Goal: Task Accomplishment & Management: Manage account settings

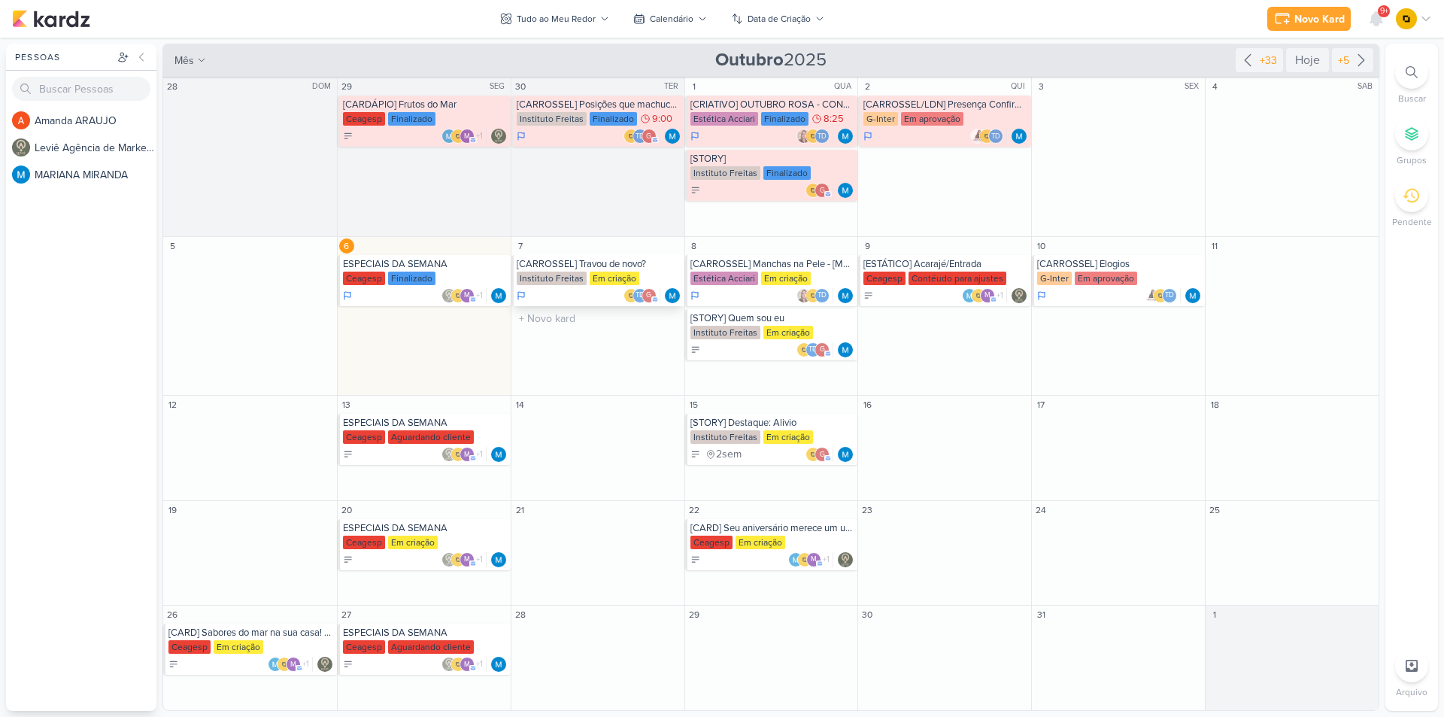
click at [598, 263] on div "[CARROSSEL] Travou de novo?" at bounding box center [599, 264] width 165 height 12
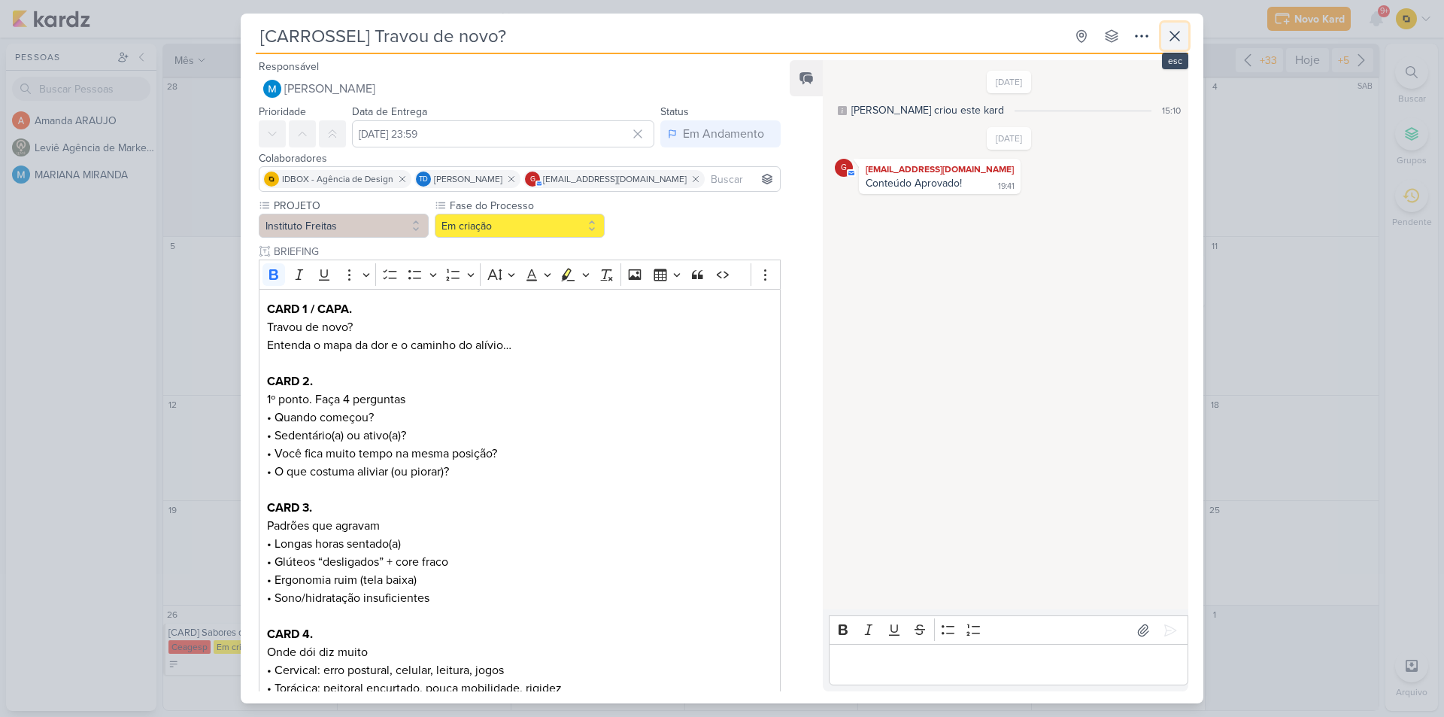
click at [1177, 32] on icon at bounding box center [1175, 36] width 18 height 18
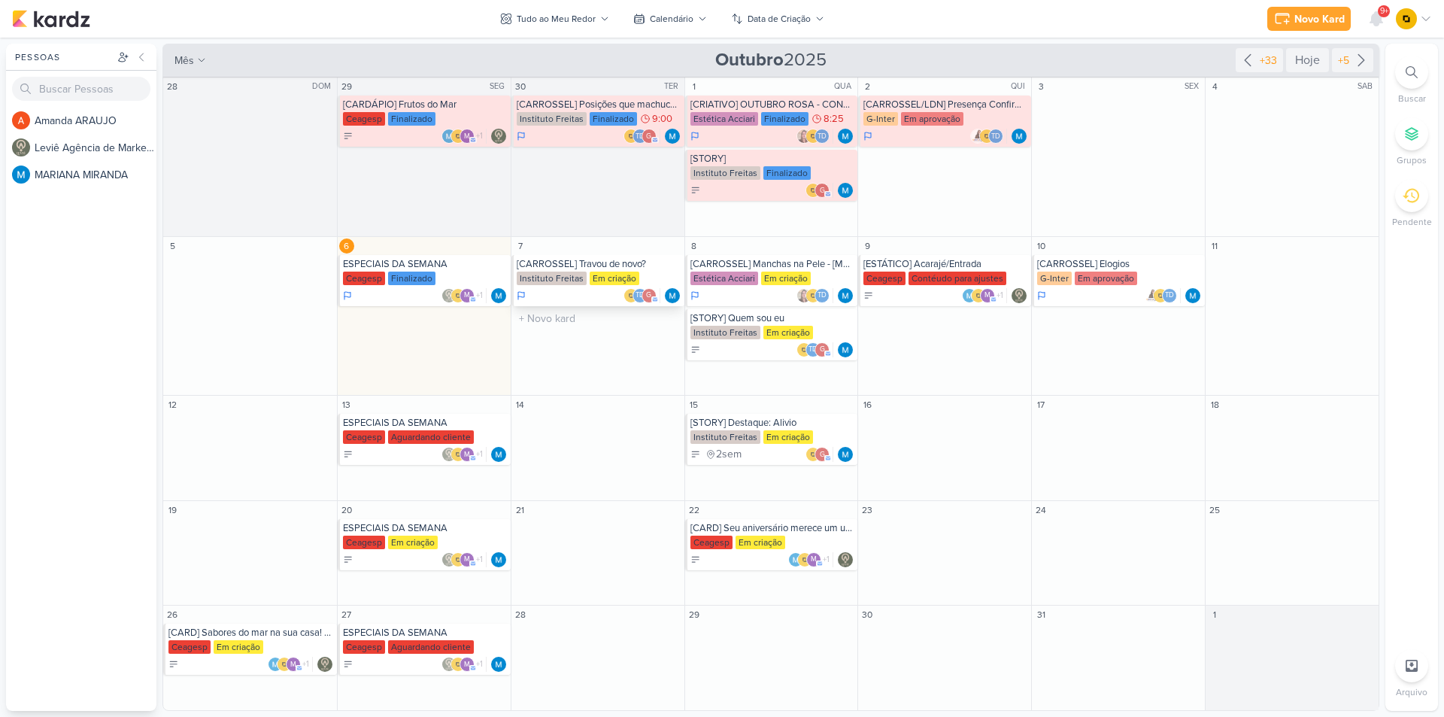
click at [581, 272] on div "Instituto Freitas" at bounding box center [552, 279] width 70 height 14
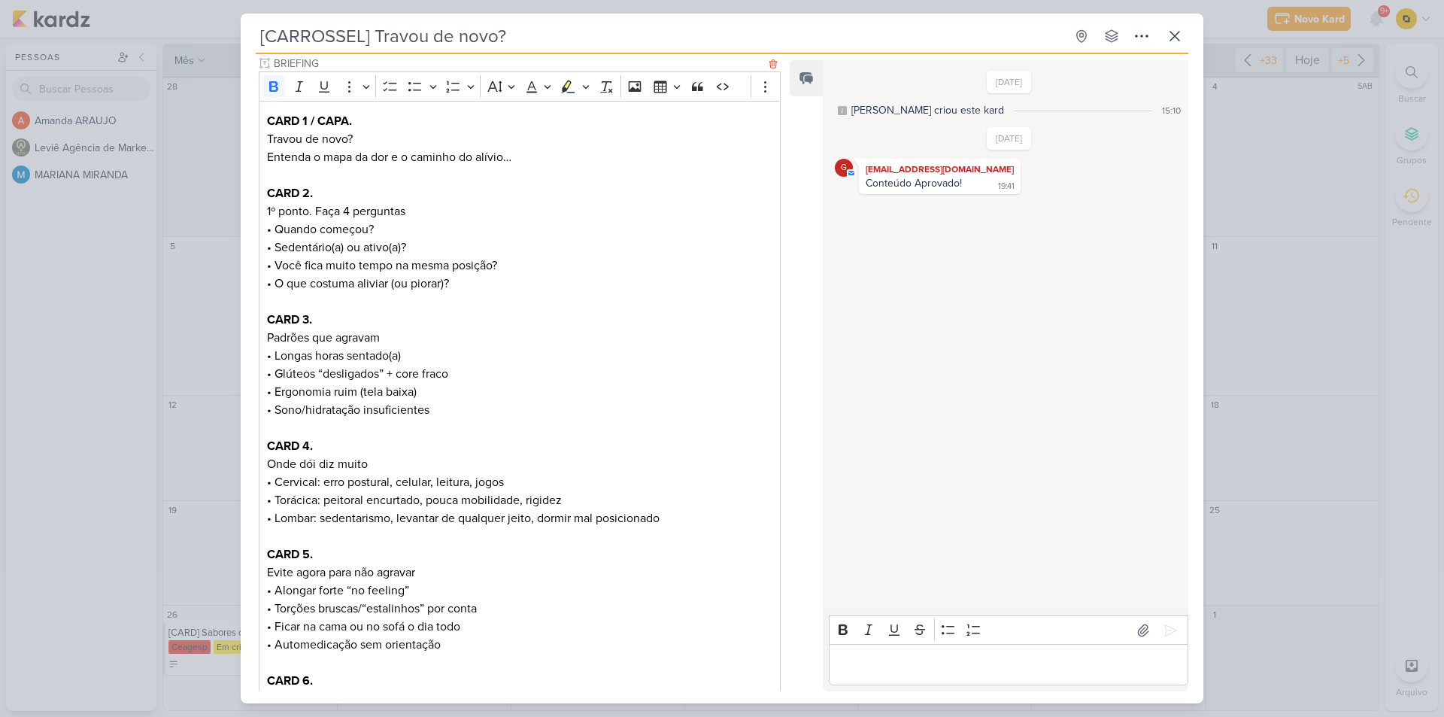
scroll to position [150, 0]
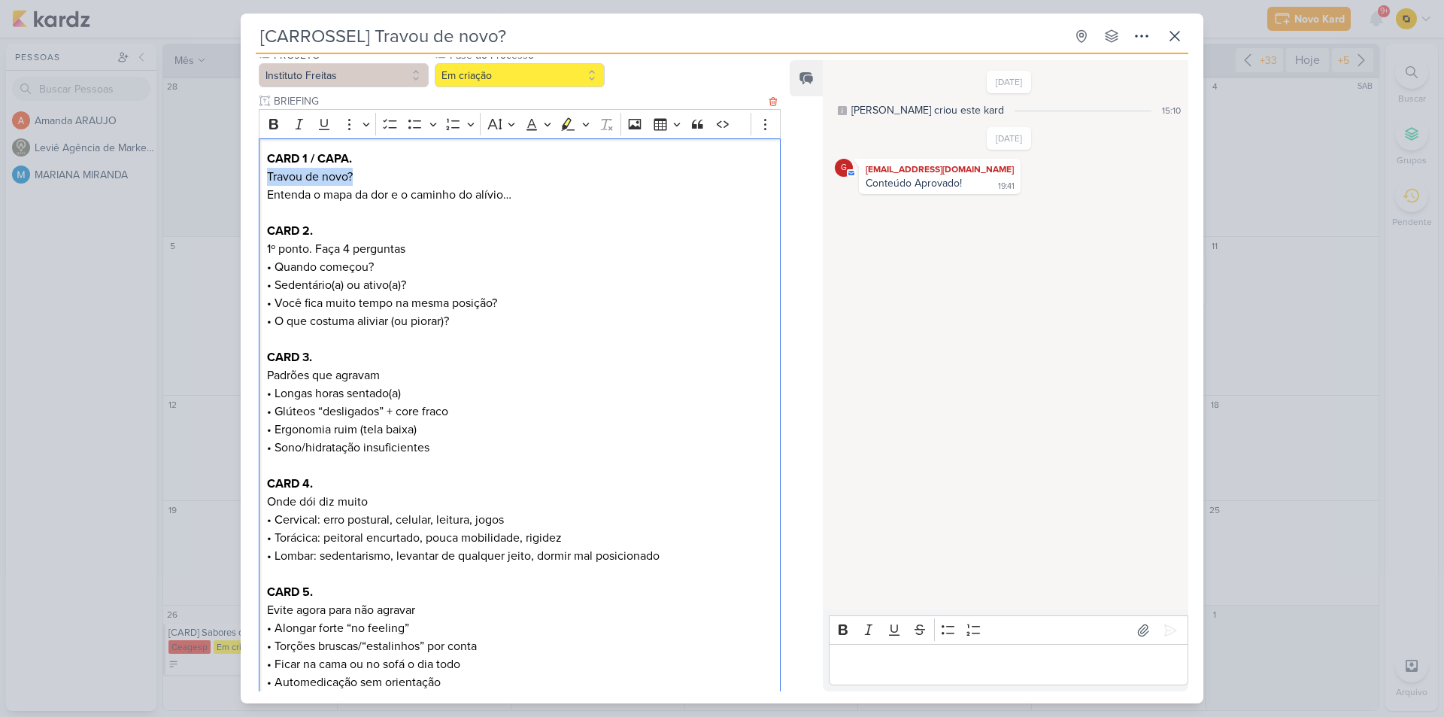
copy p "Travou de novo?"
drag, startPoint x: 364, startPoint y: 181, endPoint x: 269, endPoint y: 177, distance: 95.6
click at [269, 177] on p "Travou de novo?" at bounding box center [519, 177] width 505 height 18
copy p "Entenda o mapa da dor e o caminho do alívio…"
drag, startPoint x: 504, startPoint y: 196, endPoint x: 264, endPoint y: 200, distance: 240.0
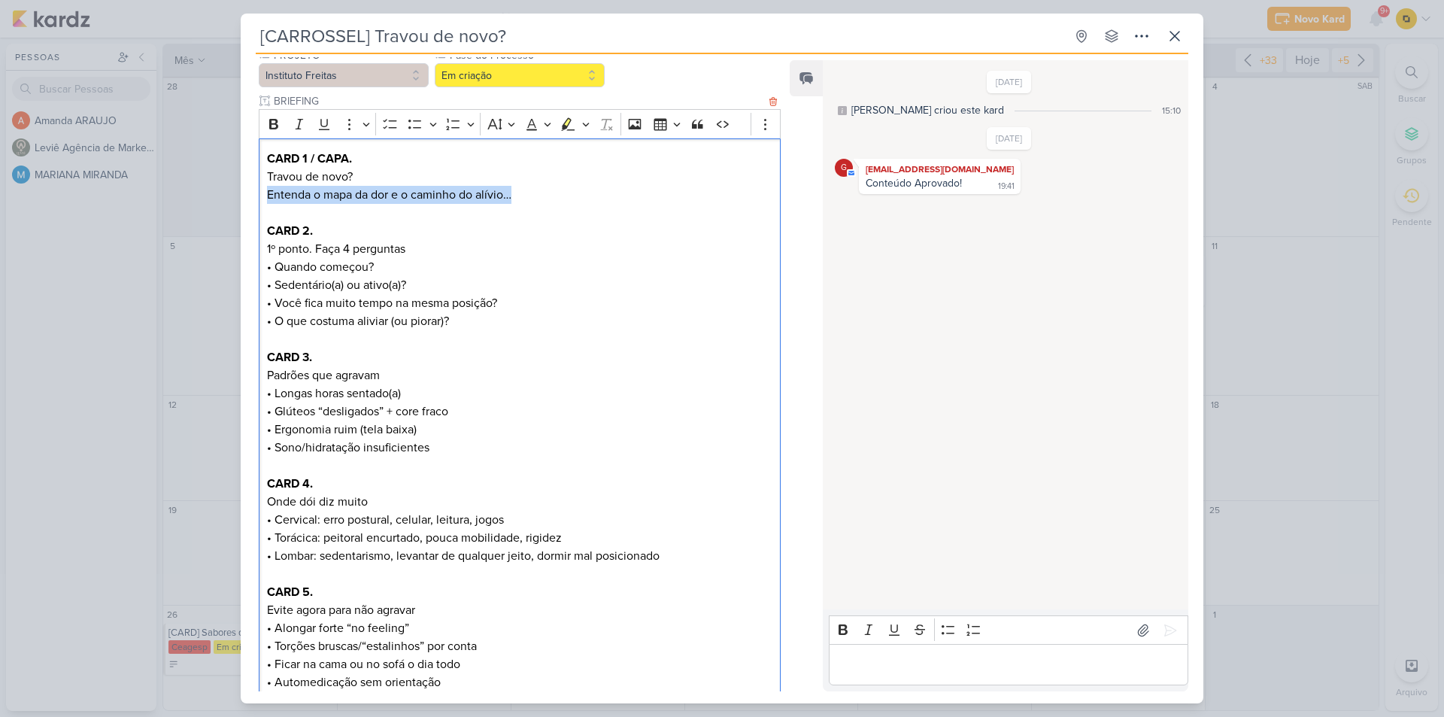
click at [264, 200] on div "CARD 1 / CAPA. Travou de novo? Entenda o mapa da dor e o caminho do alívio… CAR…" at bounding box center [520, 565] width 522 height 854
drag, startPoint x: 266, startPoint y: 249, endPoint x: 411, endPoint y: 247, distance: 145.2
click at [411, 247] on p "1º ponto. Faça 4 perguntas • Quando começou? • Sedentário(a) ou ativo(a)? • Voc…" at bounding box center [519, 294] width 505 height 108
copy p "1º ponto. Faça 4 perguntas"
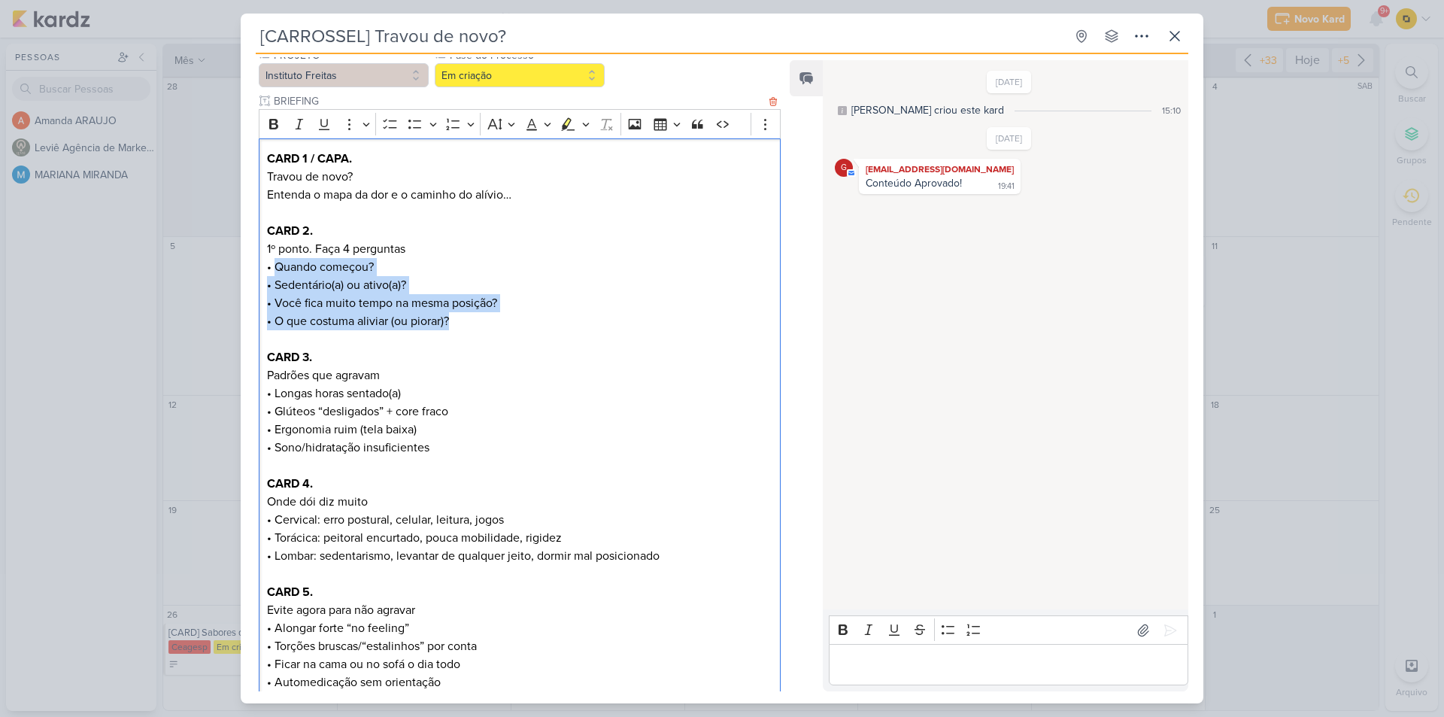
drag, startPoint x: 275, startPoint y: 269, endPoint x: 489, endPoint y: 327, distance: 222.3
click at [489, 327] on p "1º ponto. Faça 4 perguntas • Quando começou? • Sedentário(a) ou ativo(a)? • Voc…" at bounding box center [519, 294] width 505 height 108
copy p "Quando começou? • Sedentário(a) ou ativo(a)? • Você fica muito tempo na mesma p…"
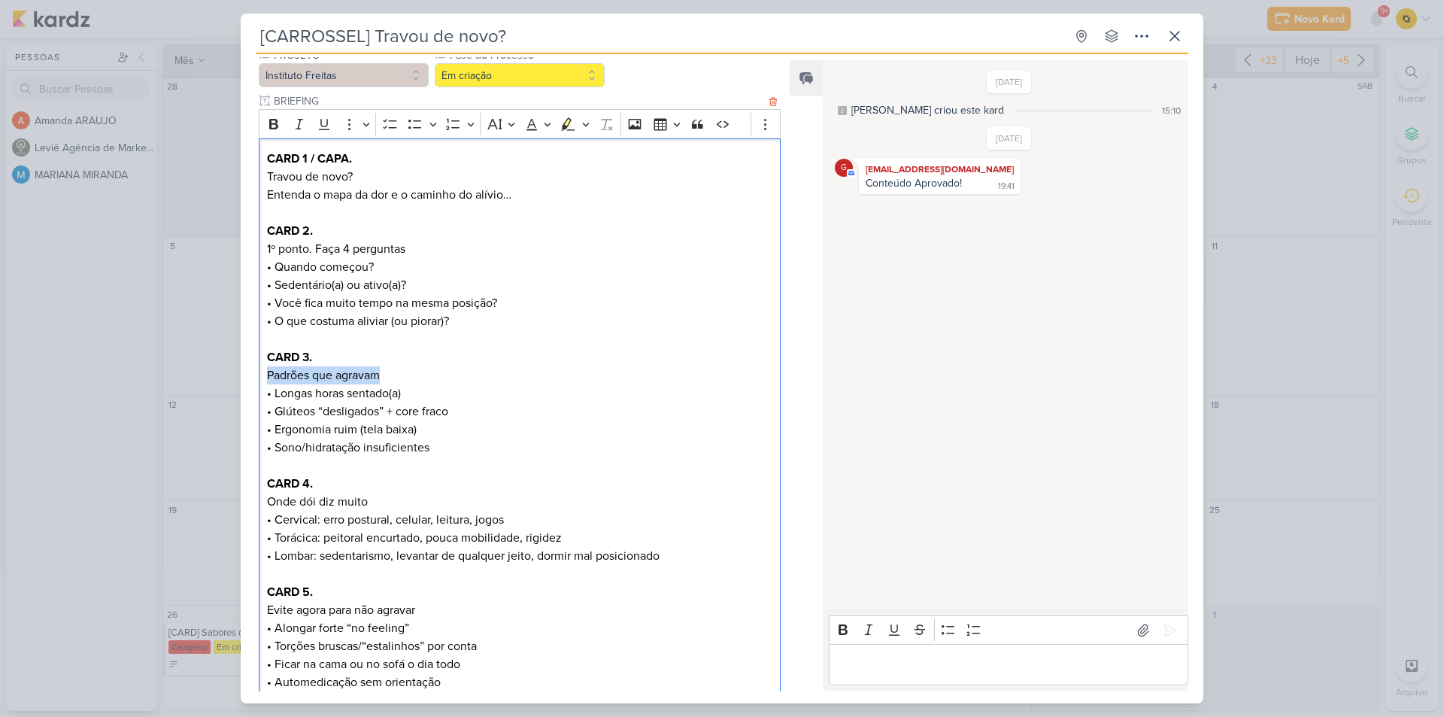
drag, startPoint x: 264, startPoint y: 373, endPoint x: 387, endPoint y: 375, distance: 122.6
click at [387, 375] on div "CARD 1 / CAPA. Travou de novo? Entenda o mapa da dor e o caminho do alívio… CAR…" at bounding box center [520, 565] width 522 height 854
copy p "Padrões que agravam"
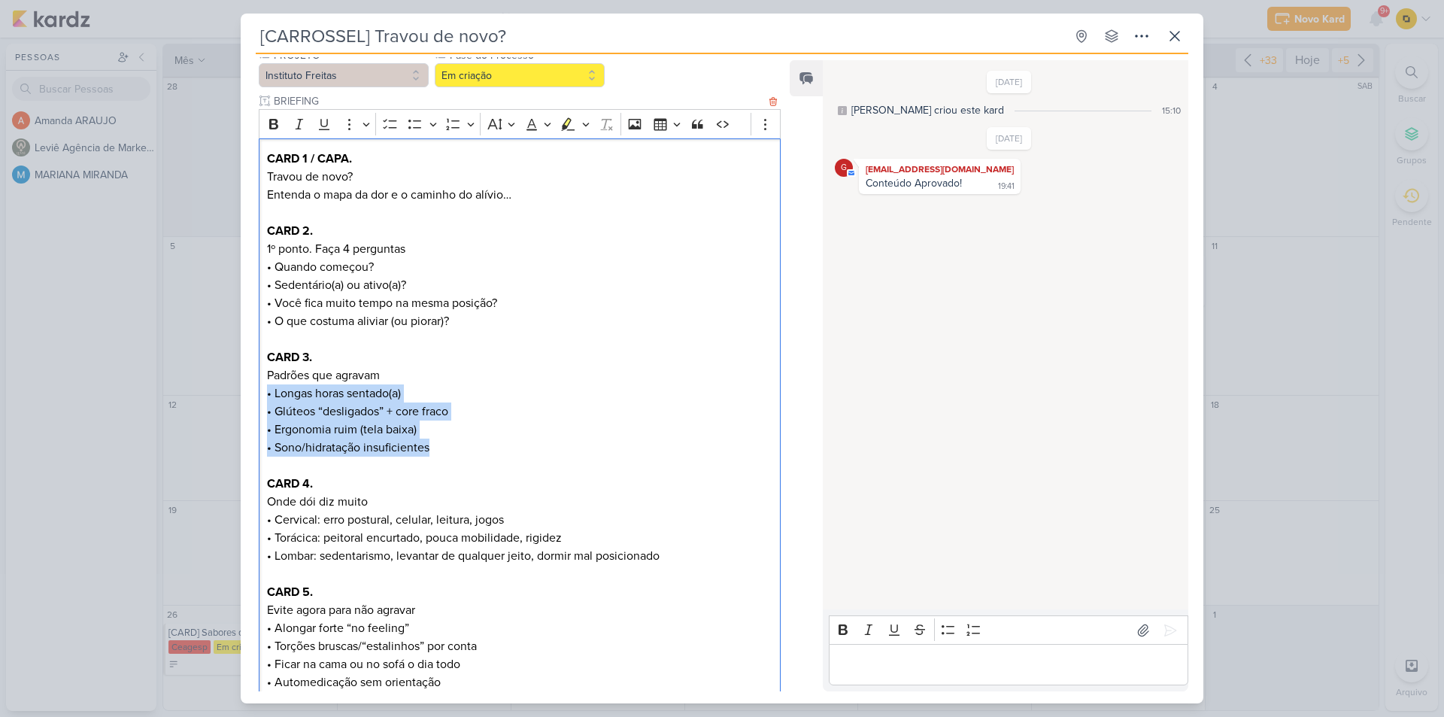
drag, startPoint x: 436, startPoint y: 446, endPoint x: 260, endPoint y: 396, distance: 182.9
click at [260, 396] on div "CARD 1 / CAPA. Travou de novo? Entenda o mapa da dor e o caminho do alívio… CAR…" at bounding box center [520, 565] width 522 height 854
copy p "• Longas horas sentado(a) • Glúteos “desligados” + core fraco • Ergonomia ruim …"
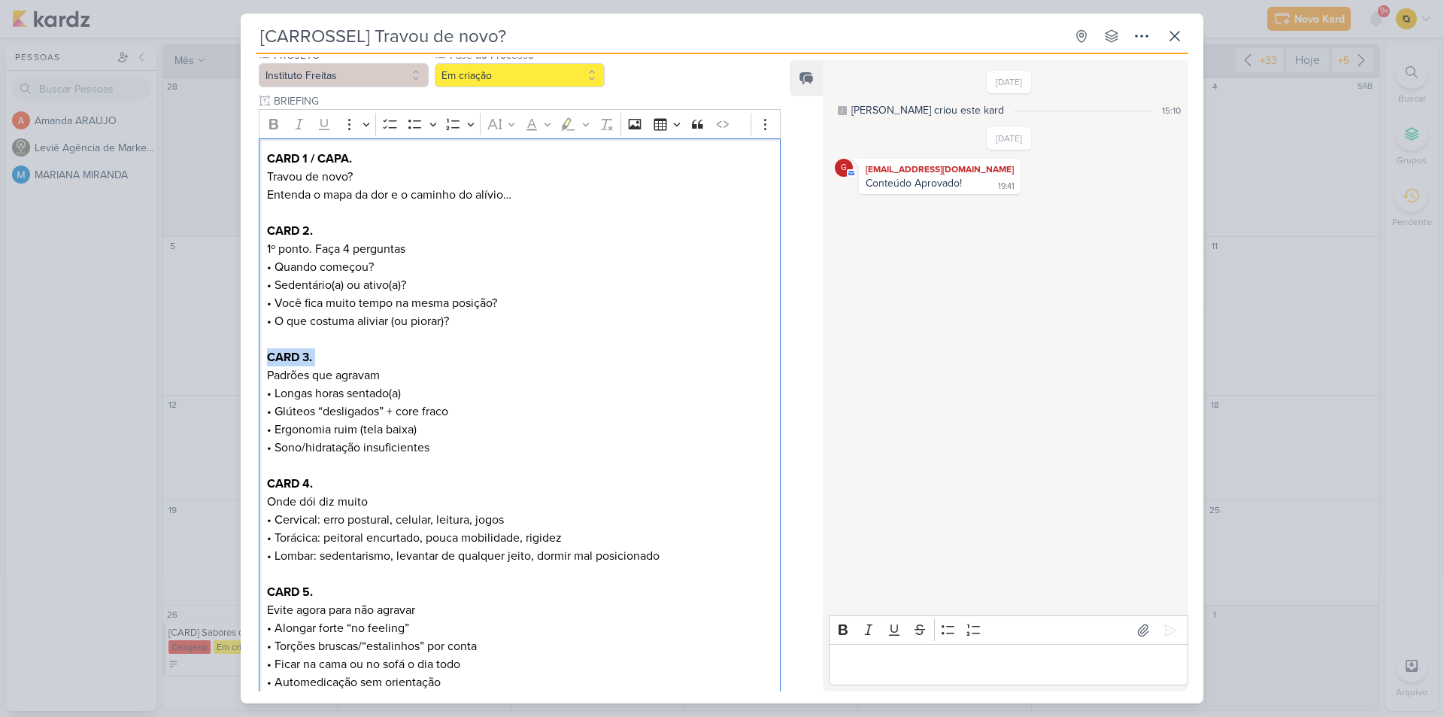
drag, startPoint x: 382, startPoint y: 367, endPoint x: 250, endPoint y: 376, distance: 132.7
click at [250, 376] on div "PROJETO Instituto Freitas Fase do Processo" at bounding box center [514, 676] width 546 height 1259
click at [278, 369] on p "Padrões que agravam • Longas horas sentado(a) • Glúteos “desligados” + core fra…" at bounding box center [519, 411] width 505 height 90
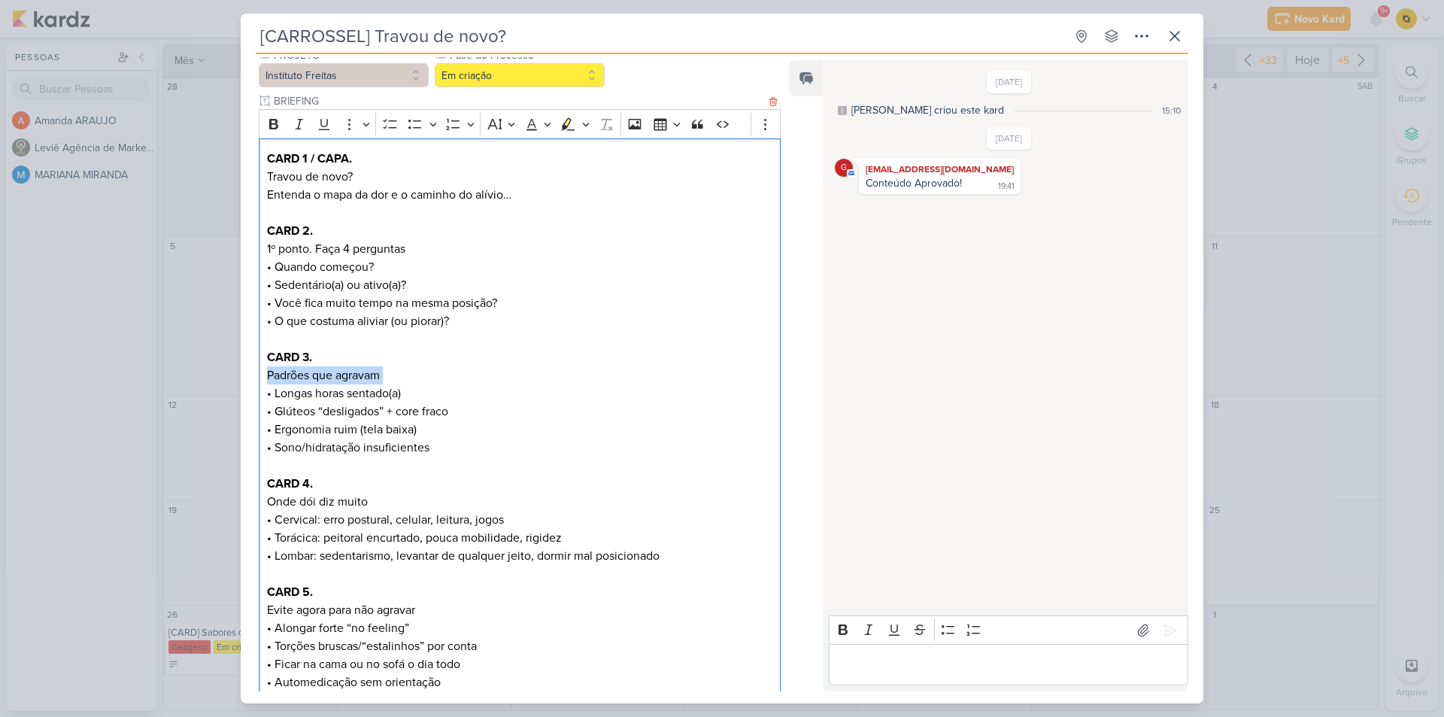
copy p "Padrões que agravam"
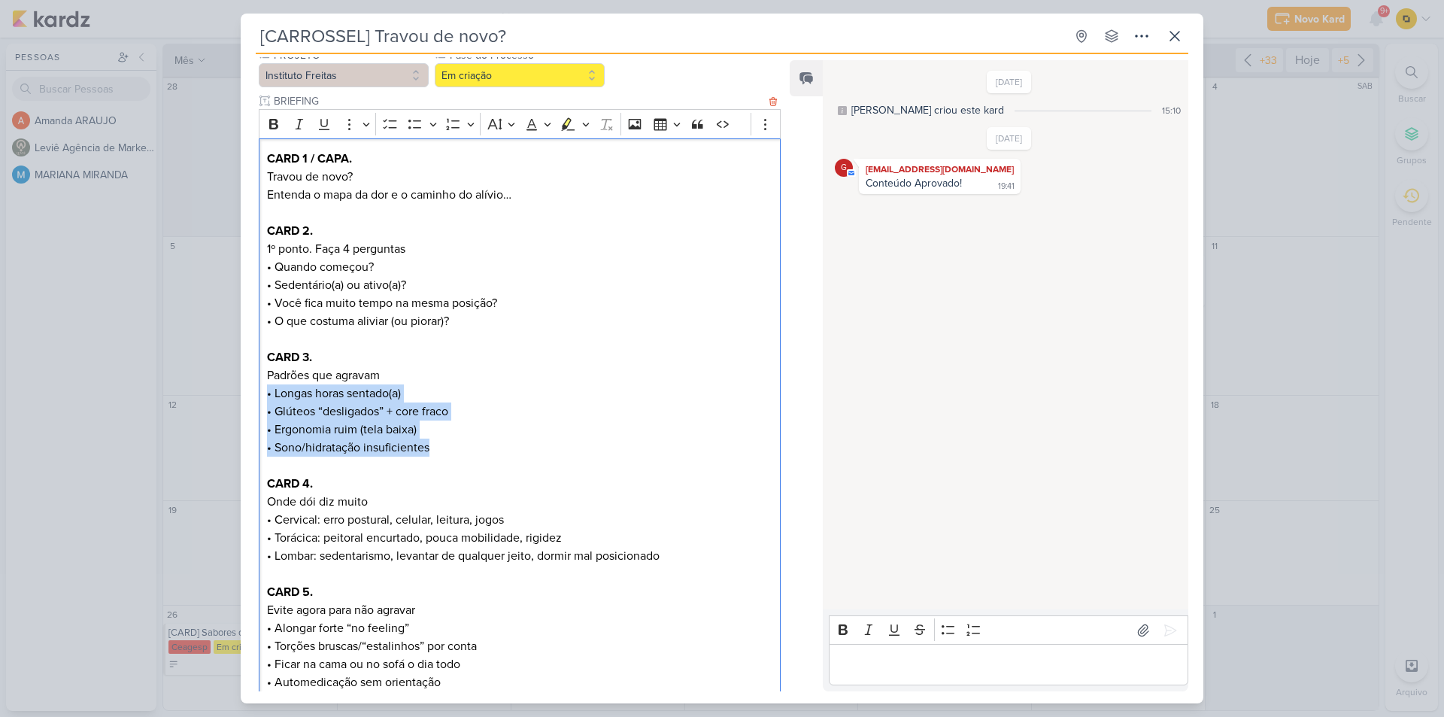
copy p "• Longas horas sentado(a) • Glúteos “desligados” + core fraco • Ergonomia ruim …"
drag, startPoint x: 447, startPoint y: 453, endPoint x: 260, endPoint y: 399, distance: 194.8
click at [260, 399] on div "CARD 1 / CAPA. Travou de novo? Entenda o mapa da dor e o caminho do alívio… CAR…" at bounding box center [520, 565] width 522 height 854
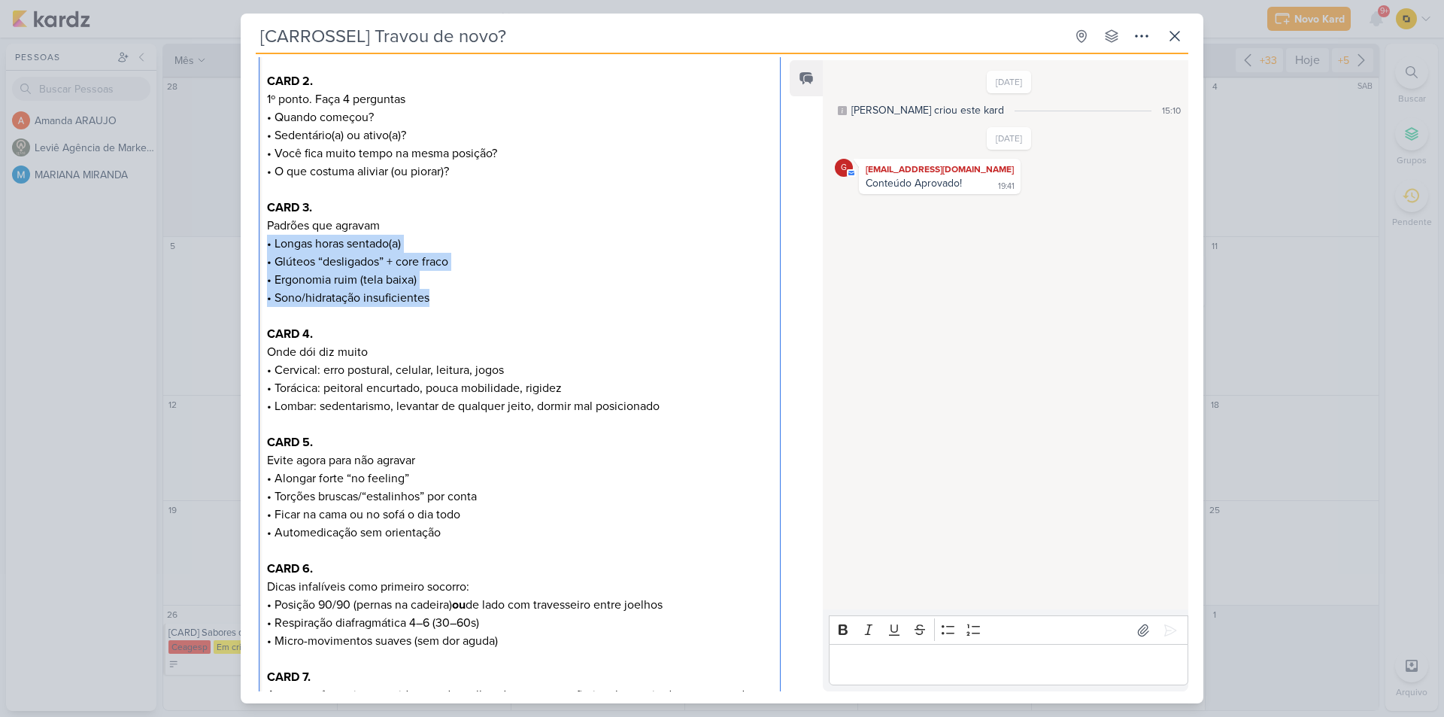
scroll to position [301, 0]
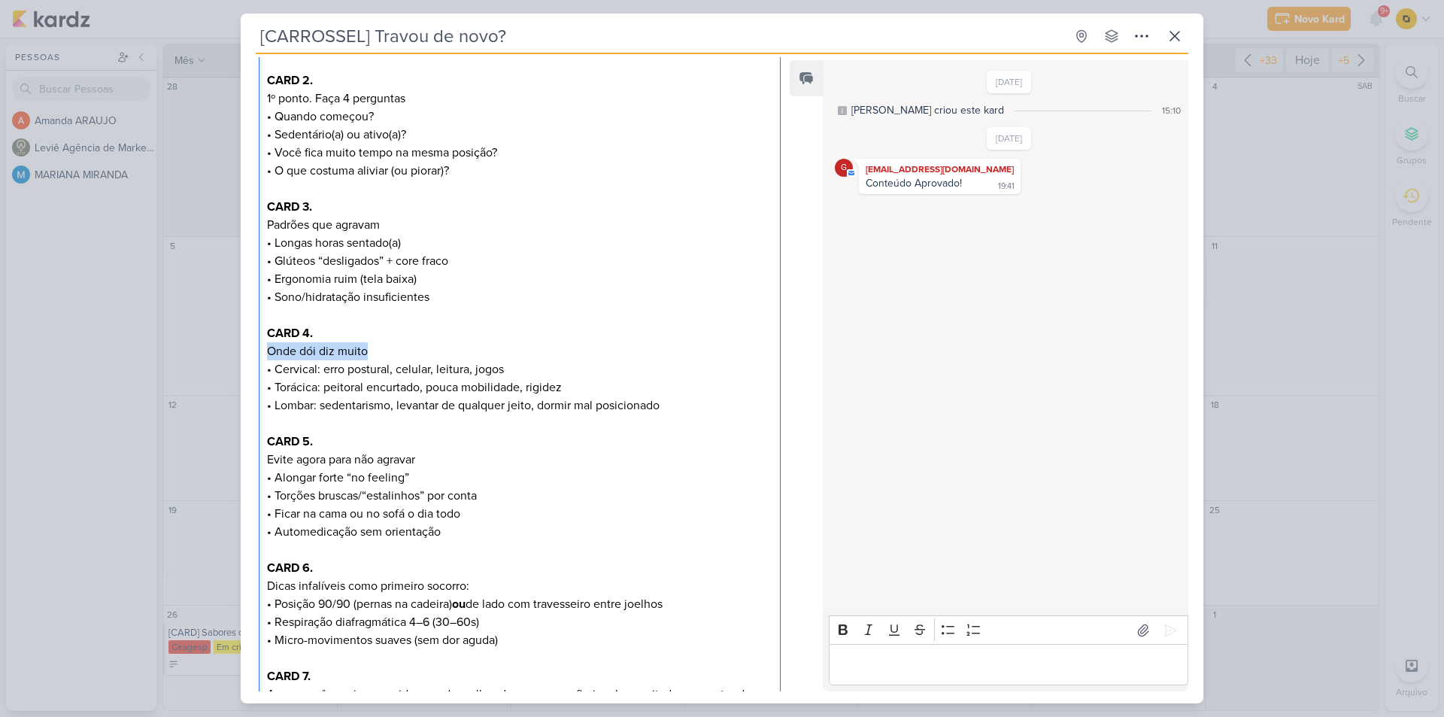
drag, startPoint x: 375, startPoint y: 359, endPoint x: 260, endPoint y: 354, distance: 115.2
click at [260, 354] on div "CARD 1 / CAPA. Travou de novo? Entenda o mapa da dor e o caminho do alívio… CAR…" at bounding box center [520, 415] width 522 height 854
copy p "Onde dói diz muito"
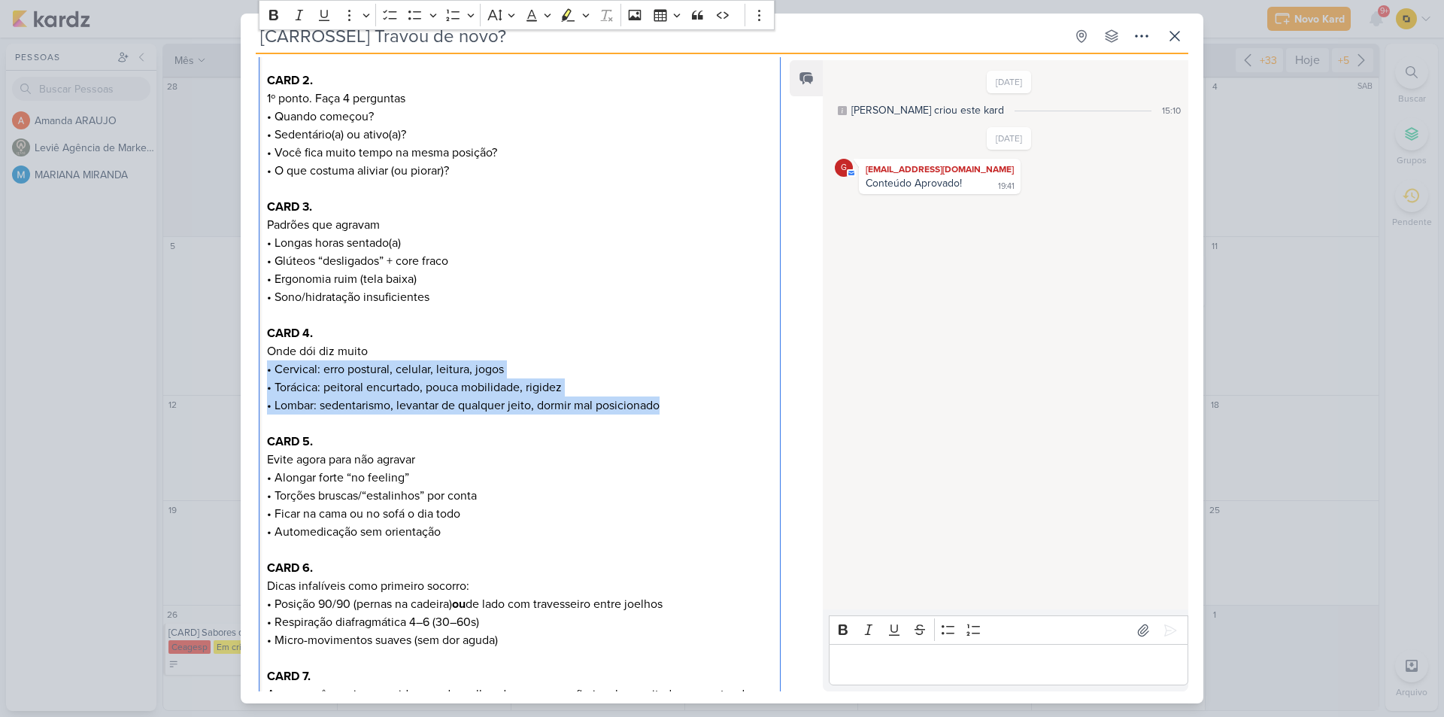
drag, startPoint x: 665, startPoint y: 411, endPoint x: 272, endPoint y: 357, distance: 397.2
click at [224, 365] on div "[CARROSSEL] Travou de novo? Criado por MARIANA" at bounding box center [722, 358] width 1444 height 717
copy p "• Cervical: erro postural, celular, leitura, jogos • Torácica: peitoral encurta…"
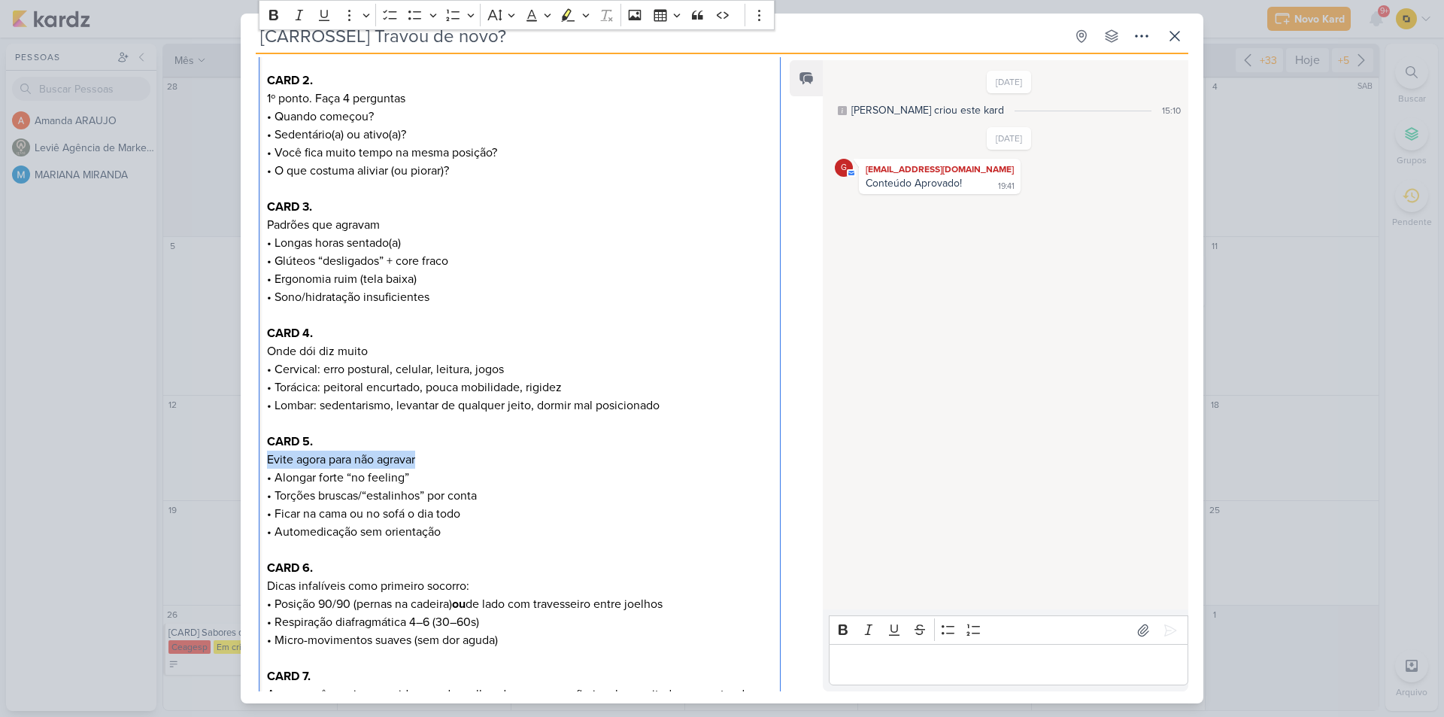
drag, startPoint x: 418, startPoint y: 457, endPoint x: 258, endPoint y: 463, distance: 160.3
click at [258, 463] on div "PROJETO Instituto Freitas Fase do Processo" at bounding box center [514, 526] width 546 height 1259
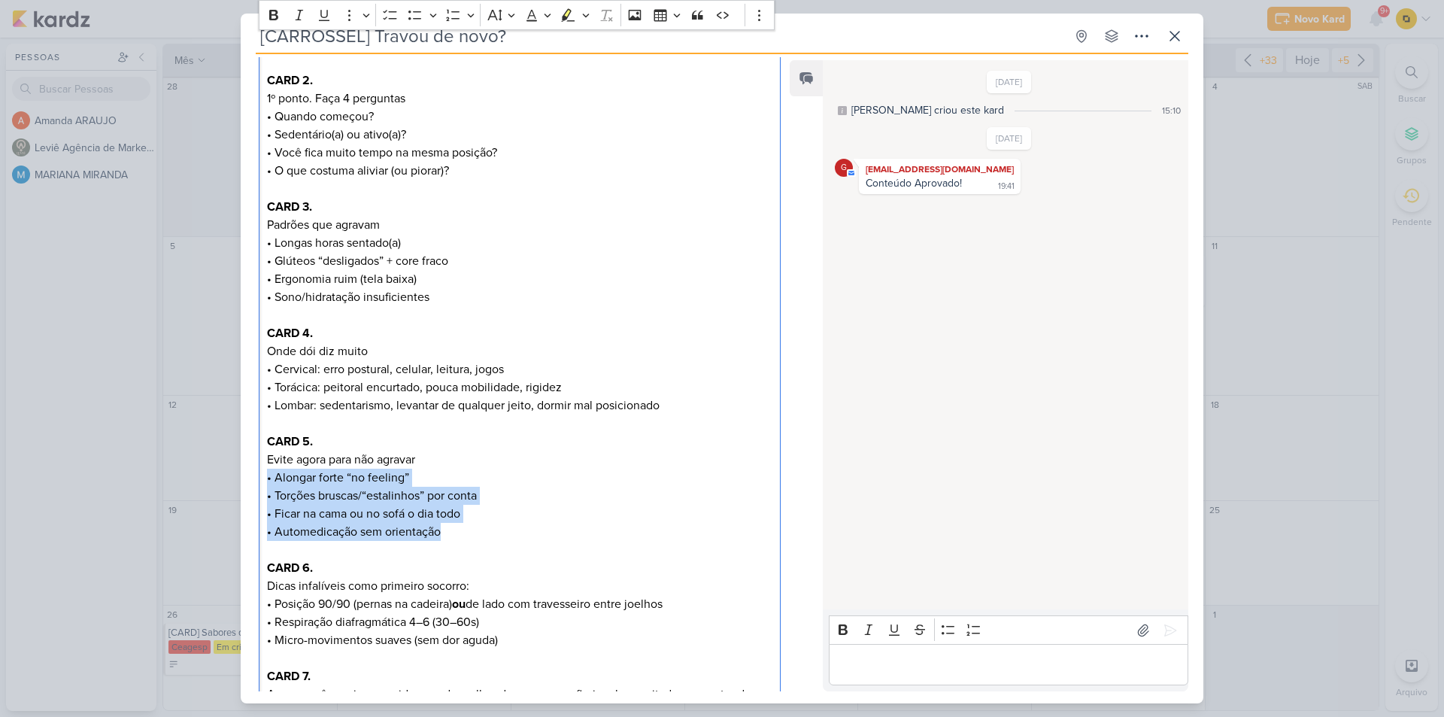
drag, startPoint x: 447, startPoint y: 536, endPoint x: 266, endPoint y: 476, distance: 190.1
click at [267, 476] on p "Evite agora para não agravar • Alongar forte “no feeling” • Torções bruscas/“es…" at bounding box center [519, 496] width 505 height 90
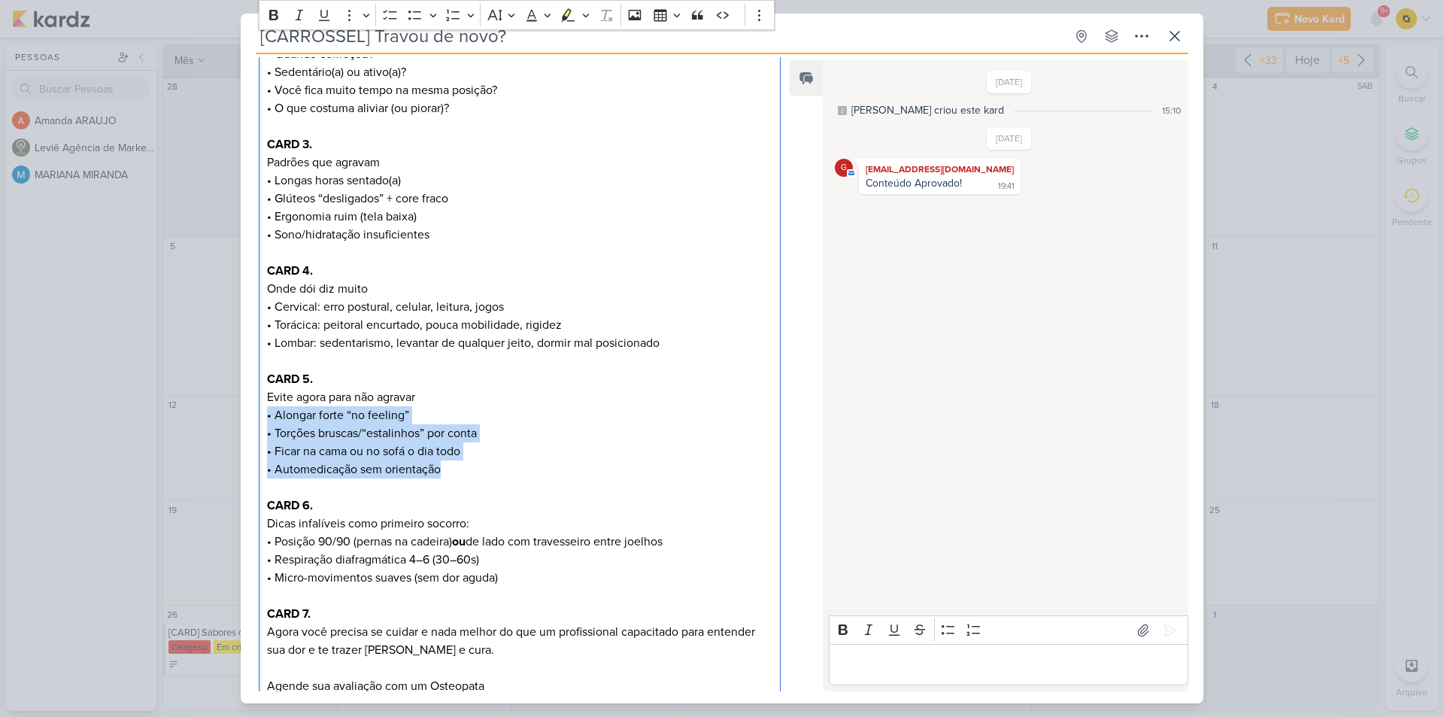
scroll to position [451, 0]
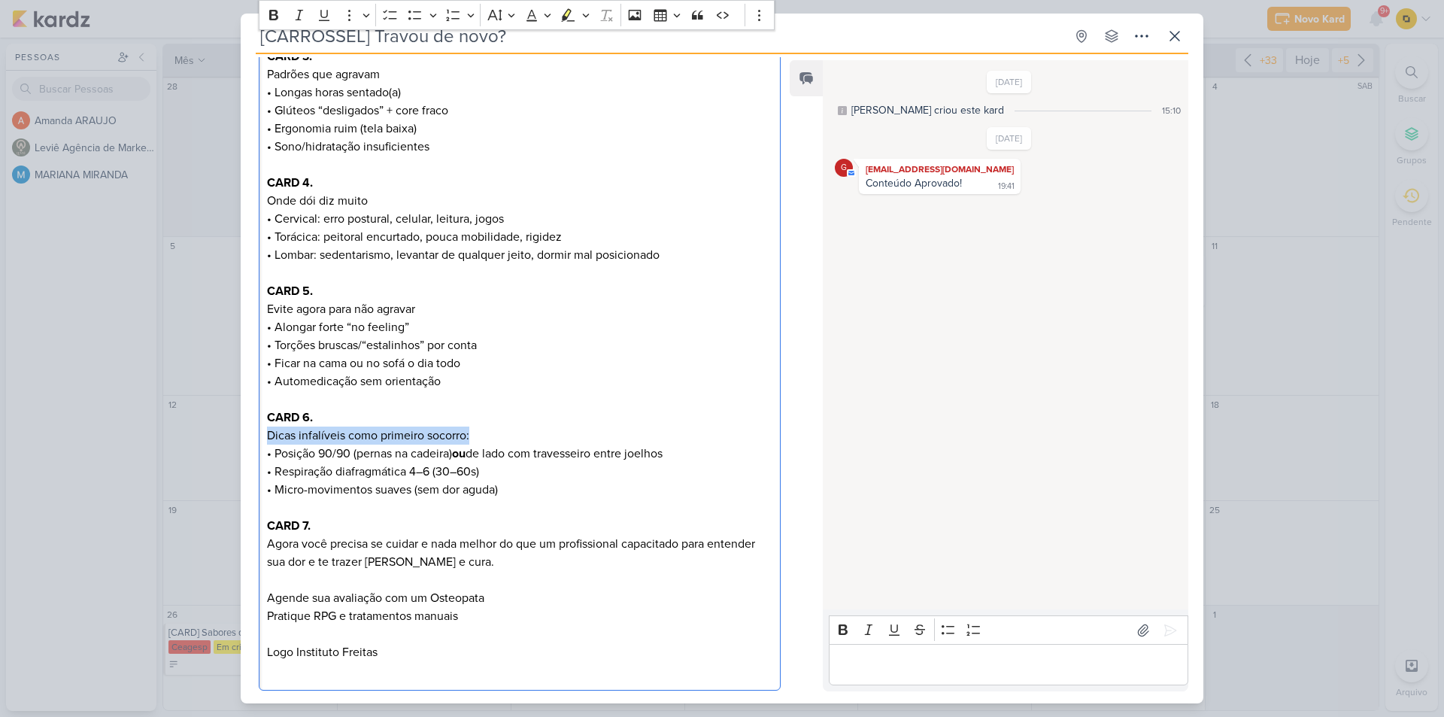
drag, startPoint x: 269, startPoint y: 433, endPoint x: 475, endPoint y: 433, distance: 206.1
click at [475, 433] on p "Dicas infalíveis como primeiro socorro: • Posição 90/90 (pernas na cadeira) ou …" at bounding box center [519, 463] width 505 height 72
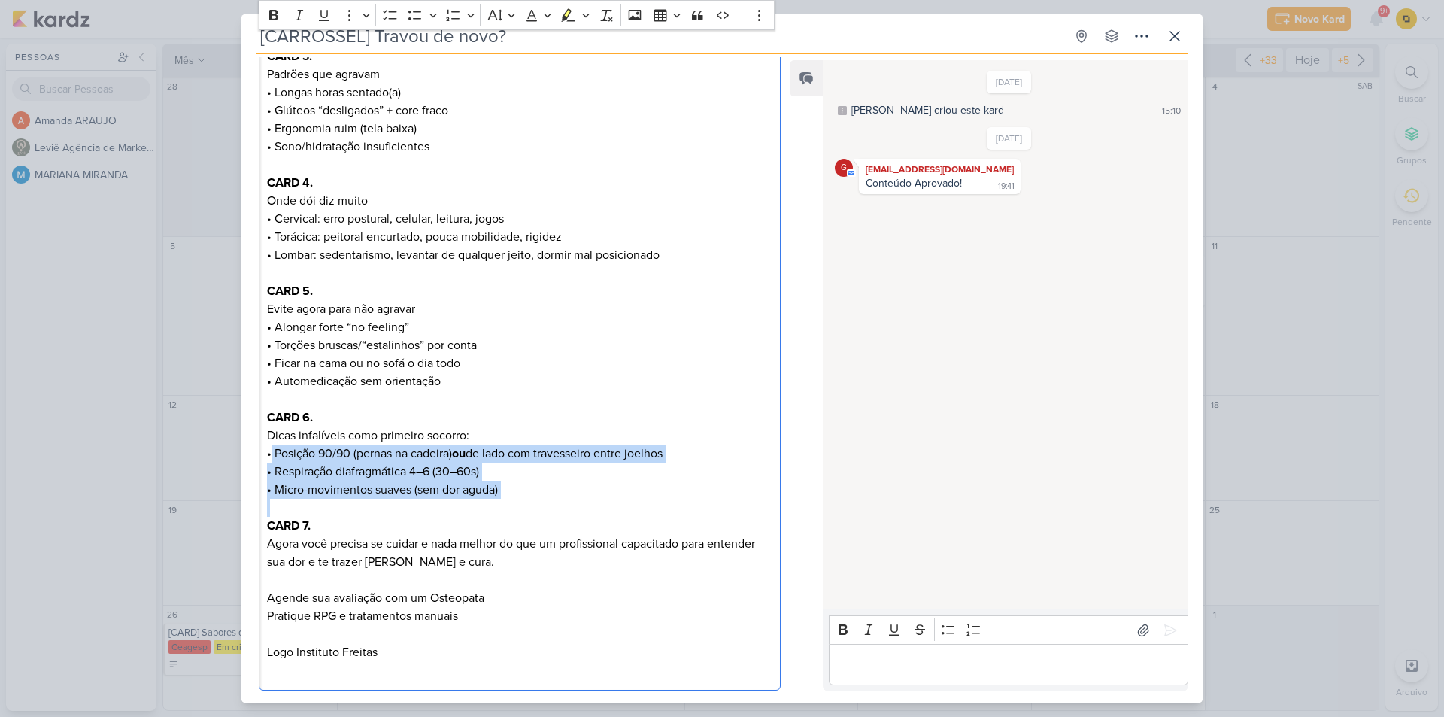
drag, startPoint x: 272, startPoint y: 454, endPoint x: 501, endPoint y: 502, distance: 234.3
click at [501, 502] on div "CARD 1 / CAPA. Travou de novo? Entenda o mapa da dor e o caminho do alívio… CAR…" at bounding box center [520, 265] width 522 height 854
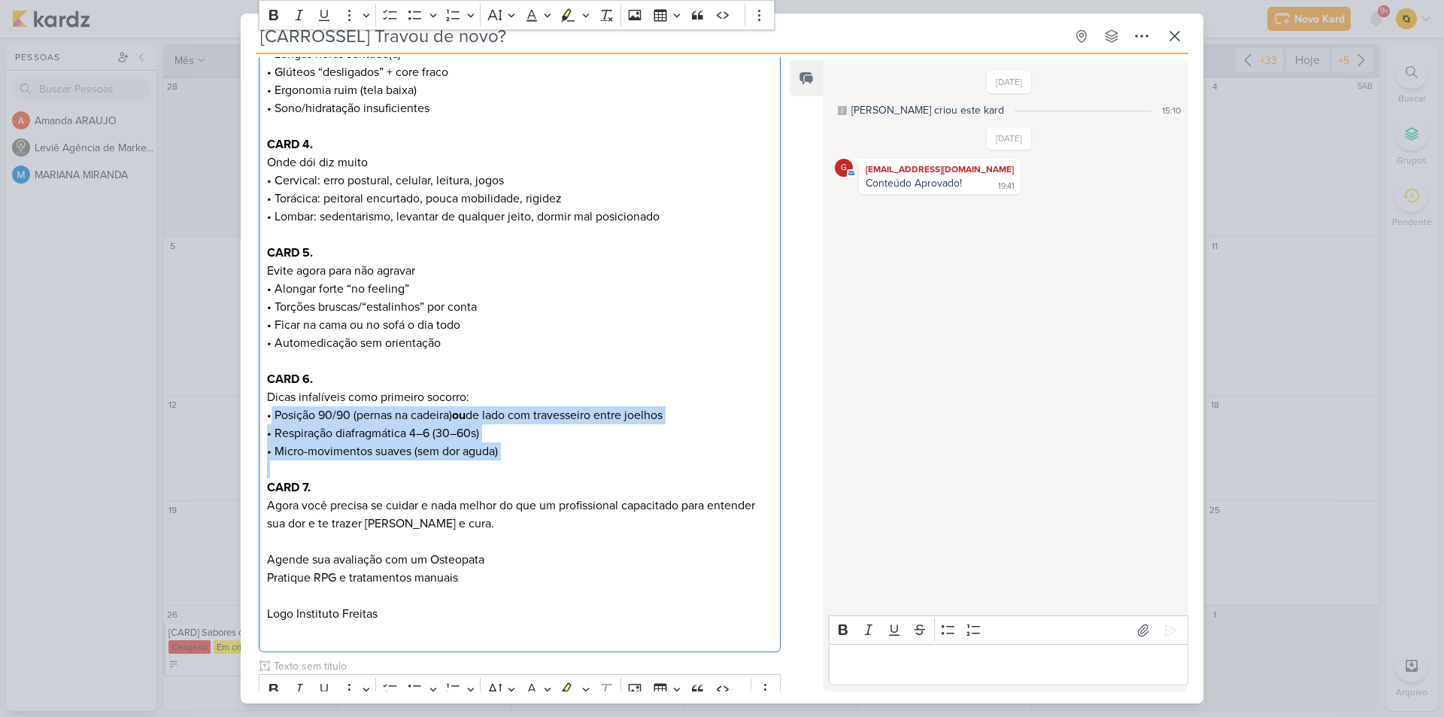
scroll to position [527, 0]
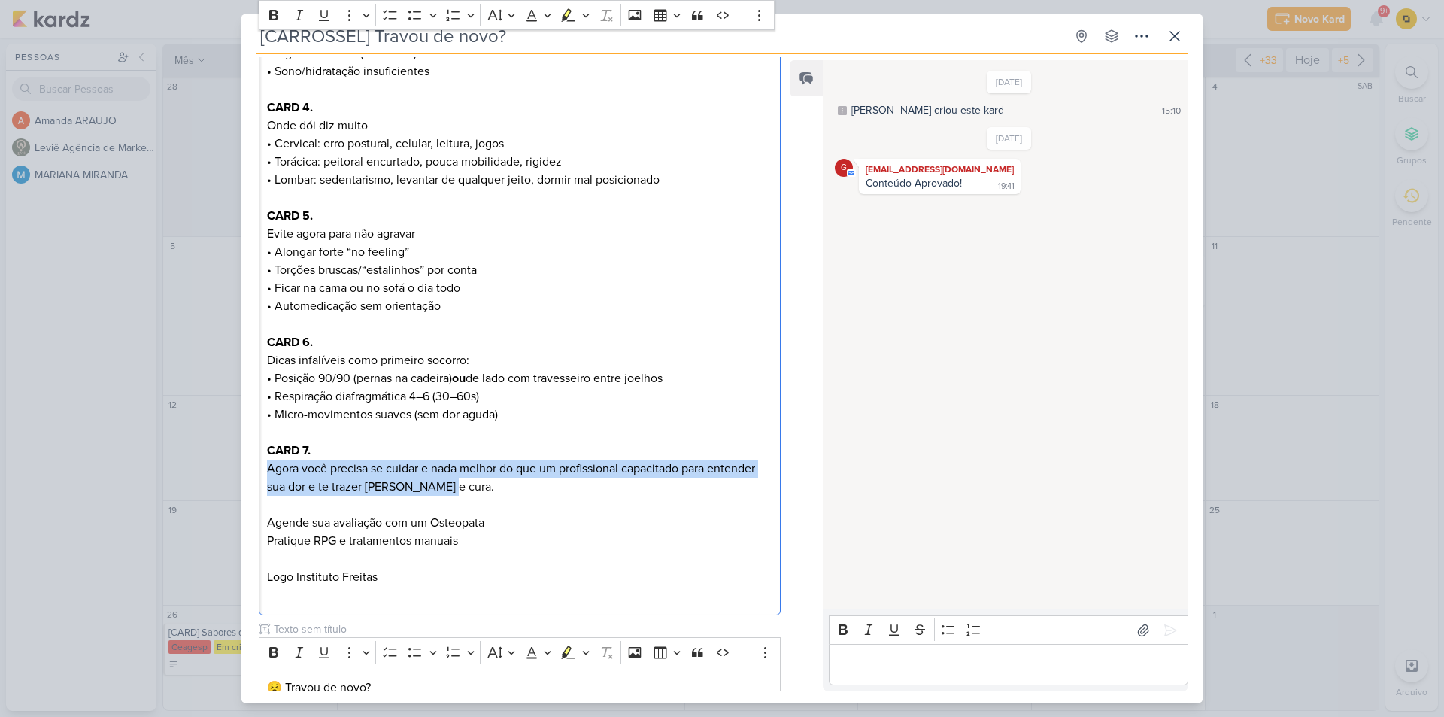
drag, startPoint x: 266, startPoint y: 466, endPoint x: 432, endPoint y: 489, distance: 167.1
click at [432, 489] on p "Agora você precisa se cuidar e nada melhor do que um profissional capacitado pa…" at bounding box center [519, 478] width 505 height 36
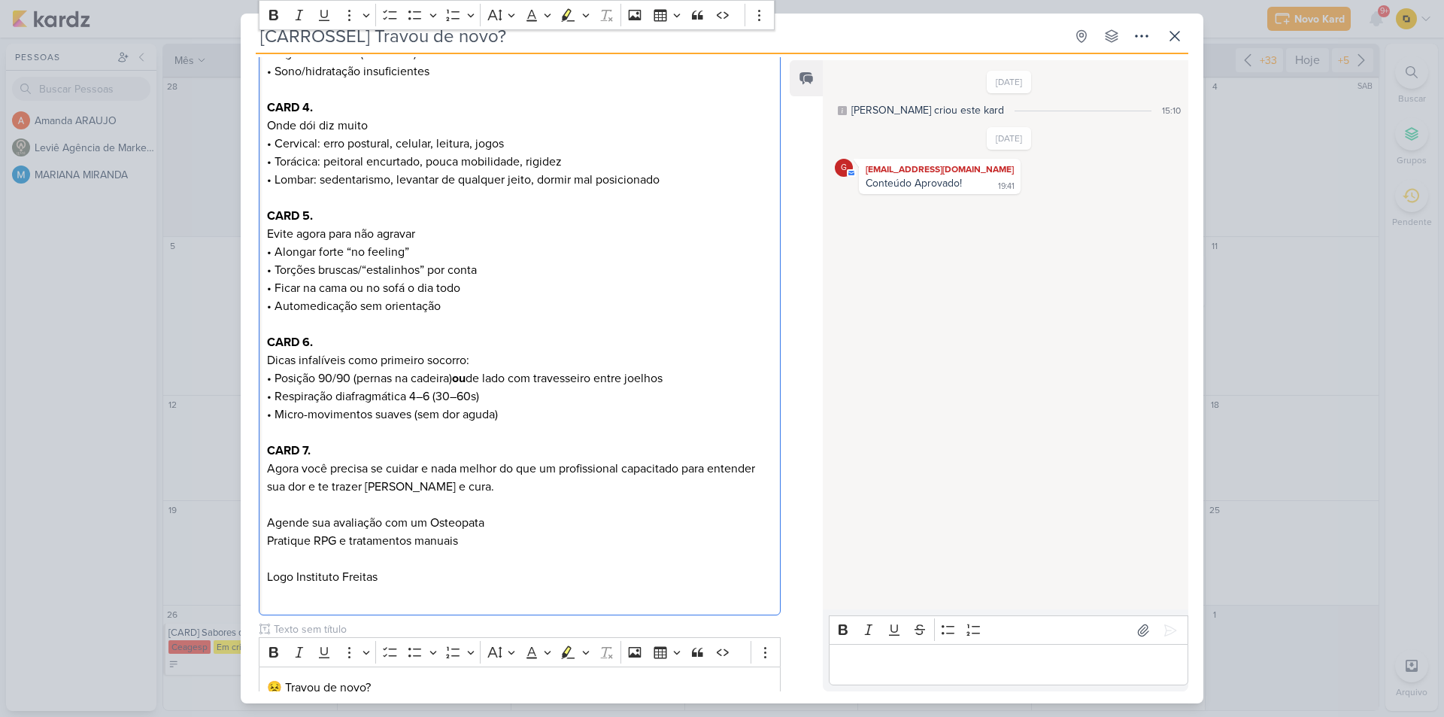
click at [694, 269] on p "Evite agora para não agravar • Alongar forte “no feeling” • Torções bruscas/“es…" at bounding box center [519, 270] width 505 height 90
drag, startPoint x: 268, startPoint y: 521, endPoint x: 469, endPoint y: 542, distance: 202.7
click at [469, 542] on div "CARD 1 / CAPA. Travou de novo? Entenda o mapa da dor e o caminho do alívio… CAR…" at bounding box center [520, 189] width 522 height 854
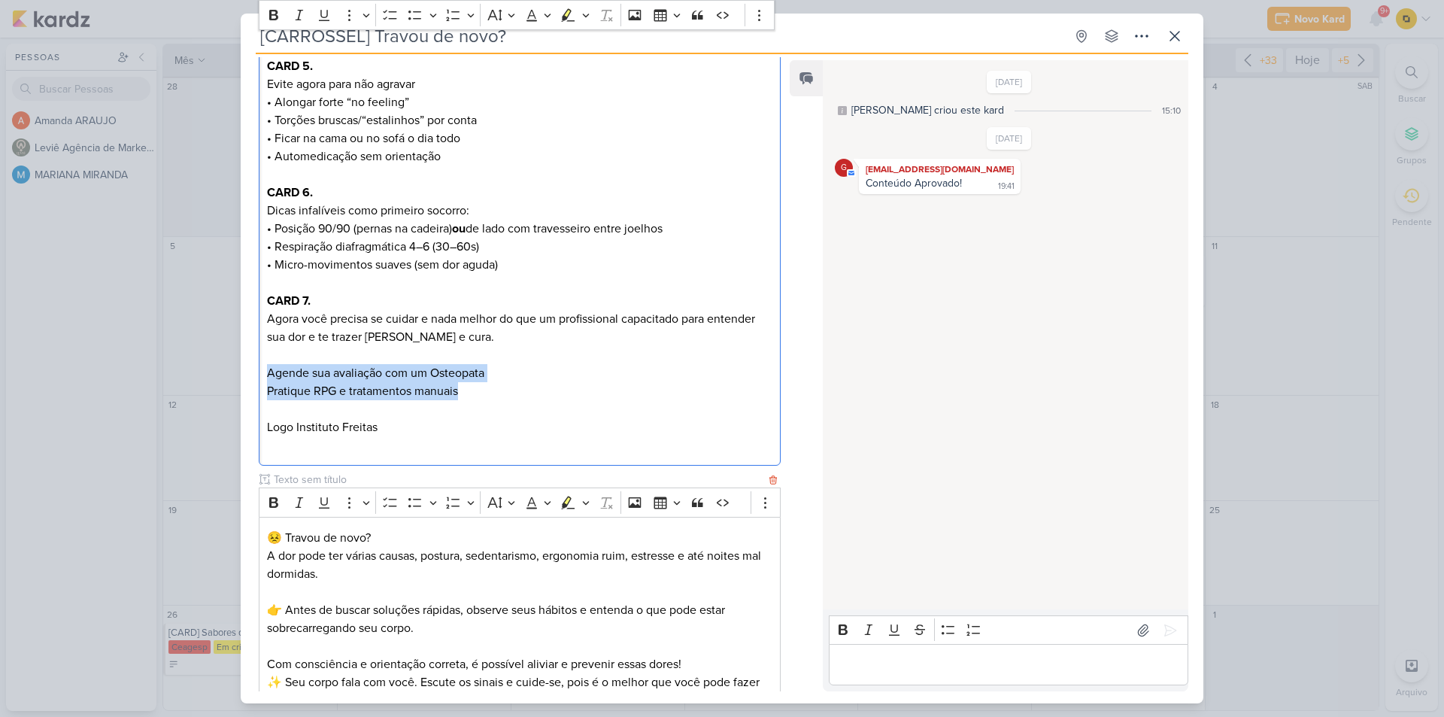
scroll to position [677, 0]
click at [1131, 627] on button at bounding box center [1143, 630] width 24 height 24
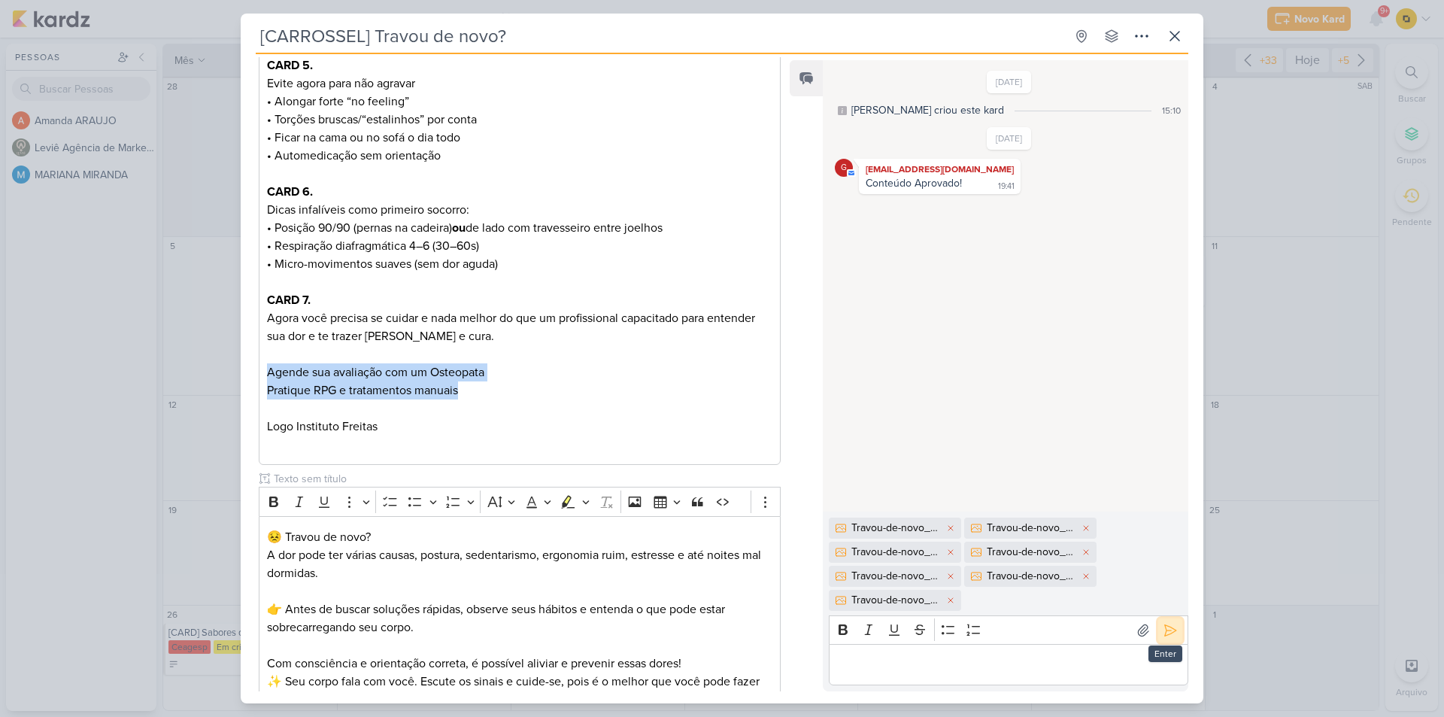
click at [1173, 636] on button at bounding box center [1170, 630] width 24 height 24
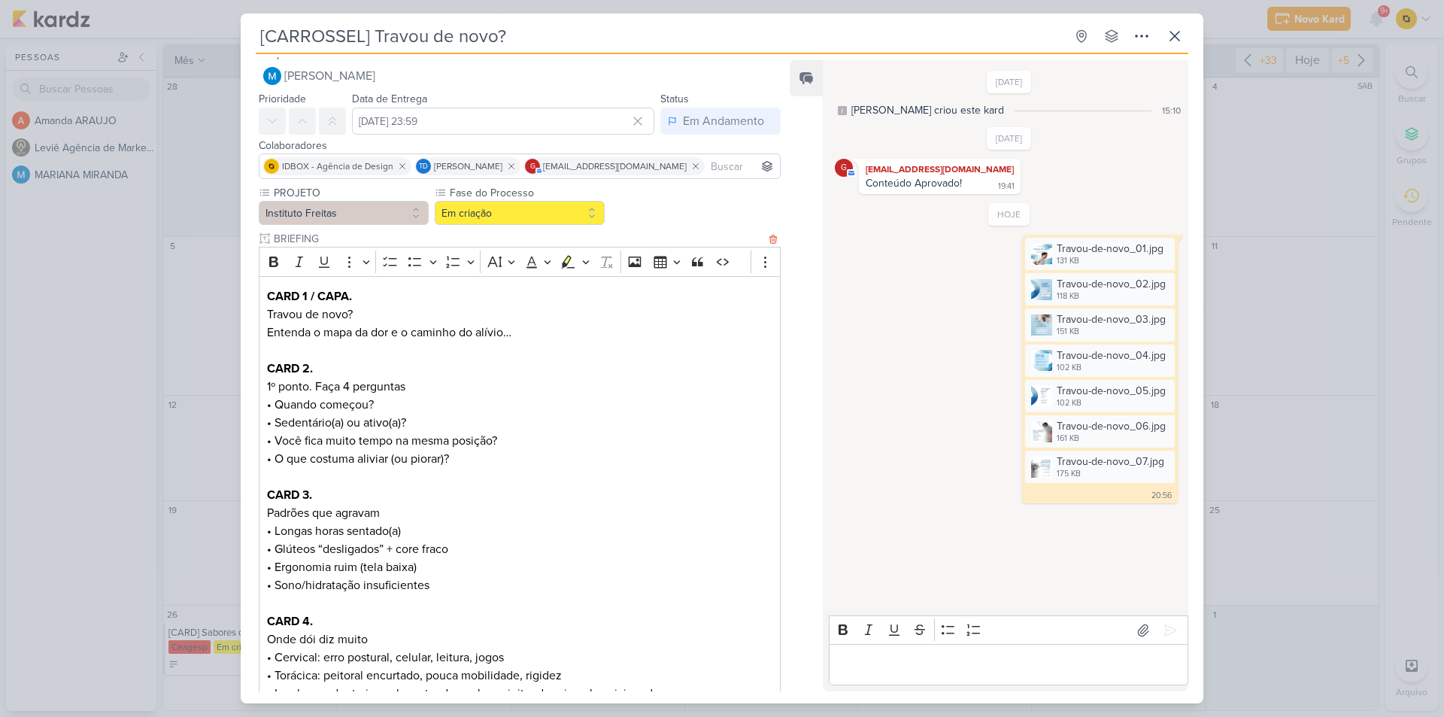
scroll to position [0, 0]
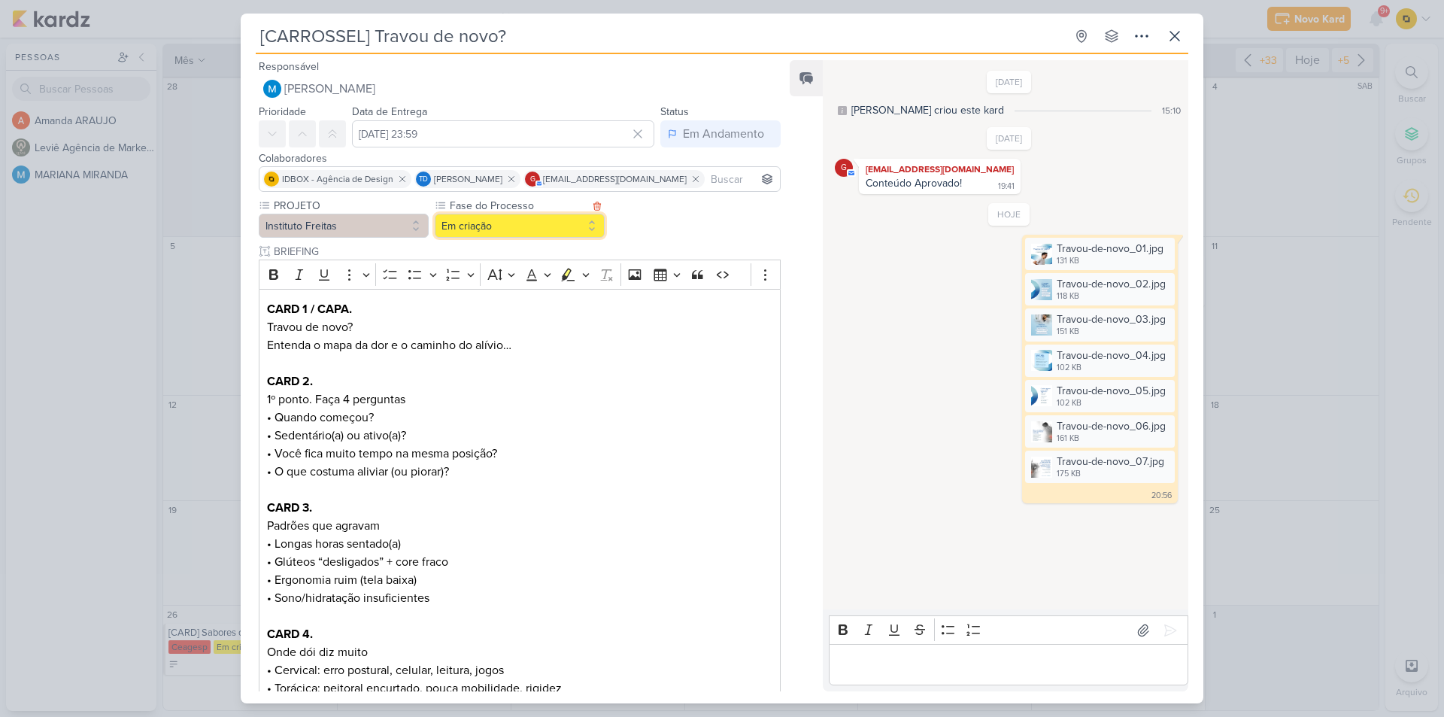
click at [546, 230] on button "Em criação" at bounding box center [520, 226] width 170 height 24
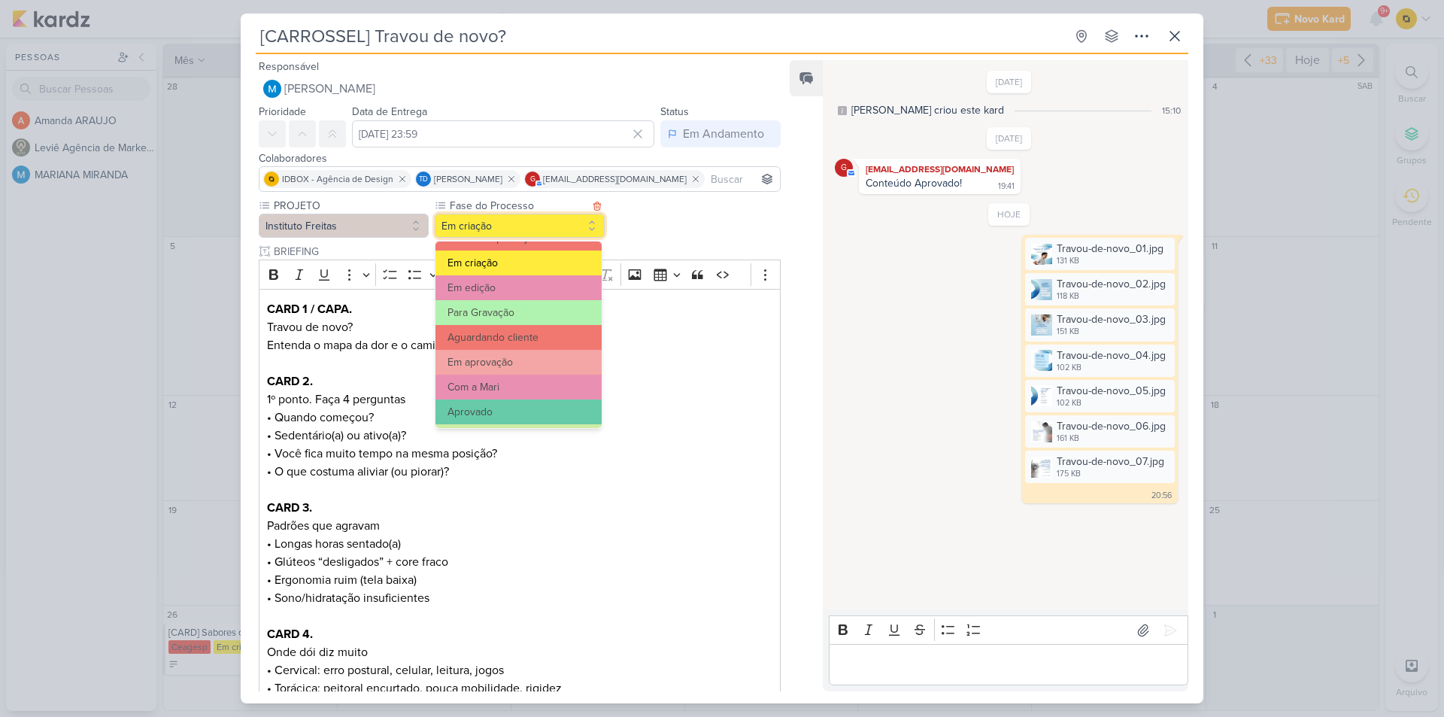
scroll to position [145, 0]
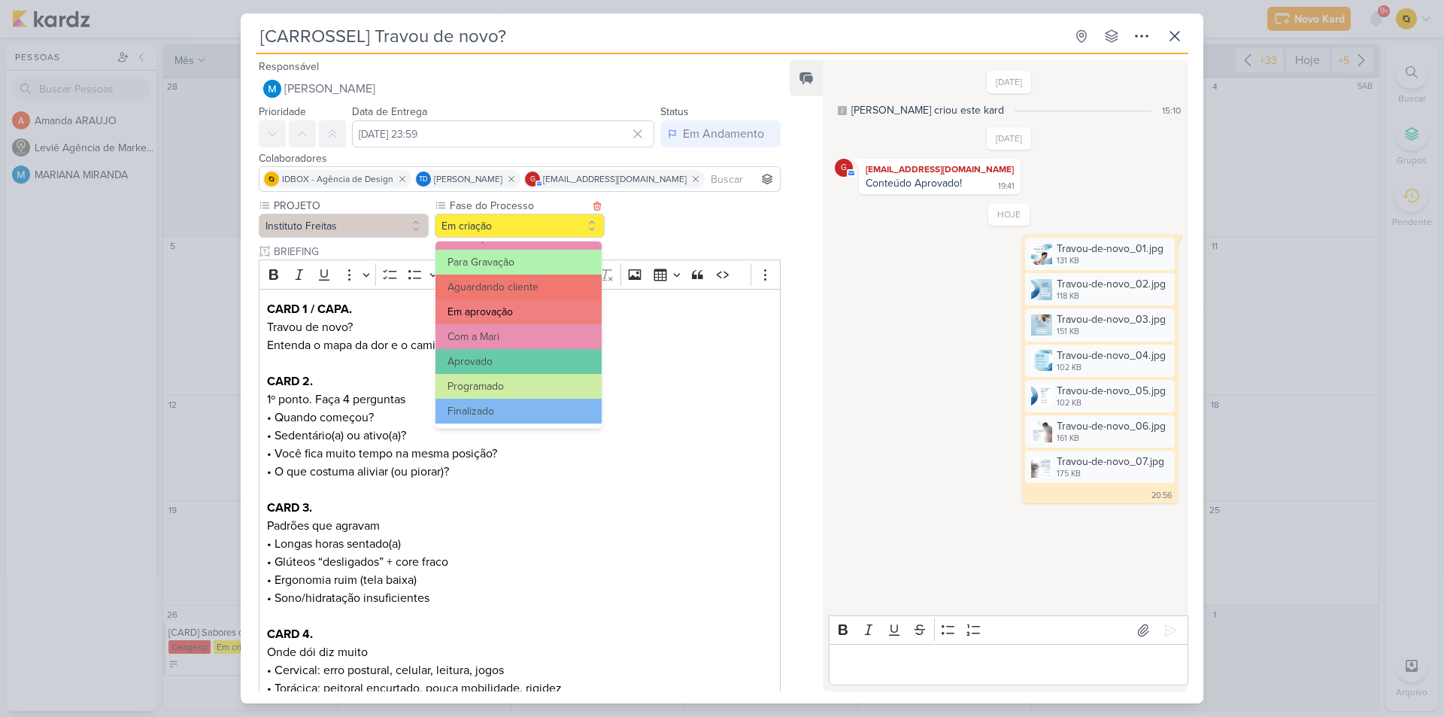
click at [496, 317] on button "Em aprovação" at bounding box center [519, 311] width 166 height 25
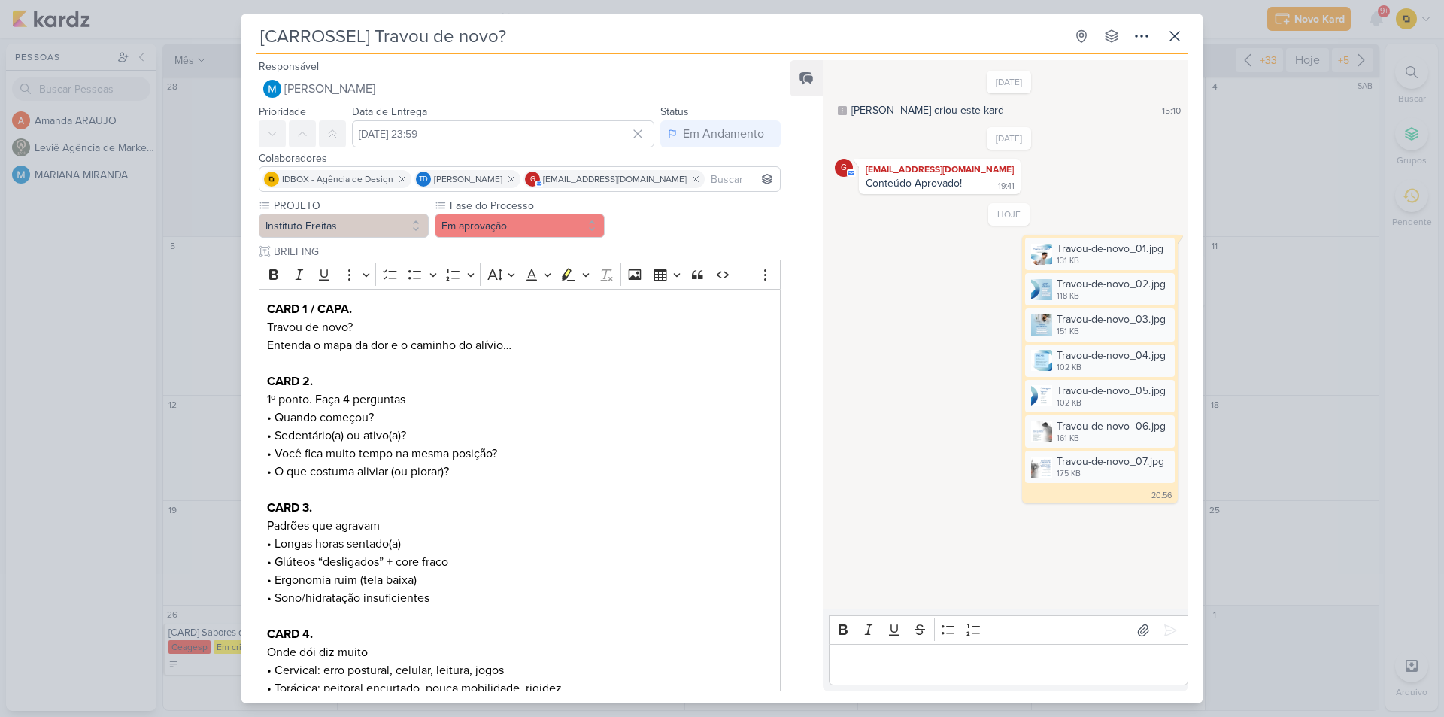
click at [1008, 247] on icon at bounding box center [1010, 244] width 12 height 12
click at [1173, 38] on icon at bounding box center [1174, 36] width 9 height 9
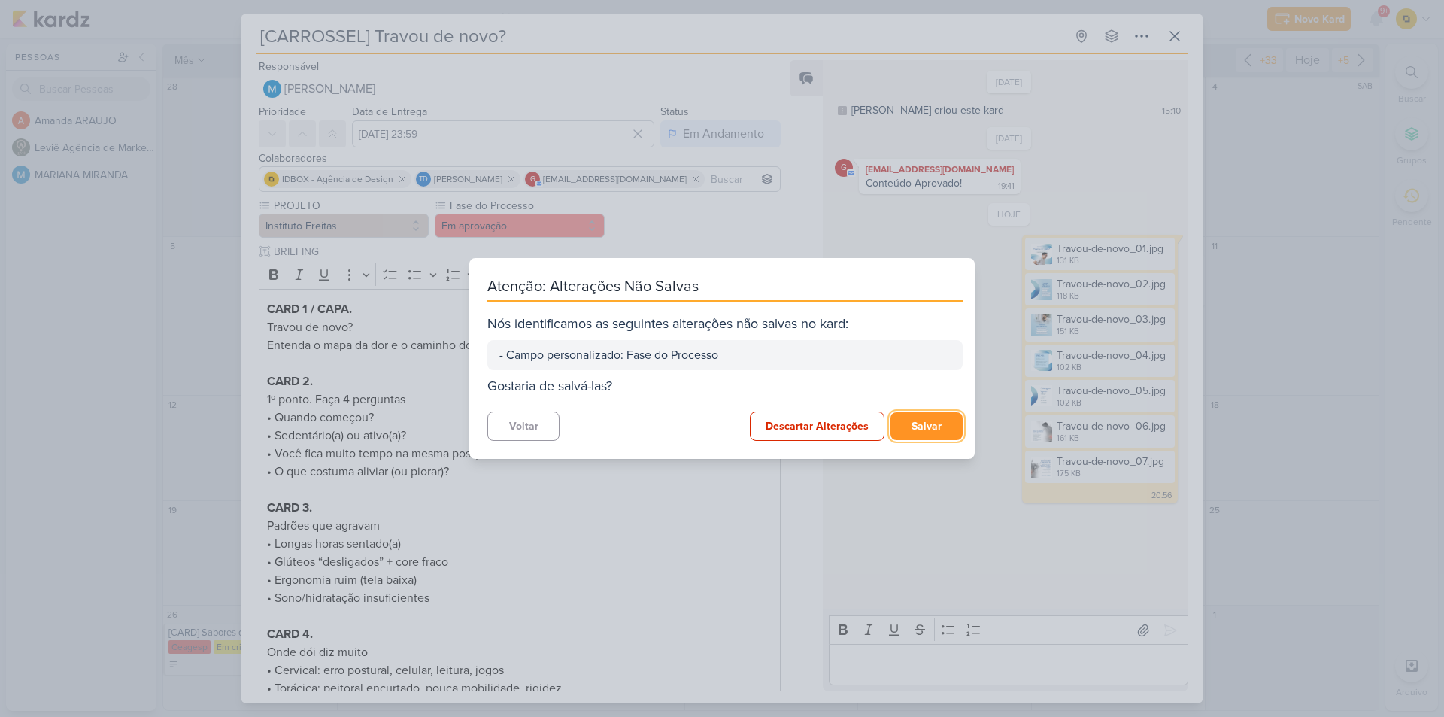
click at [913, 424] on button "Salvar" at bounding box center [927, 426] width 72 height 28
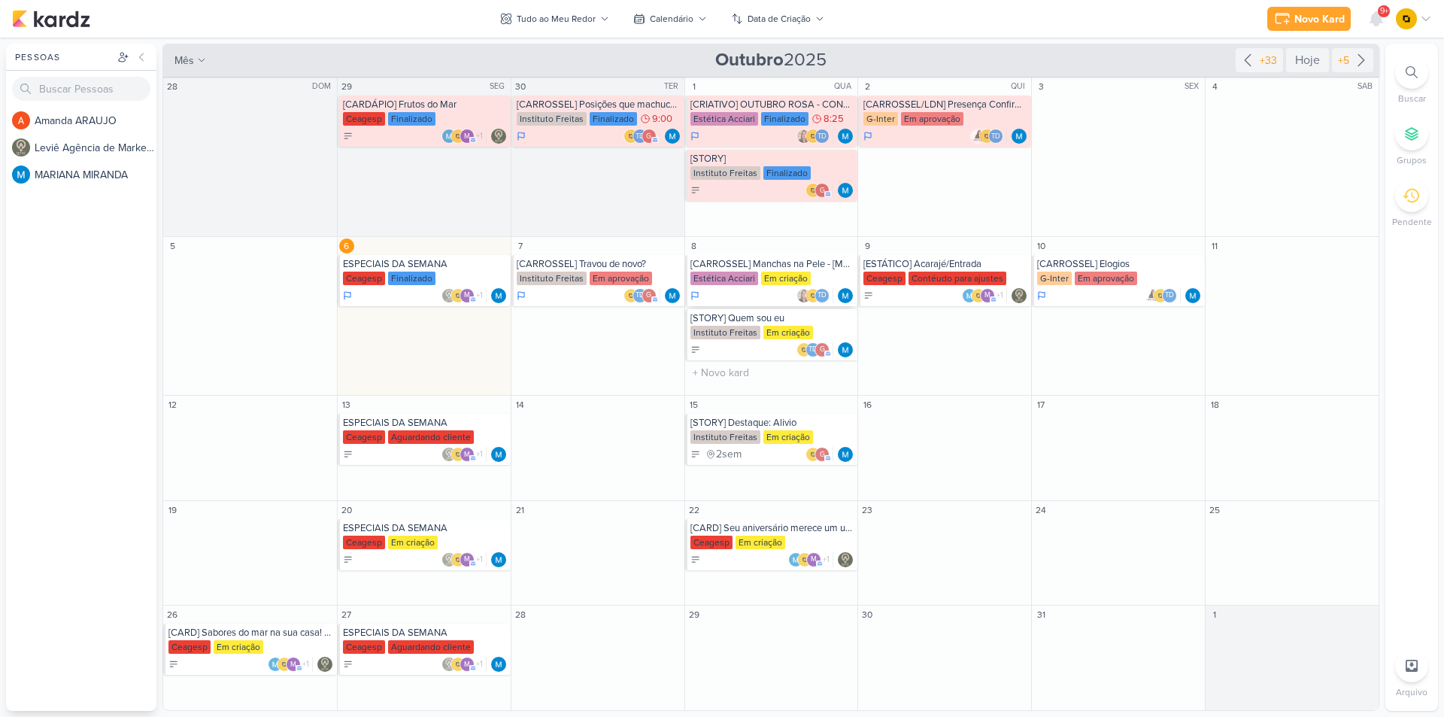
click at [783, 266] on div "[CARROSSEL] Manchas na Pele - [MEDICAL_DATA]" at bounding box center [773, 264] width 165 height 12
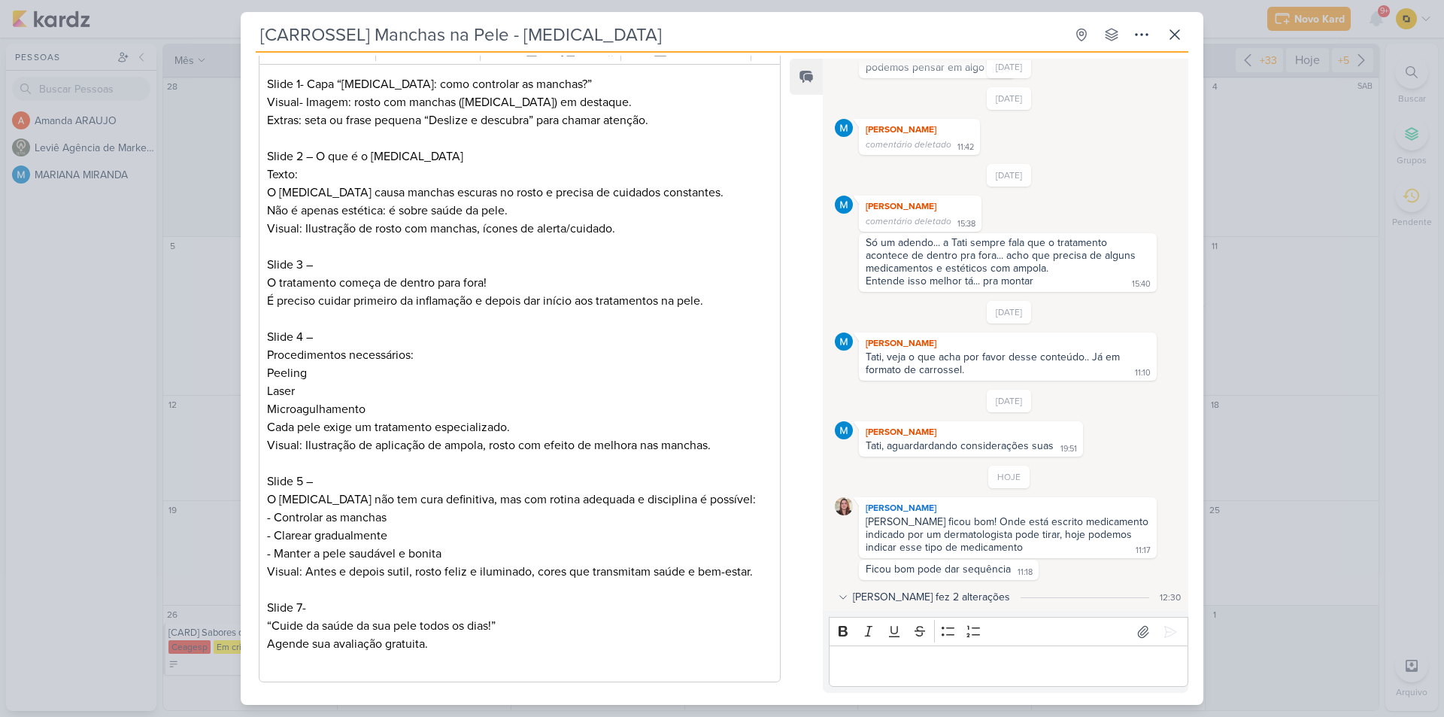
scroll to position [74, 0]
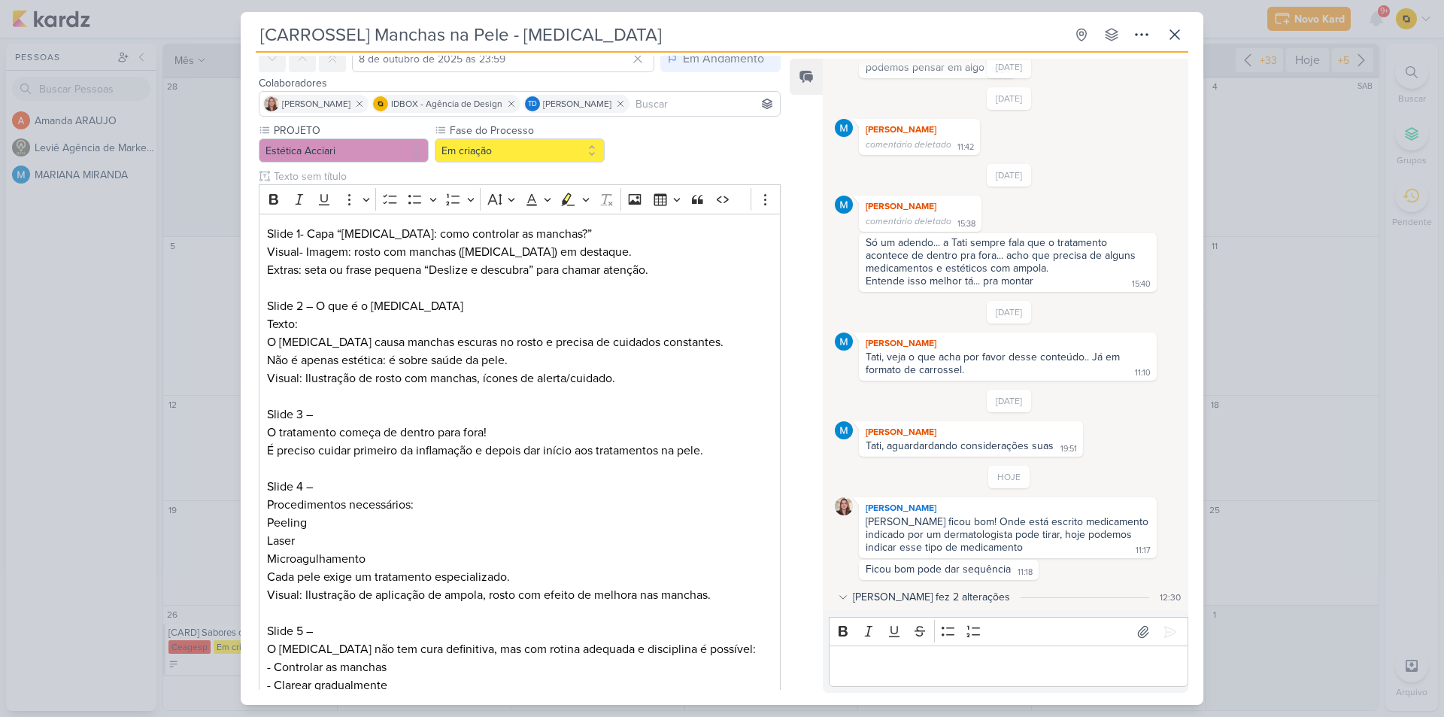
click at [1258, 320] on div "[CARROSSEL] Manchas na Pele - [MEDICAL_DATA] Criado por MARIANA" at bounding box center [722, 358] width 1444 height 717
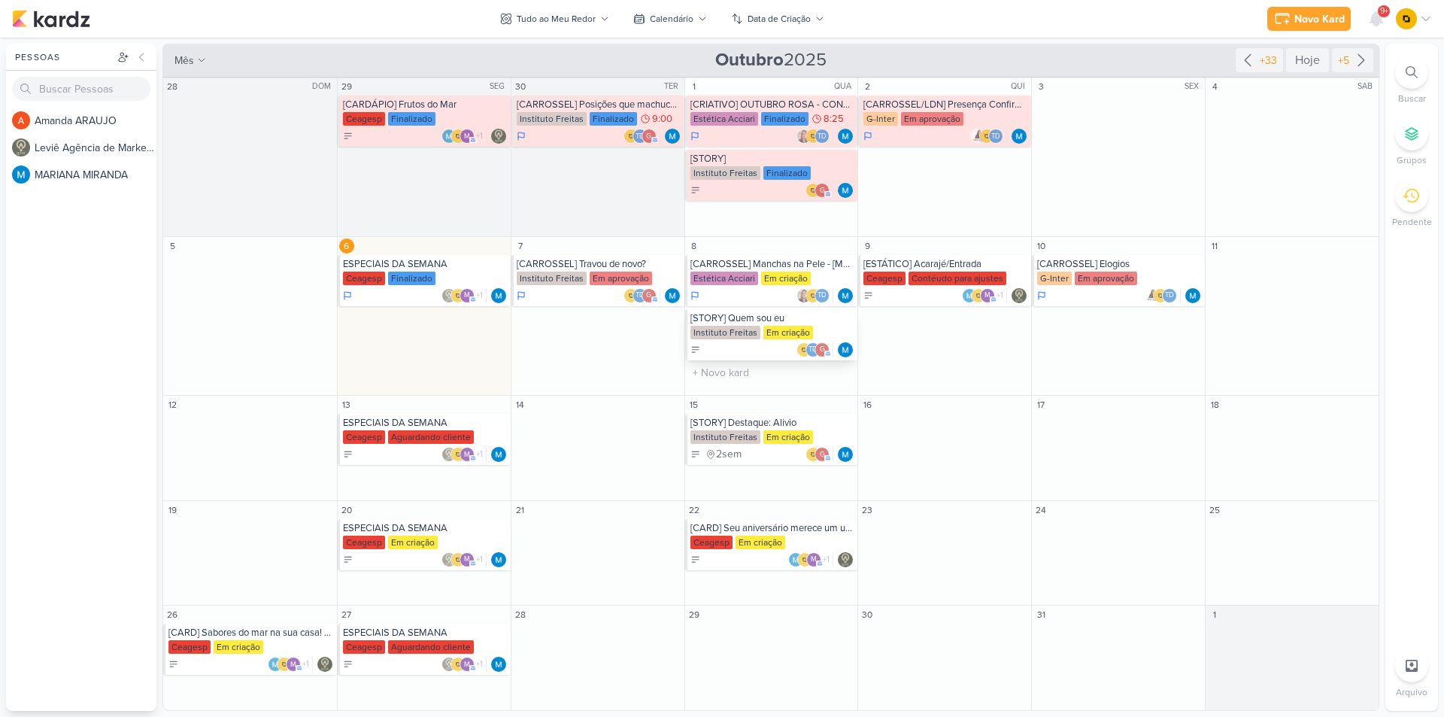
click at [760, 320] on div "[STORY] Quem sou eu" at bounding box center [773, 318] width 165 height 12
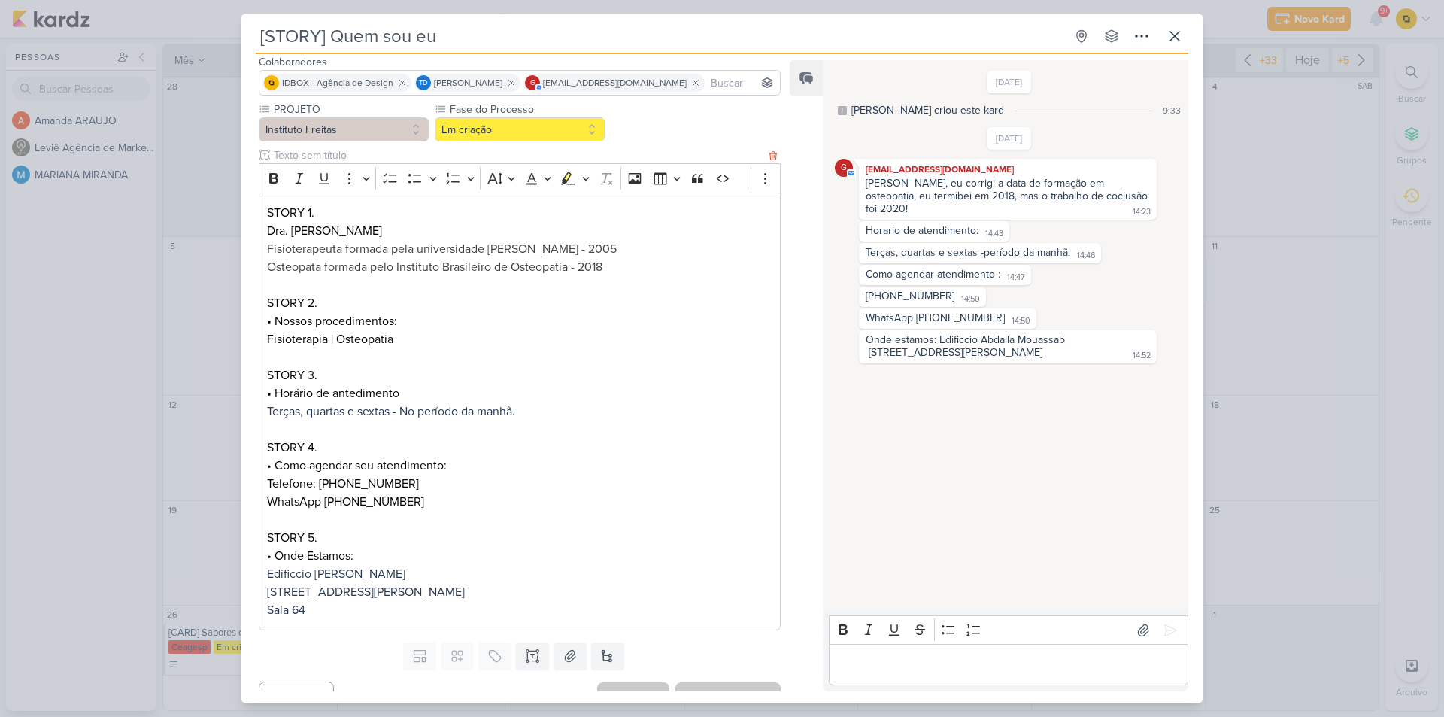
scroll to position [119, 0]
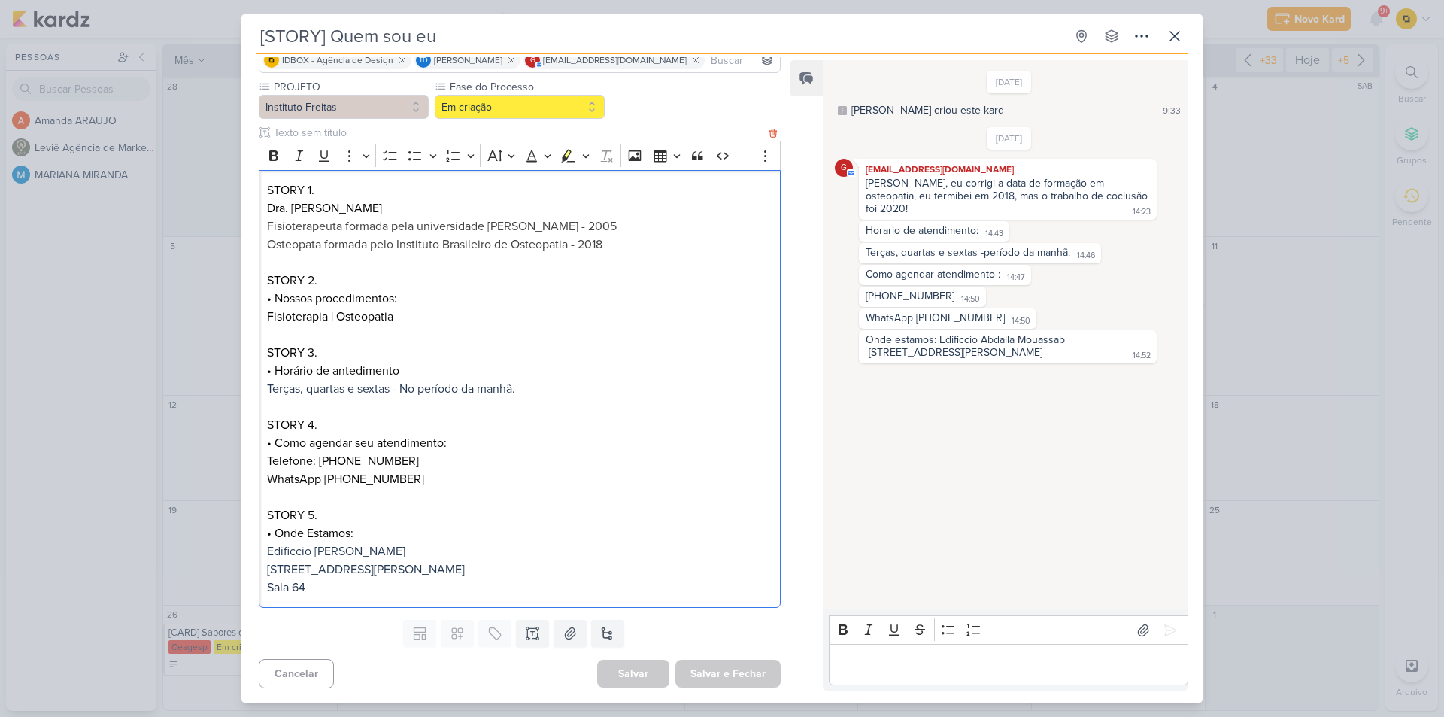
drag, startPoint x: 267, startPoint y: 211, endPoint x: 362, endPoint y: 211, distance: 94.8
click at [362, 211] on p "Dra. Gisely Freitas Fisioterapeuta formada pela universidade Veiga de Almeida -…" at bounding box center [519, 217] width 505 height 36
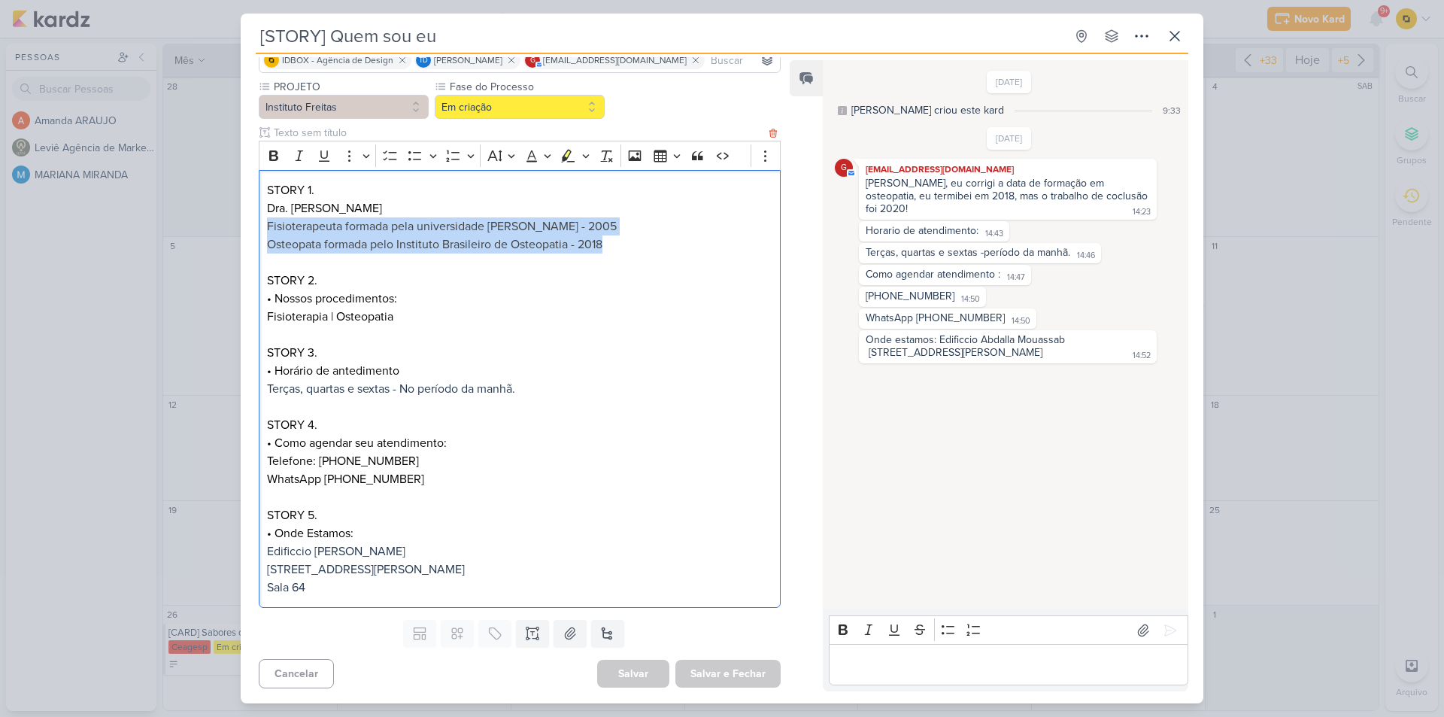
drag, startPoint x: 268, startPoint y: 226, endPoint x: 631, endPoint y: 253, distance: 364.3
click at [631, 253] on div "STORY 1. Dra. Gisely Freitas Fisioterapeuta formada pela universidade Veiga de …" at bounding box center [520, 389] width 522 height 439
drag, startPoint x: 395, startPoint y: 299, endPoint x: 276, endPoint y: 296, distance: 118.9
click at [276, 296] on p "STORY 2. • Nossos procedimentos: Fisioterapia | Osteopatia" at bounding box center [519, 299] width 505 height 54
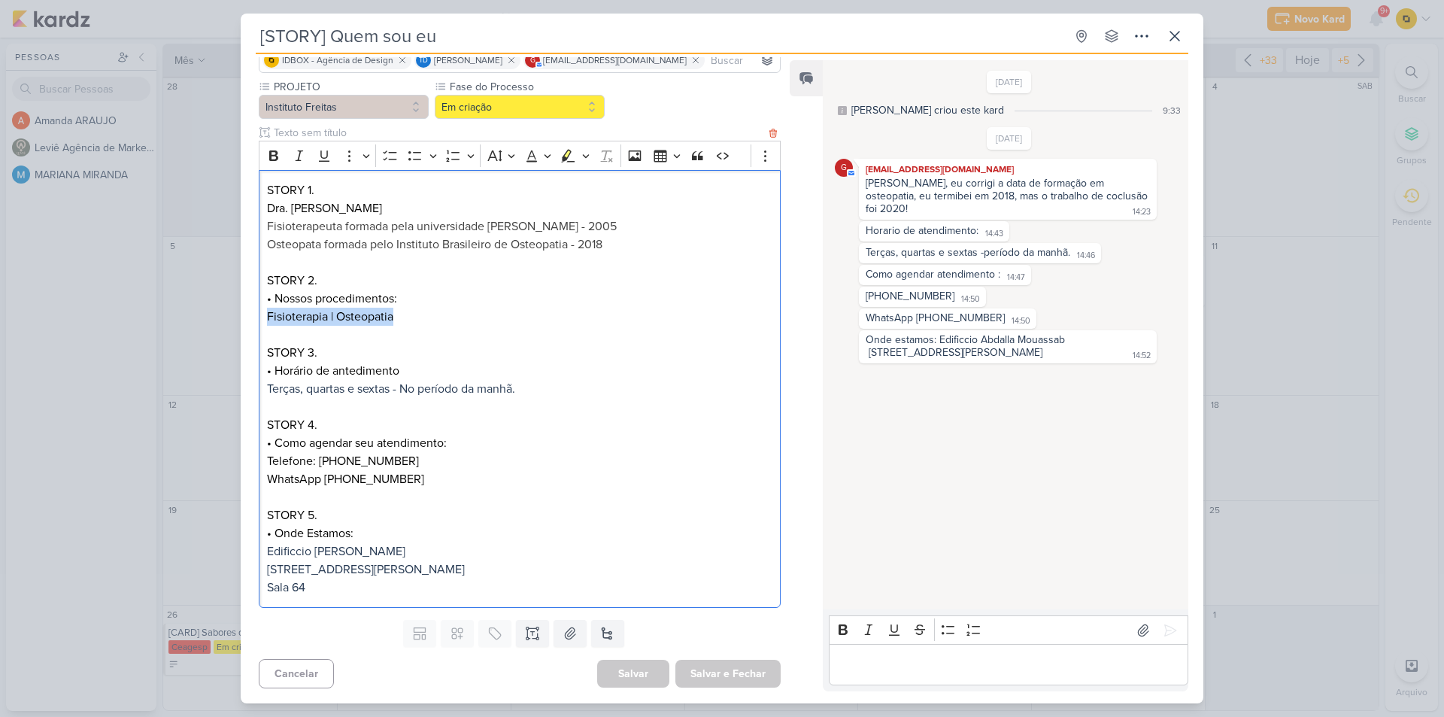
drag, startPoint x: 331, startPoint y: 317, endPoint x: 260, endPoint y: 315, distance: 70.7
click at [260, 315] on div "STORY 1. Dra. Gisely Freitas Fisioterapeuta formada pela universidade Veiga de …" at bounding box center [520, 389] width 522 height 439
drag, startPoint x: 427, startPoint y: 378, endPoint x: 277, endPoint y: 367, distance: 150.1
click at [277, 367] on p "STORY 3. • Horário de antedimento Terças, quartas e sextas - No período da manh…" at bounding box center [519, 380] width 505 height 72
drag, startPoint x: 522, startPoint y: 386, endPoint x: 339, endPoint y: 149, distance: 299.7
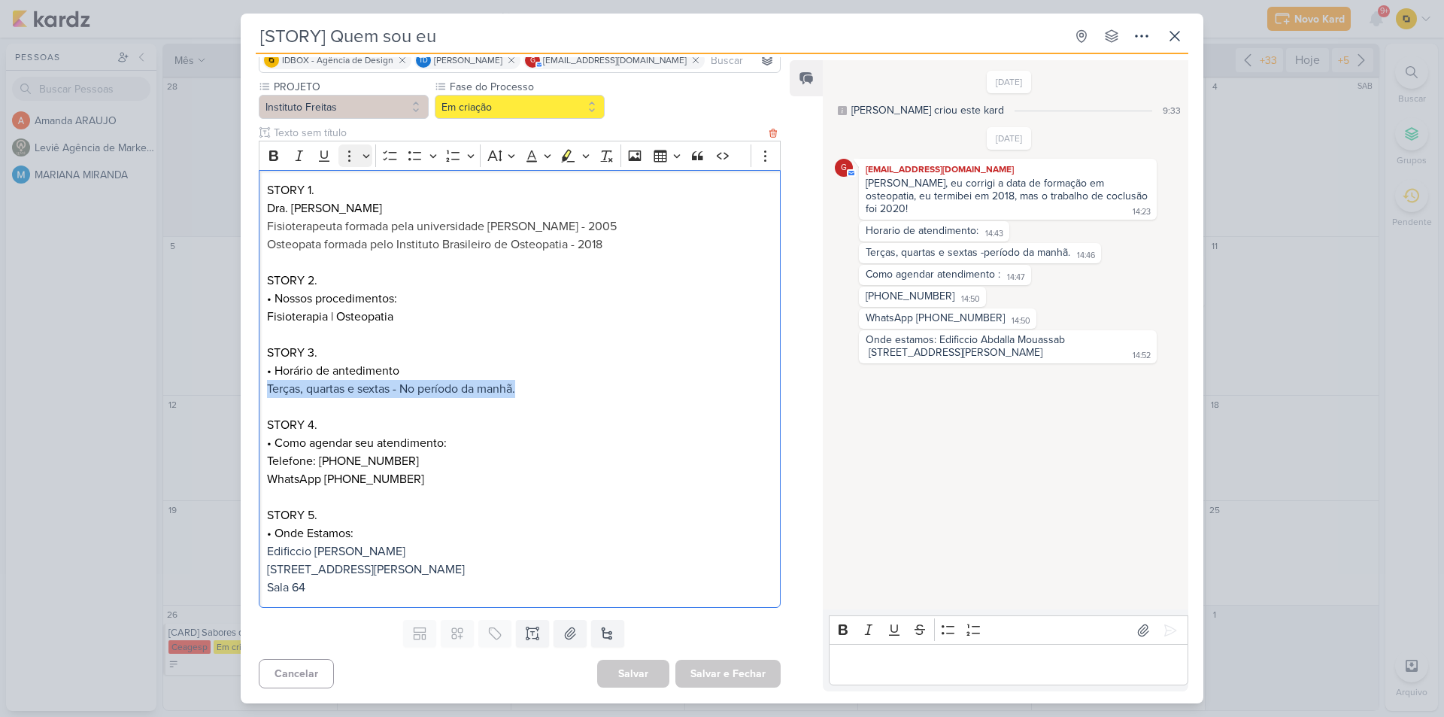
click at [268, 387] on p "STORY 3. • Horário de antedimento Terças, quartas e sextas - No período da manh…" at bounding box center [519, 380] width 505 height 72
drag, startPoint x: 430, startPoint y: 442, endPoint x: 292, endPoint y: 442, distance: 138.4
click at [275, 445] on p "STORY 4. • Como agendar seu atendimento:" at bounding box center [519, 434] width 505 height 36
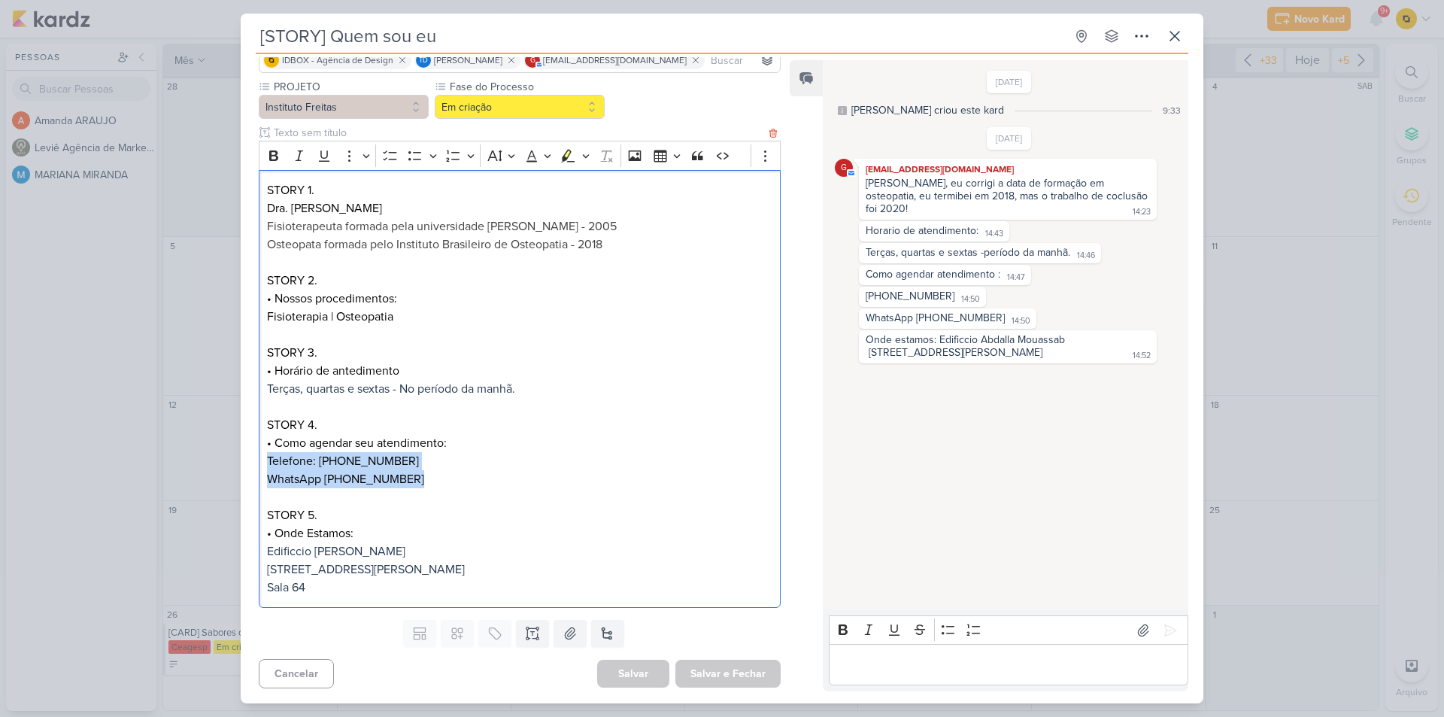
drag, startPoint x: 407, startPoint y: 475, endPoint x: 288, endPoint y: 425, distance: 128.8
click at [260, 463] on div "STORY 1. Dra. Gisely Freitas Fisioterapeuta formada pela universidade Veiga de …" at bounding box center [520, 389] width 522 height 439
drag, startPoint x: 360, startPoint y: 528, endPoint x: 275, endPoint y: 530, distance: 85.0
click at [275, 530] on p "STORY 5. • Onde Estamos:" at bounding box center [519, 524] width 505 height 36
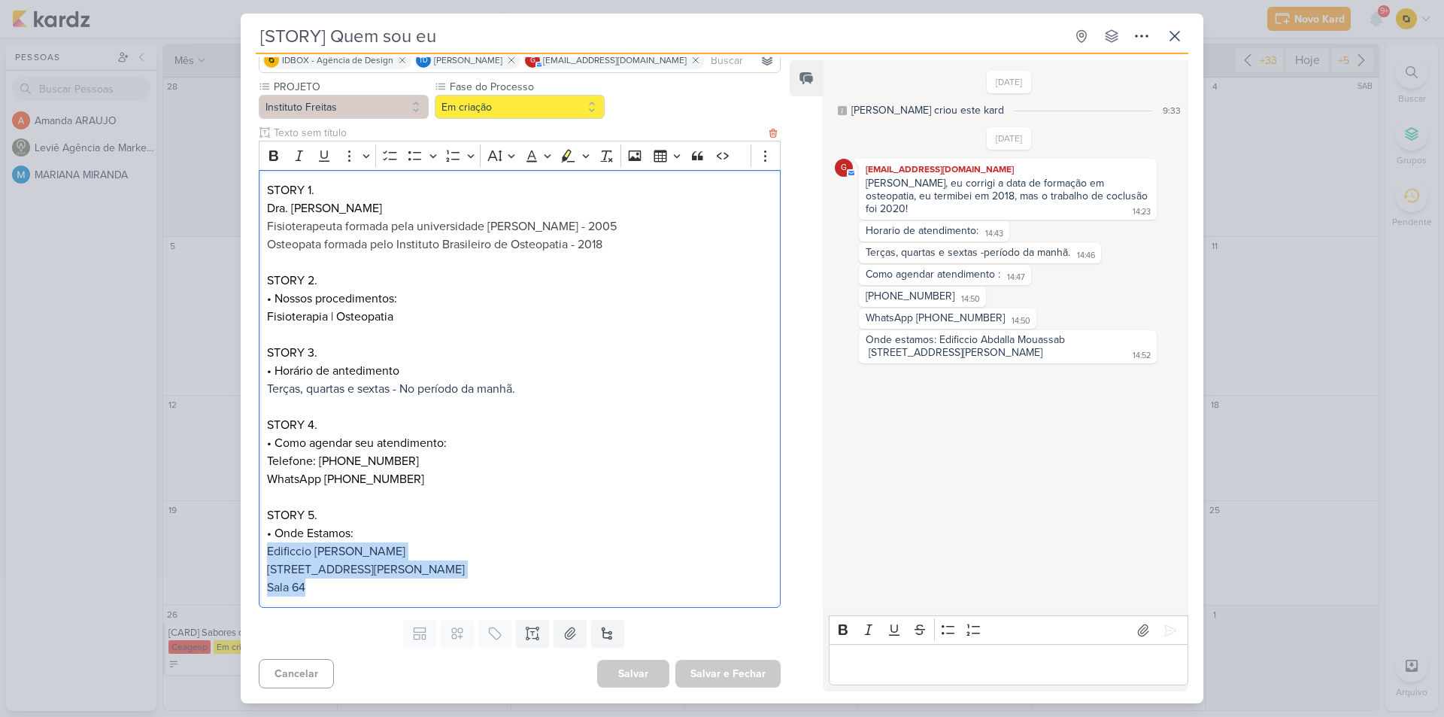
drag, startPoint x: 375, startPoint y: 586, endPoint x: 263, endPoint y: 553, distance: 116.9
click at [263, 553] on div "STORY 1. Dra. Gisely Freitas Fisioterapeuta formada pela universidade Veiga de …" at bounding box center [520, 389] width 522 height 439
click at [1139, 636] on icon at bounding box center [1143, 630] width 15 height 15
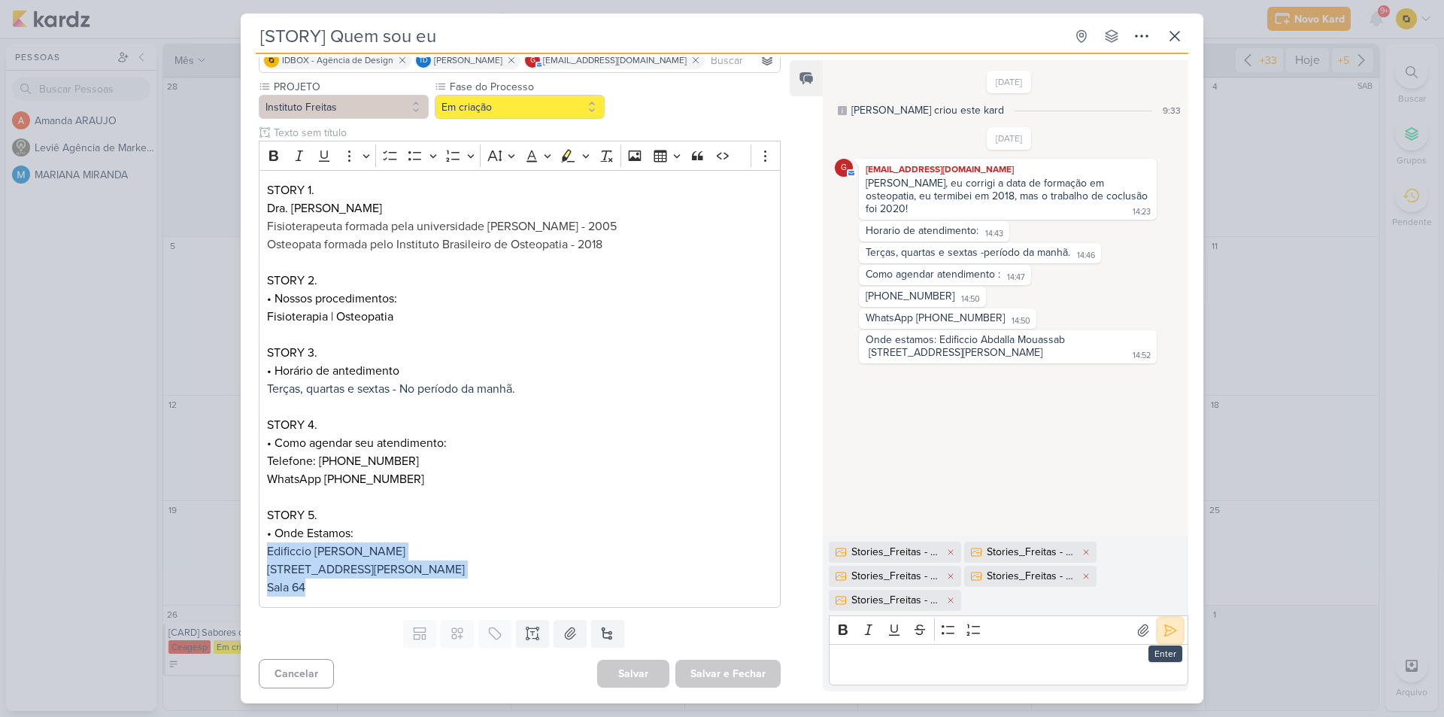
click at [1173, 636] on button at bounding box center [1170, 630] width 24 height 24
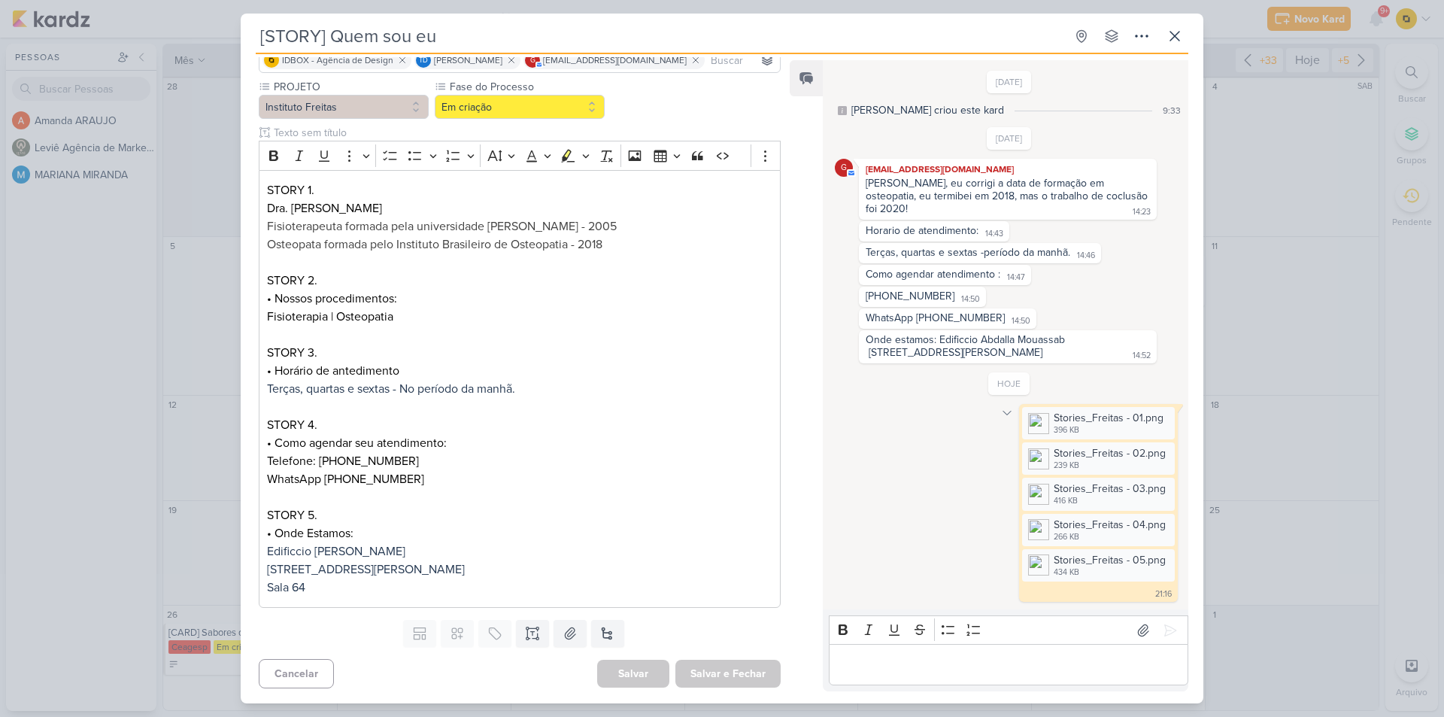
click at [1002, 412] on icon at bounding box center [1007, 413] width 12 height 12
click at [1024, 442] on button "Deletar" at bounding box center [1040, 439] width 82 height 25
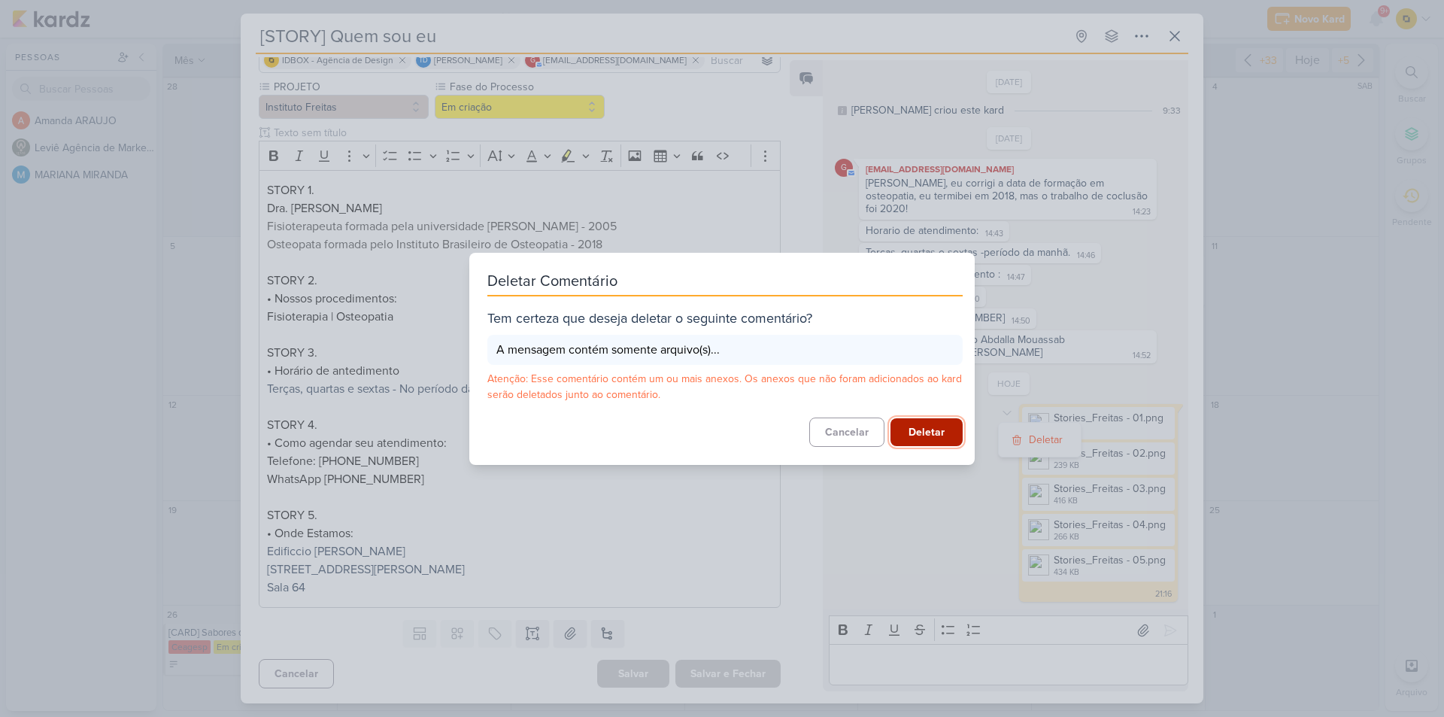
click at [919, 434] on button "Deletar" at bounding box center [927, 432] width 72 height 28
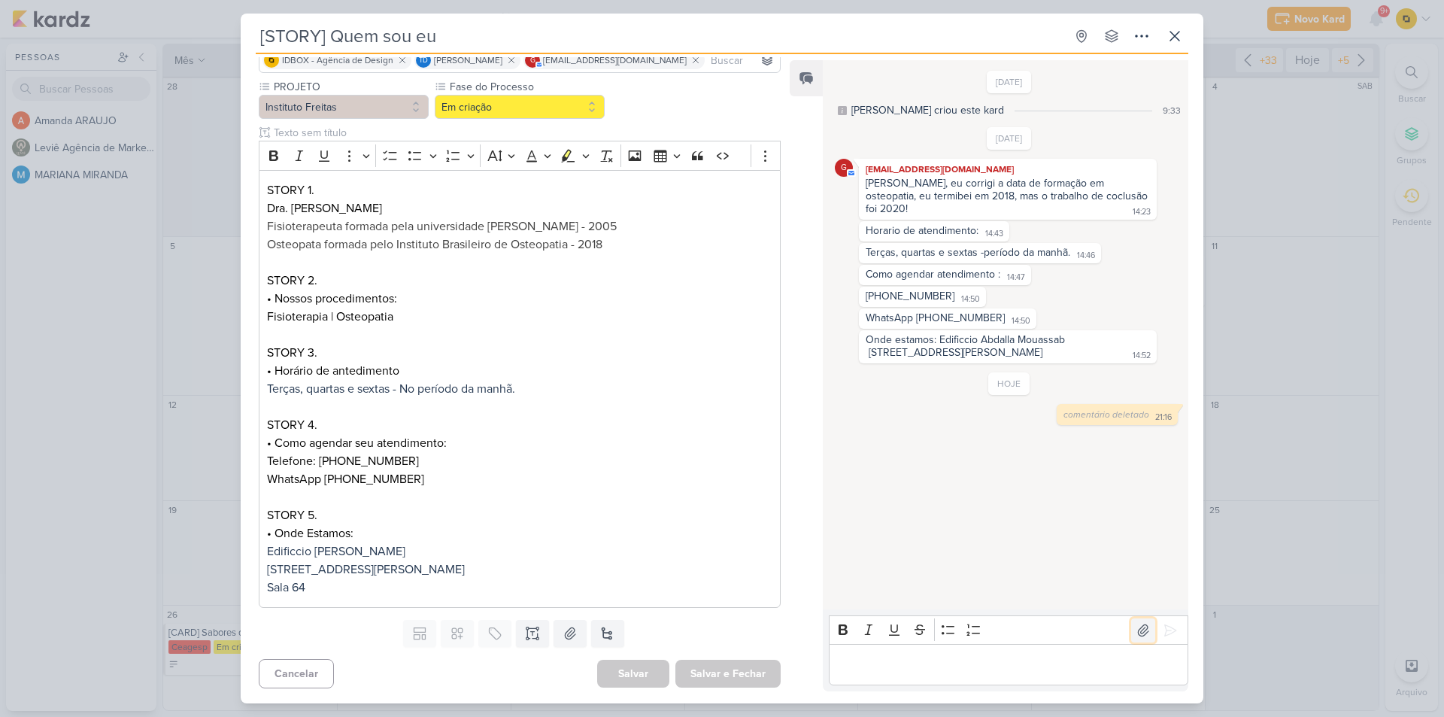
click at [1136, 637] on icon at bounding box center [1143, 630] width 15 height 15
click at [1137, 639] on button at bounding box center [1143, 630] width 24 height 24
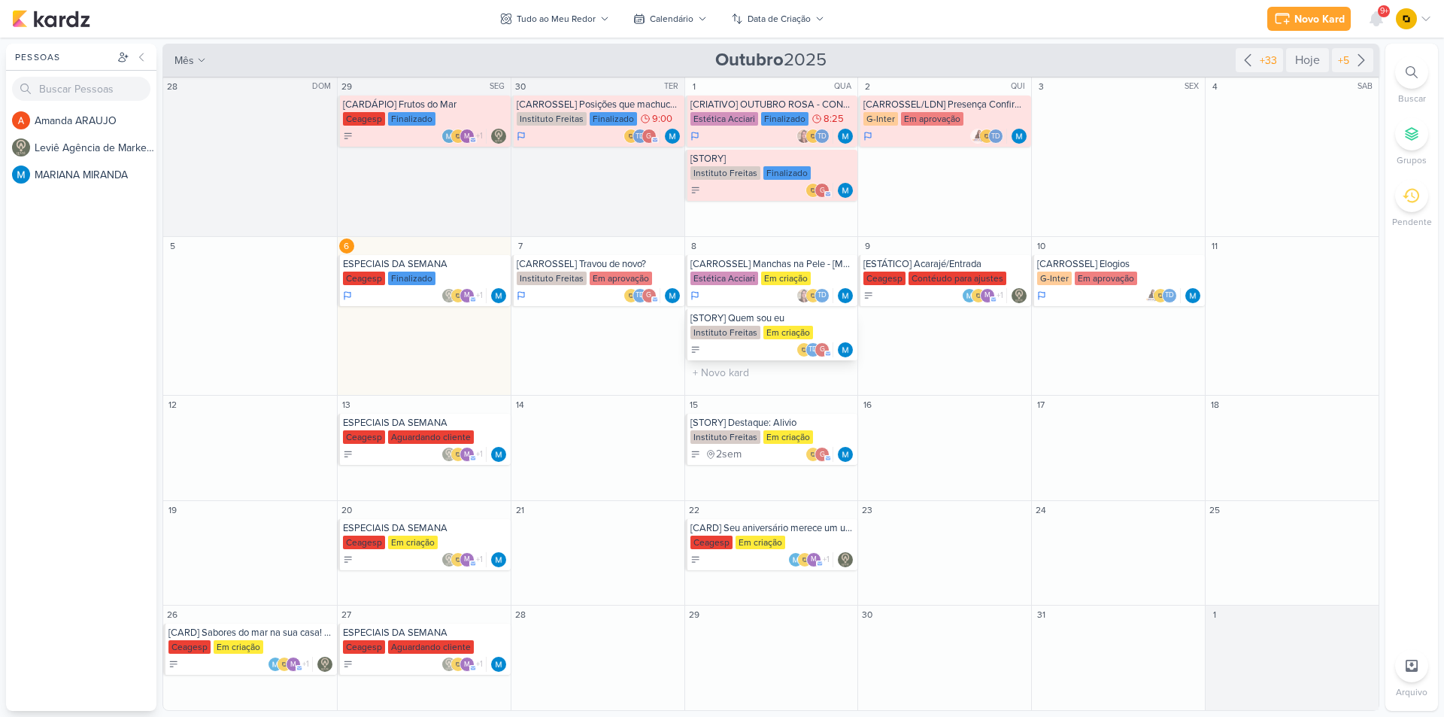
click at [773, 313] on div "[STORY] Quem sou eu" at bounding box center [773, 318] width 165 height 12
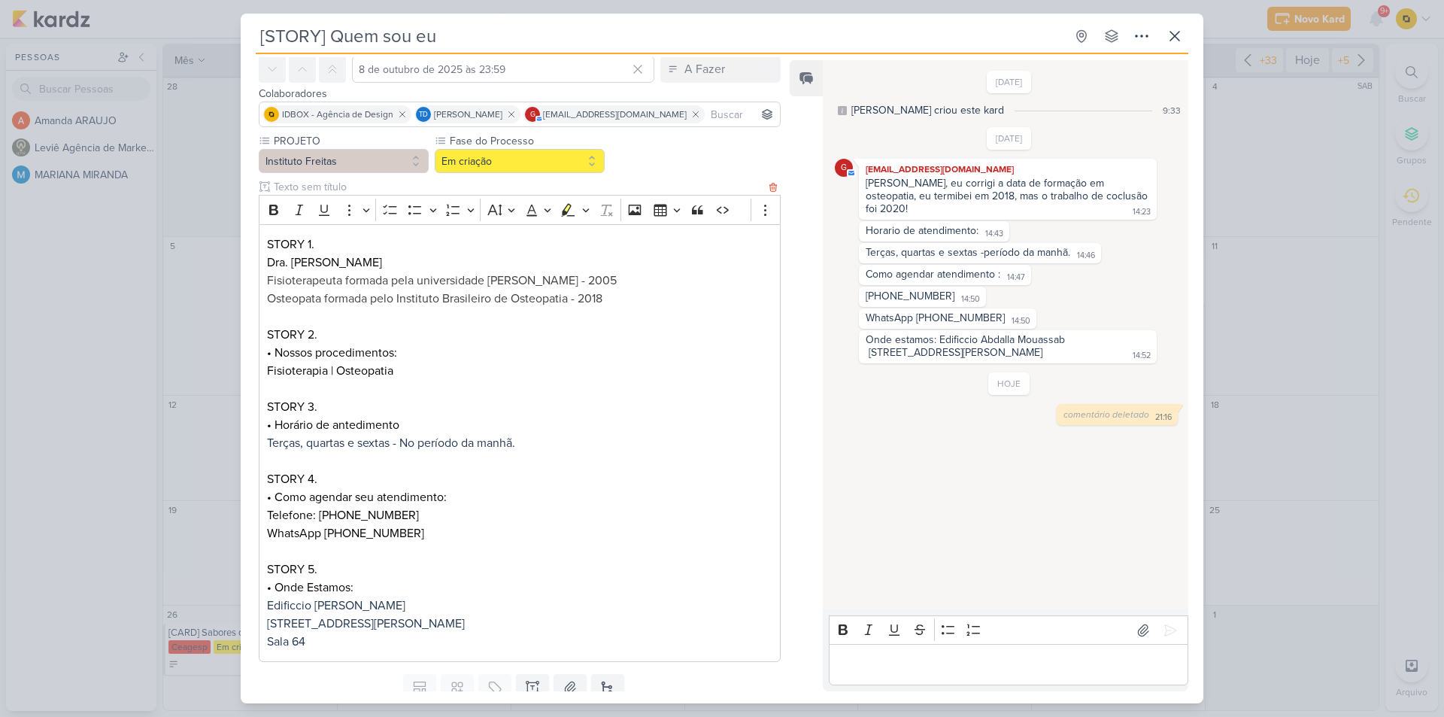
scroll to position [119, 0]
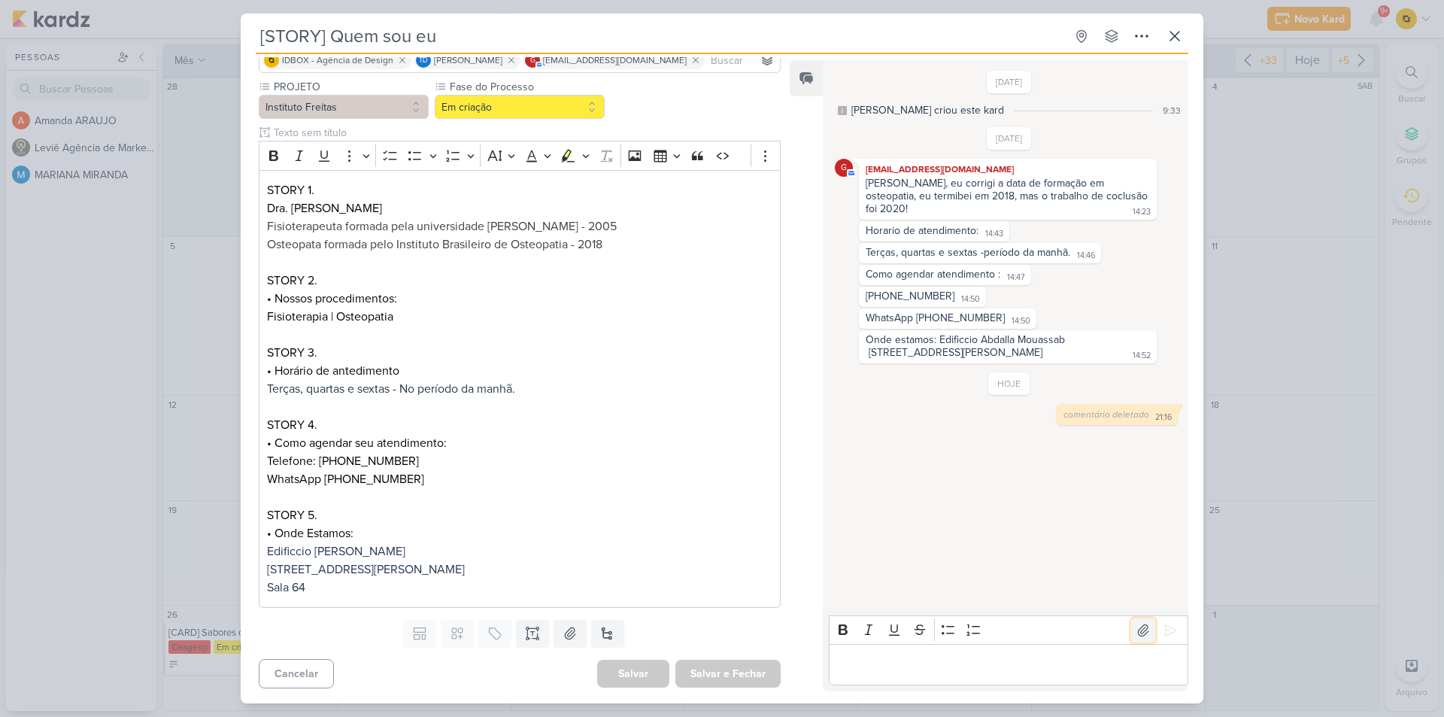
click at [1140, 627] on icon at bounding box center [1143, 629] width 11 height 11
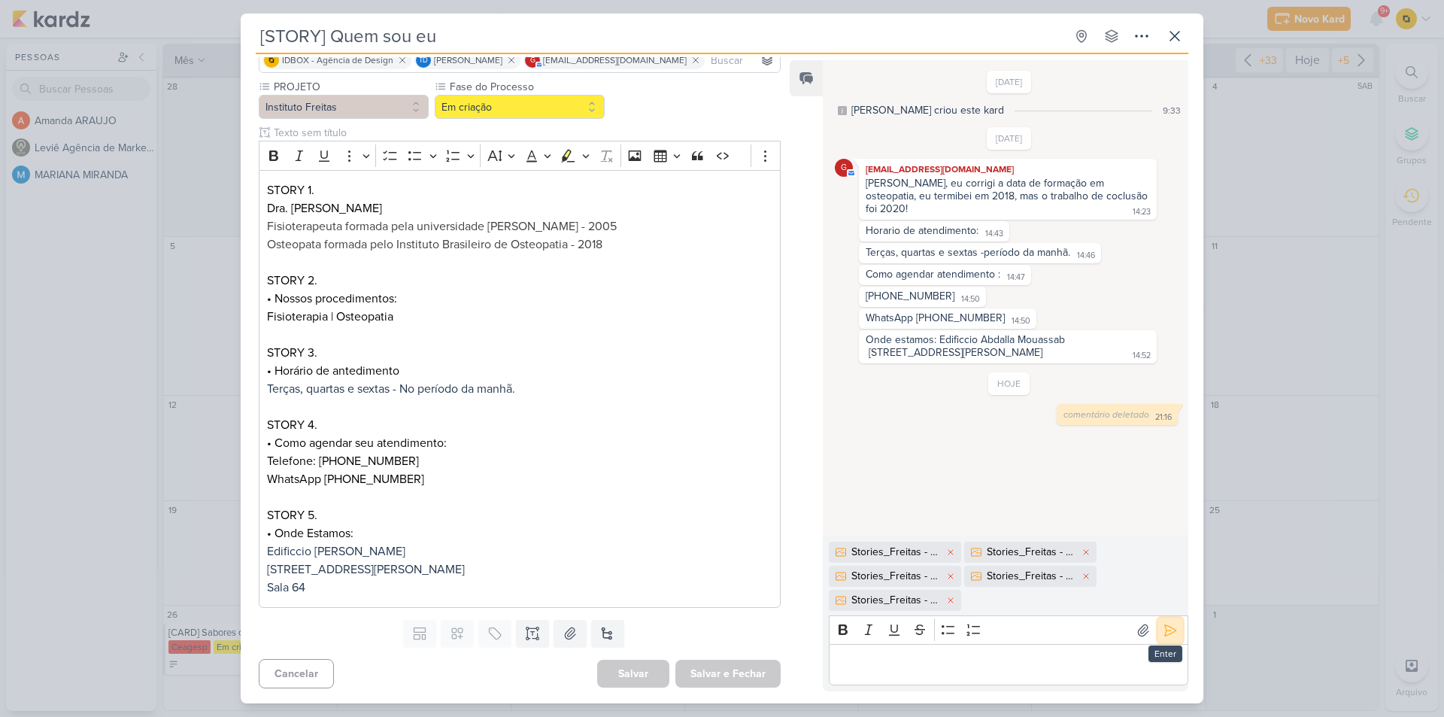
click at [1165, 624] on icon at bounding box center [1170, 629] width 11 height 11
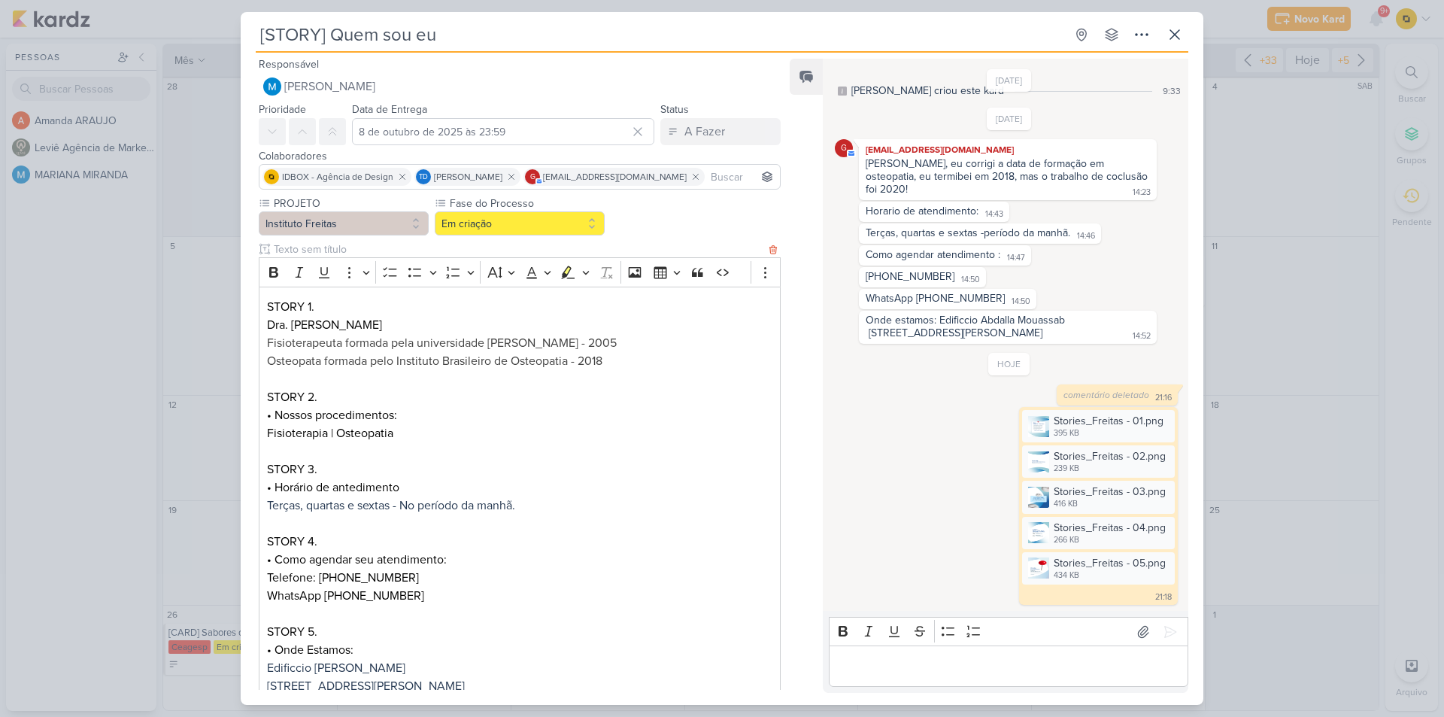
scroll to position [0, 0]
click at [521, 226] on button "Em criação" at bounding box center [520, 224] width 170 height 24
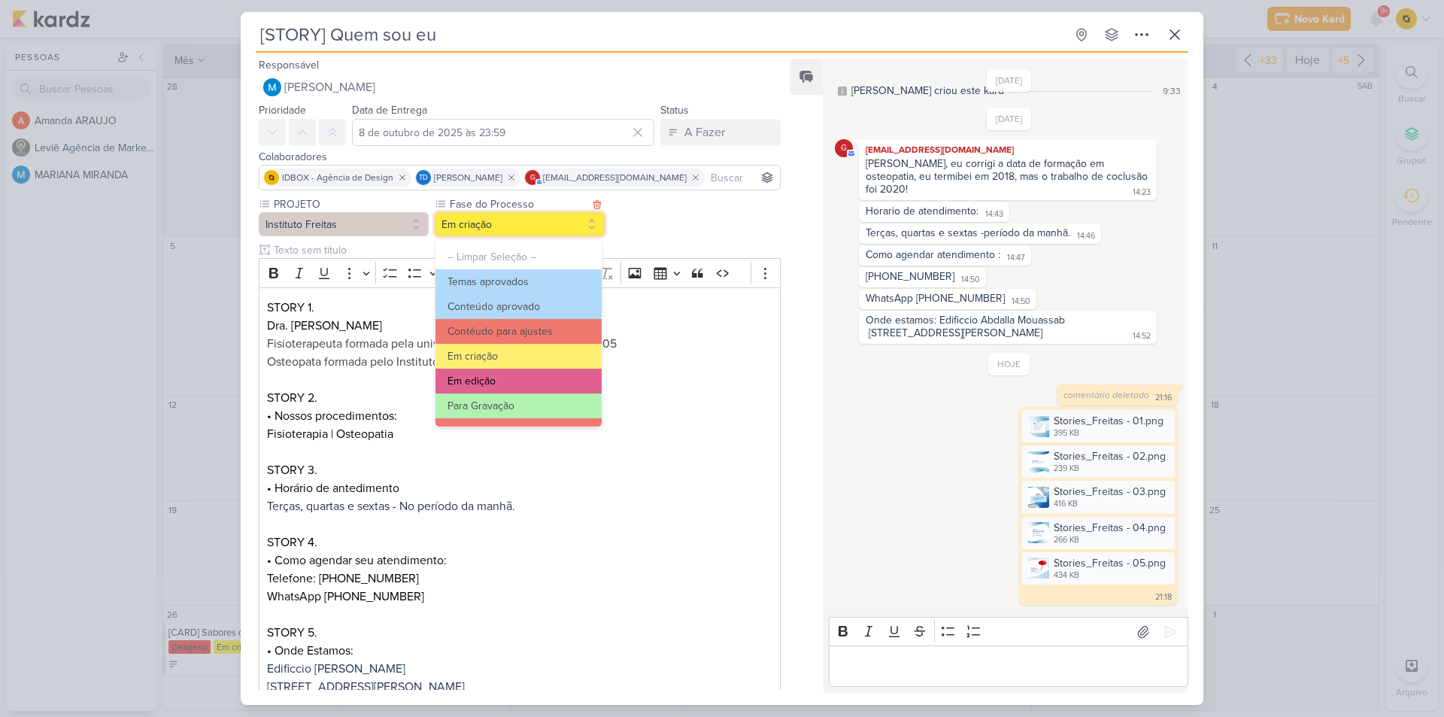
scroll to position [75, 0]
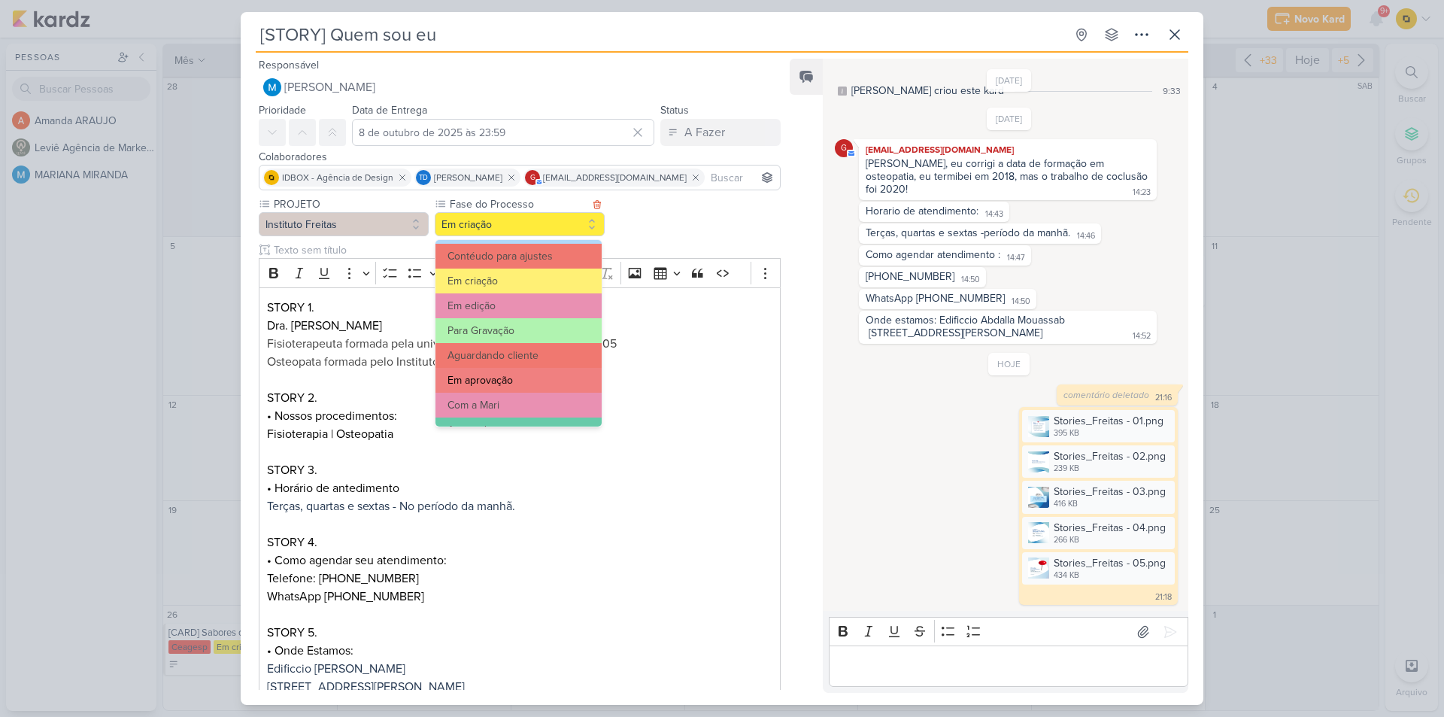
click at [508, 379] on button "Em aprovação" at bounding box center [519, 380] width 166 height 25
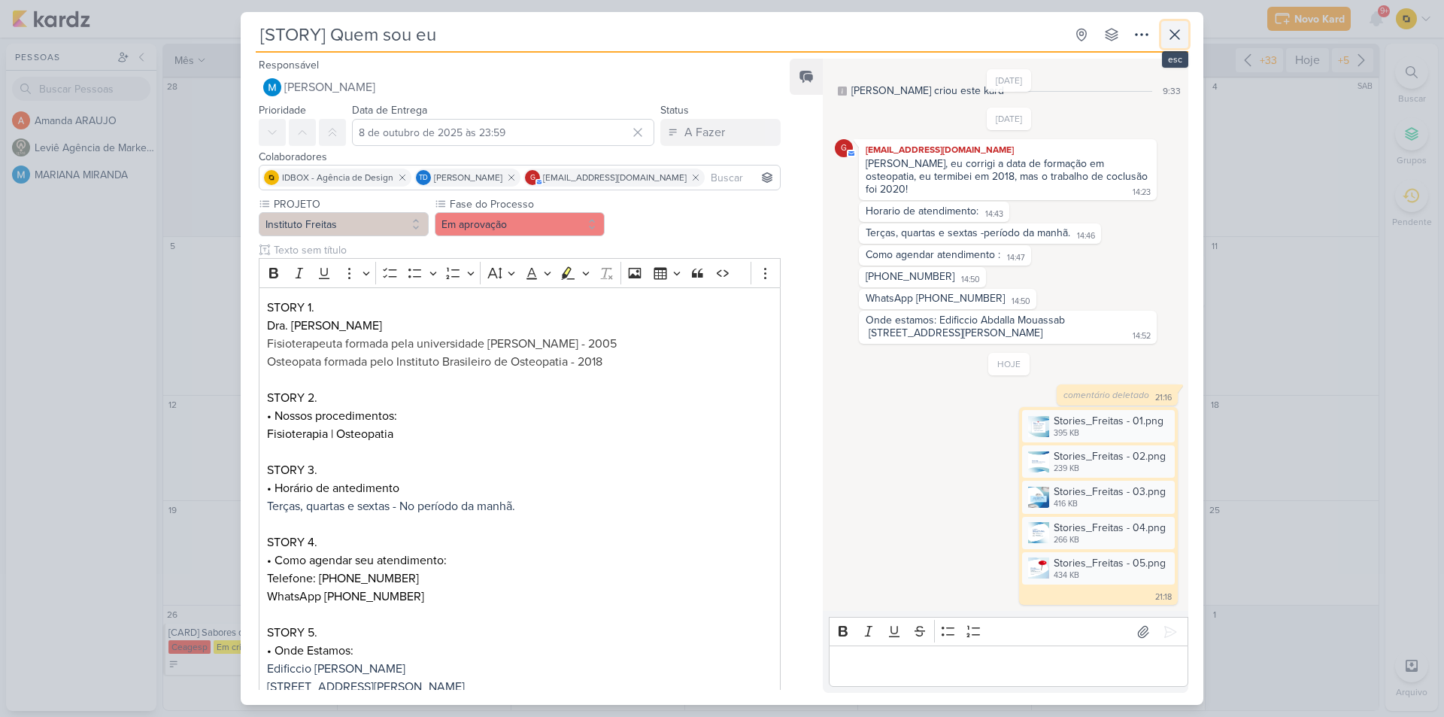
click at [1175, 30] on icon at bounding box center [1175, 35] width 18 height 18
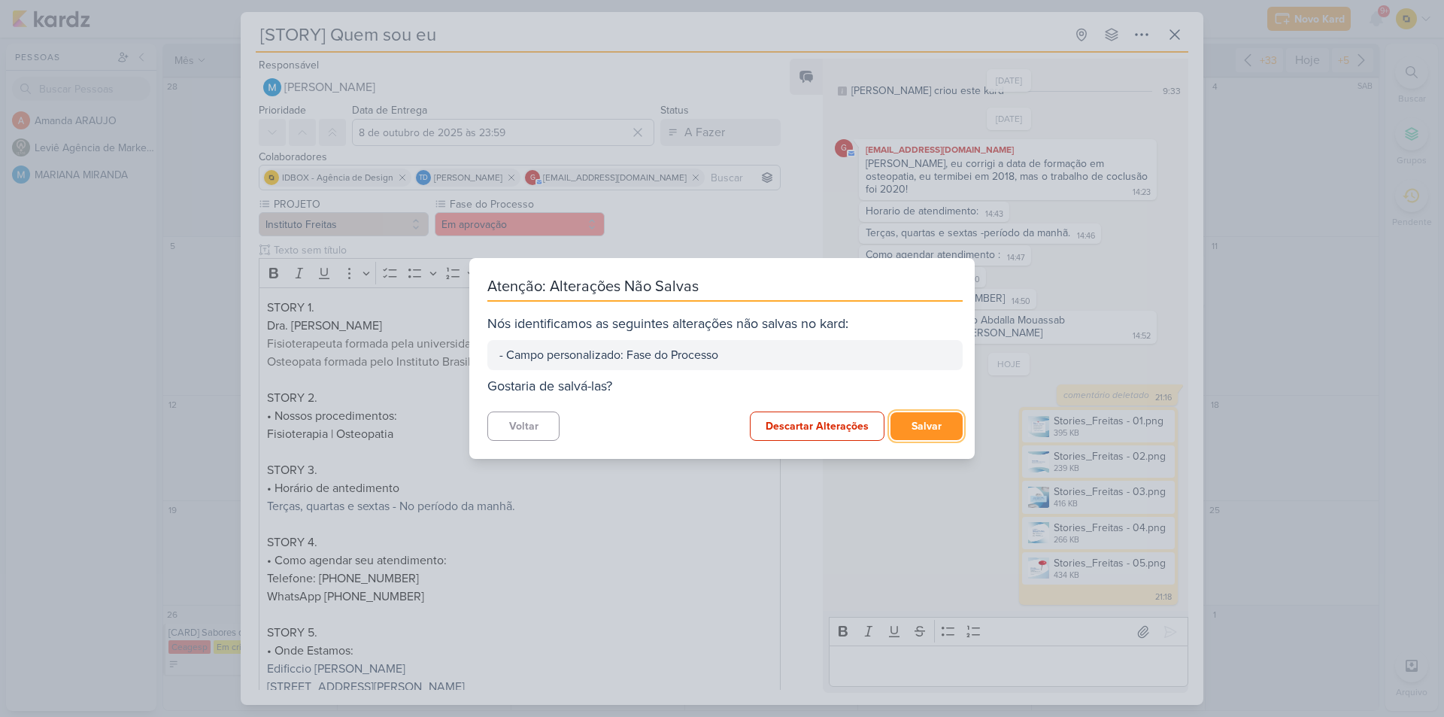
click at [909, 420] on button "Salvar" at bounding box center [927, 426] width 72 height 28
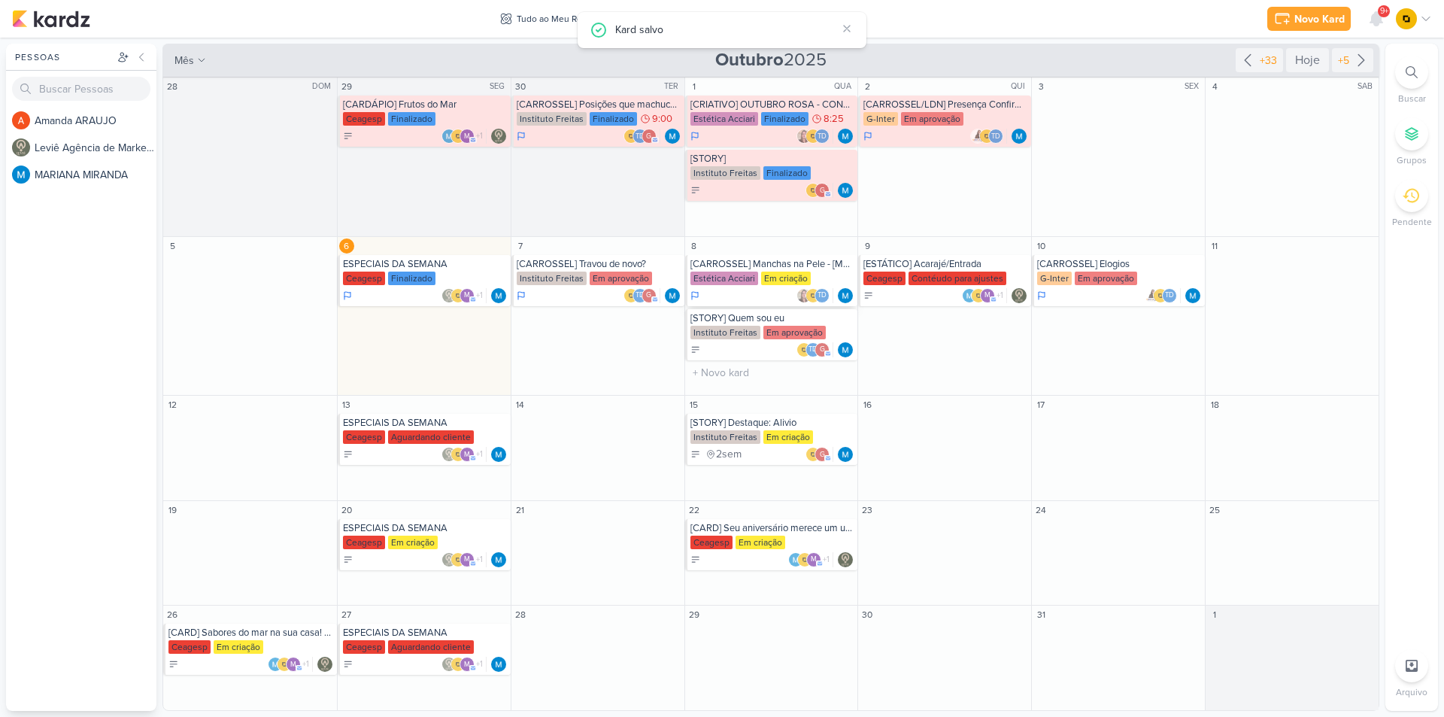
click at [780, 269] on div "[CARROSSEL] Manchas na Pele - [MEDICAL_DATA]" at bounding box center [773, 264] width 165 height 12
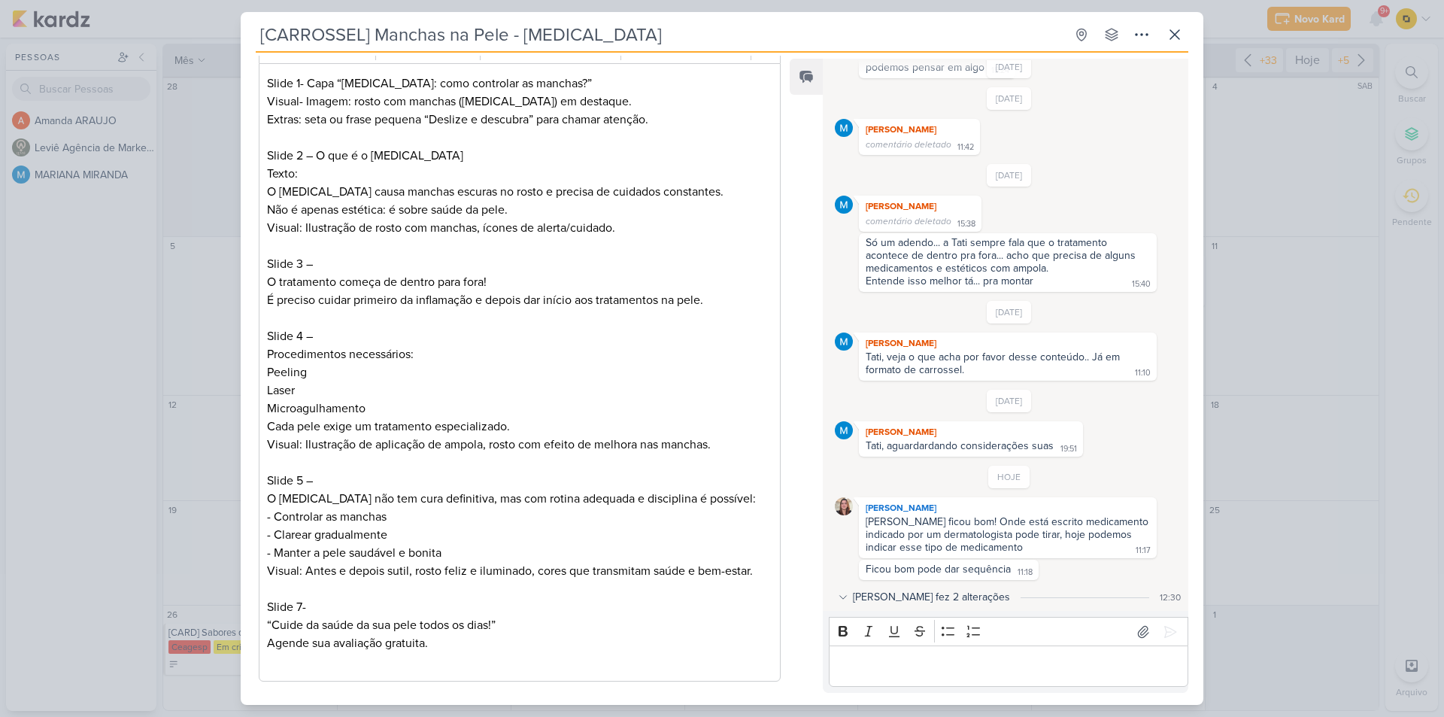
scroll to position [149, 0]
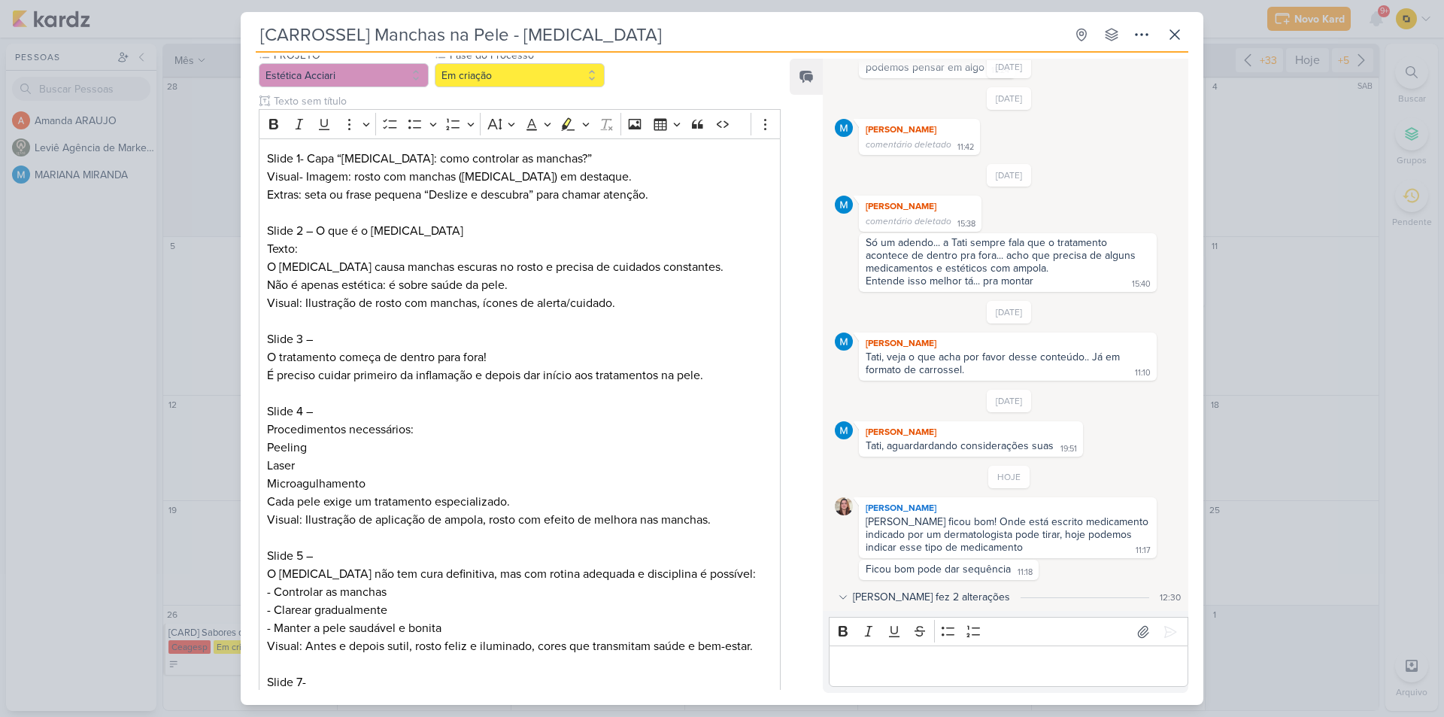
click at [1238, 519] on div "[CARROSSEL] Manchas na Pele - [MEDICAL_DATA] Criado por MARIANA" at bounding box center [722, 358] width 1444 height 717
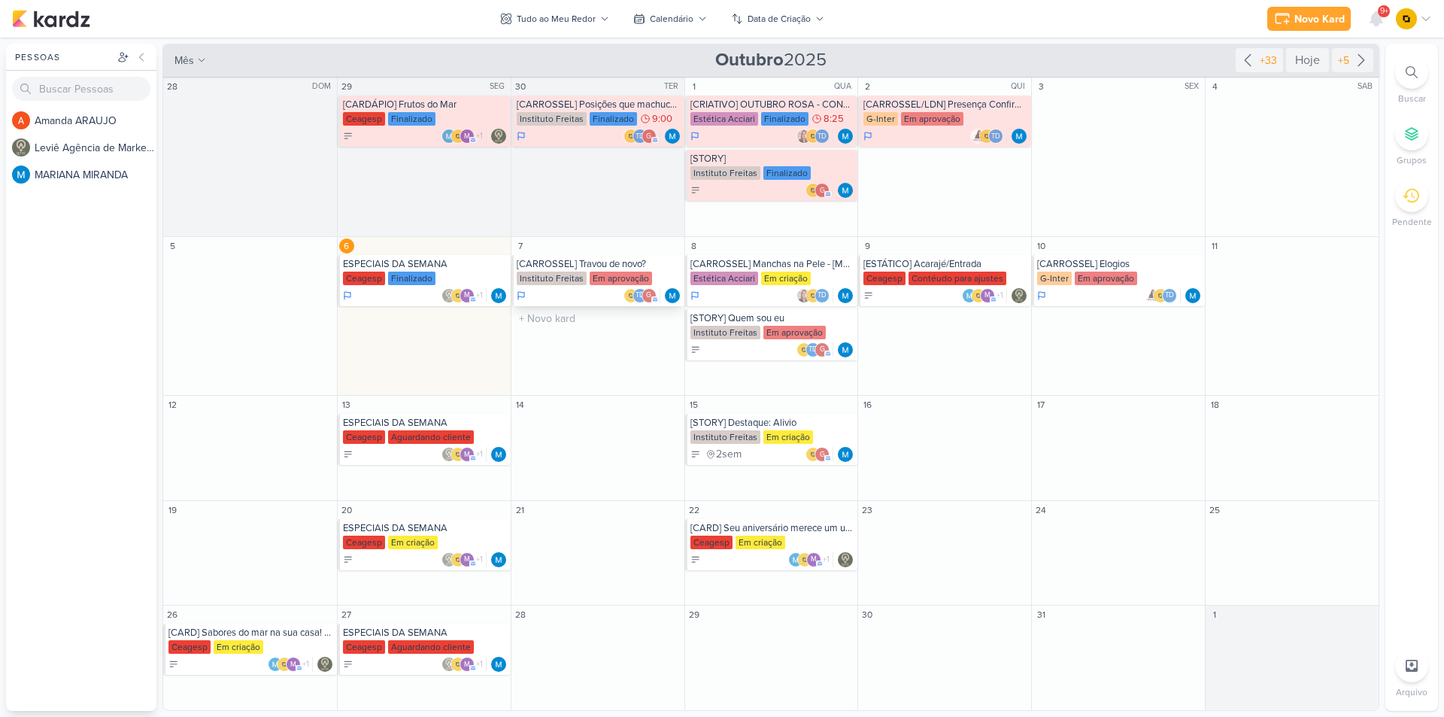
click at [639, 266] on div "[CARROSSEL] Travou de novo?" at bounding box center [599, 264] width 165 height 12
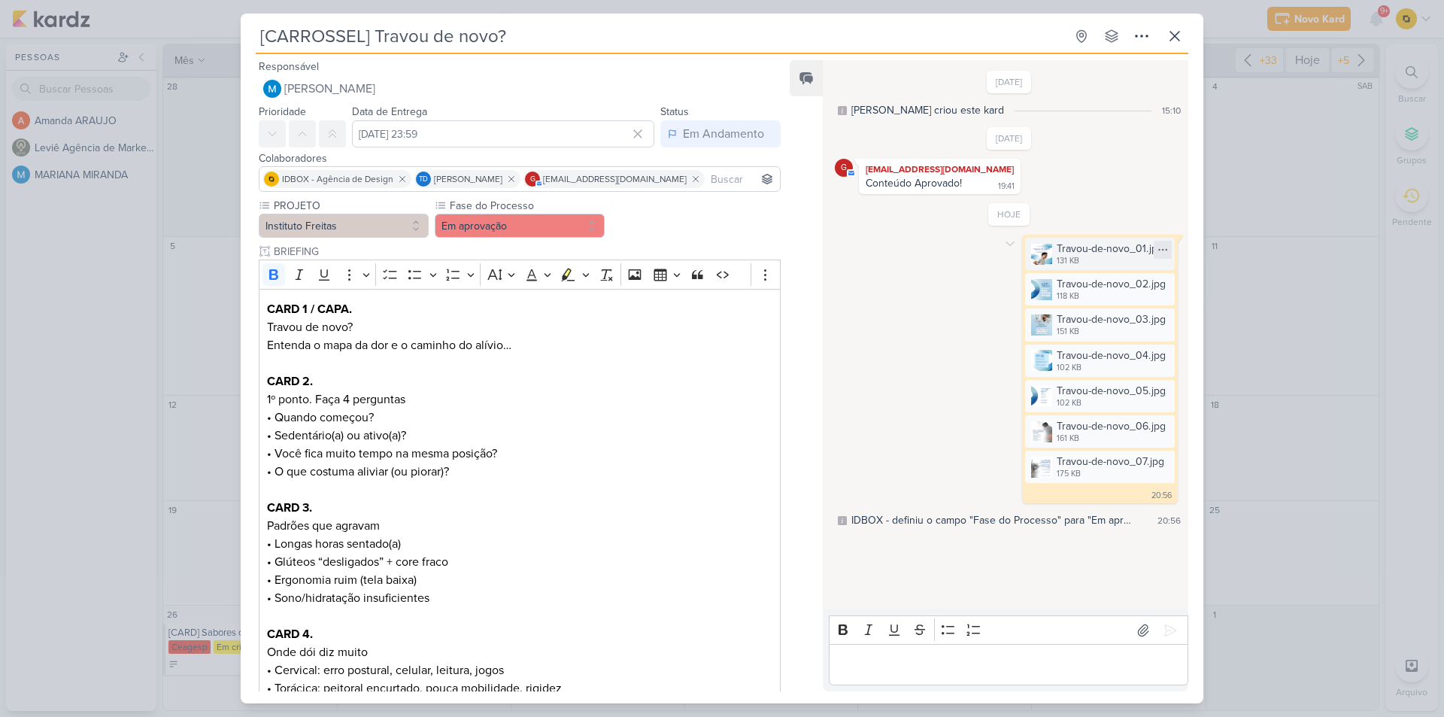
click at [1157, 250] on icon at bounding box center [1163, 250] width 12 height 12
click at [1004, 239] on icon at bounding box center [1010, 244] width 12 height 12
click at [1042, 273] on div "Deletar" at bounding box center [1049, 271] width 34 height 16
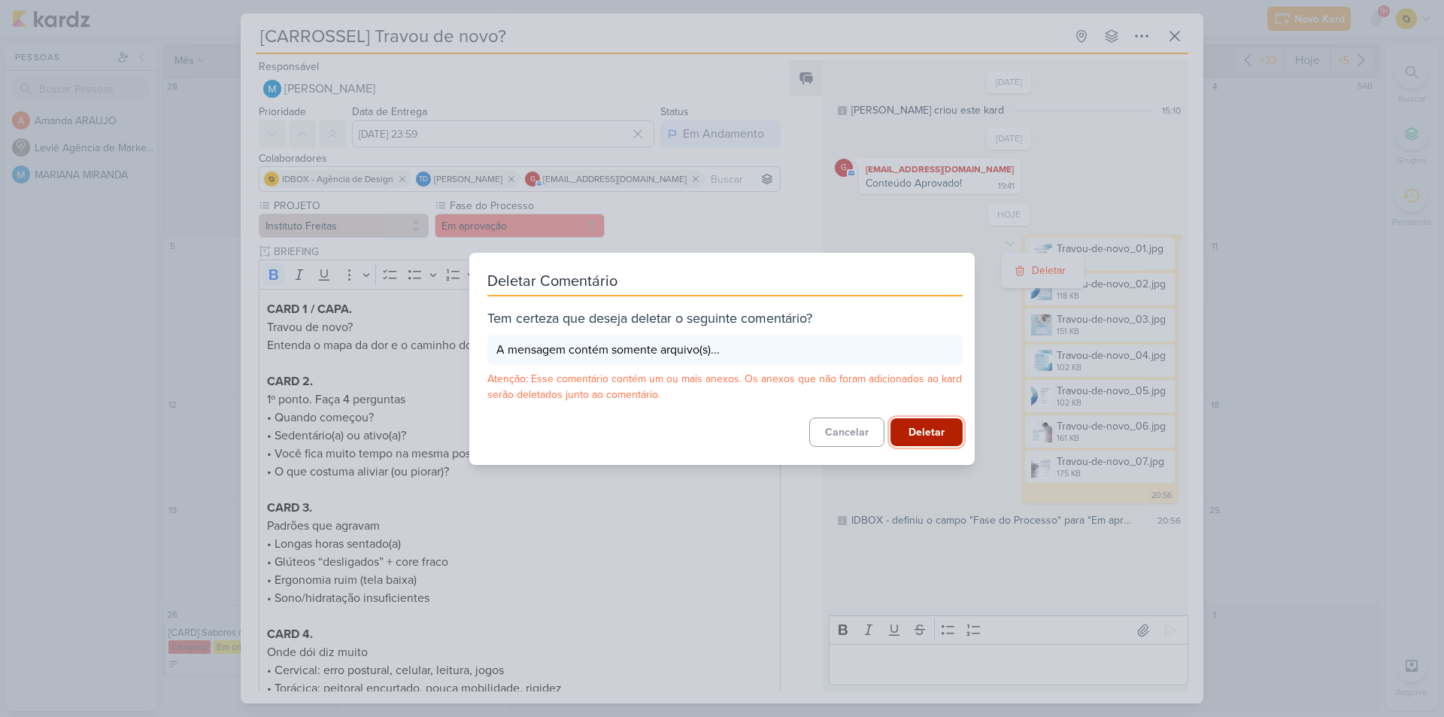
click at [947, 435] on button "Deletar" at bounding box center [927, 432] width 72 height 28
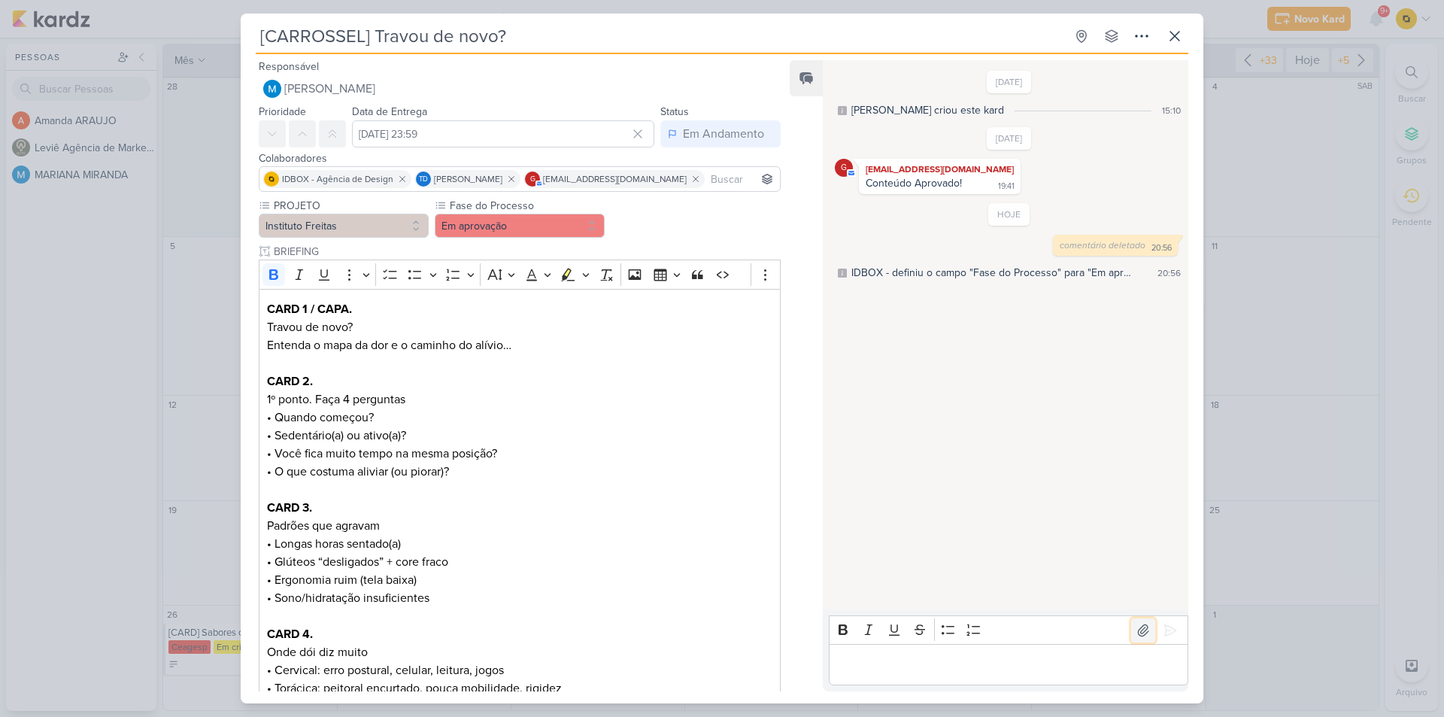
click at [1140, 623] on icon at bounding box center [1143, 630] width 15 height 15
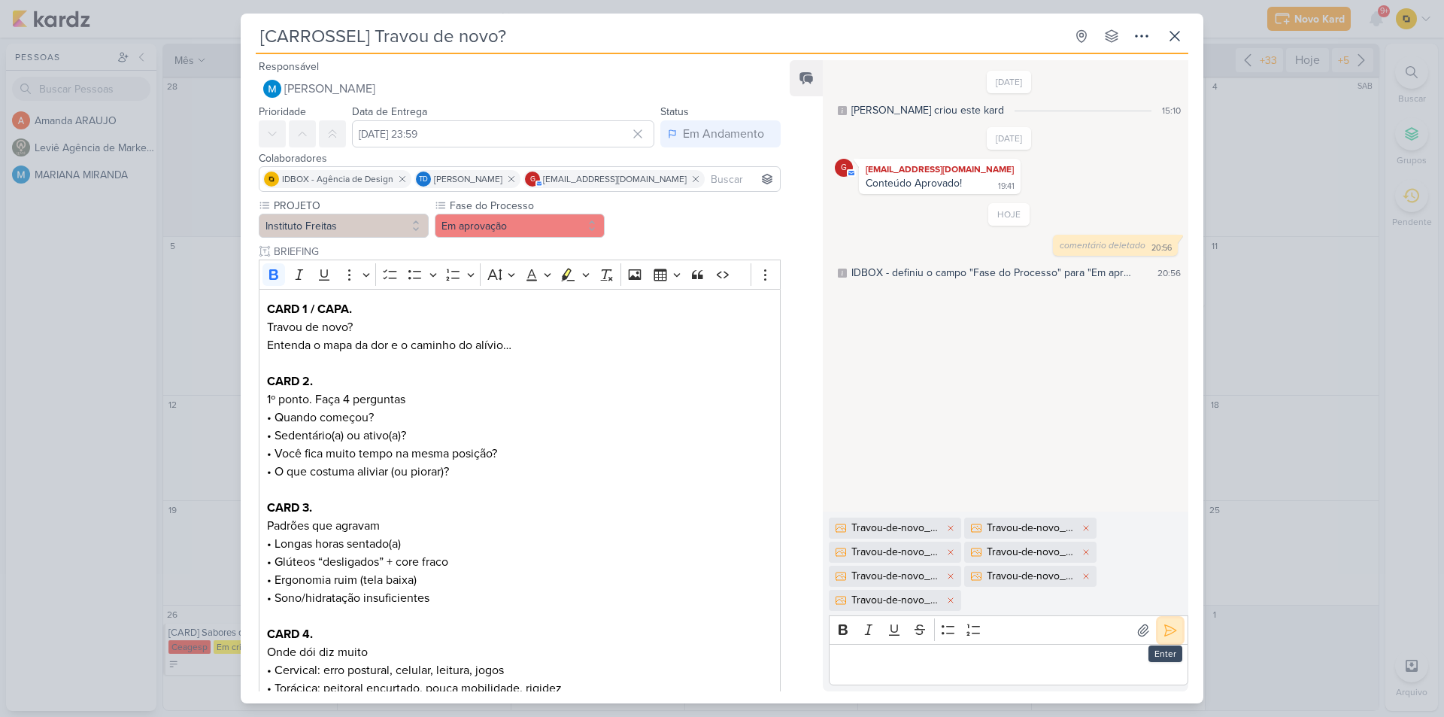
click at [1164, 627] on icon at bounding box center [1170, 630] width 15 height 15
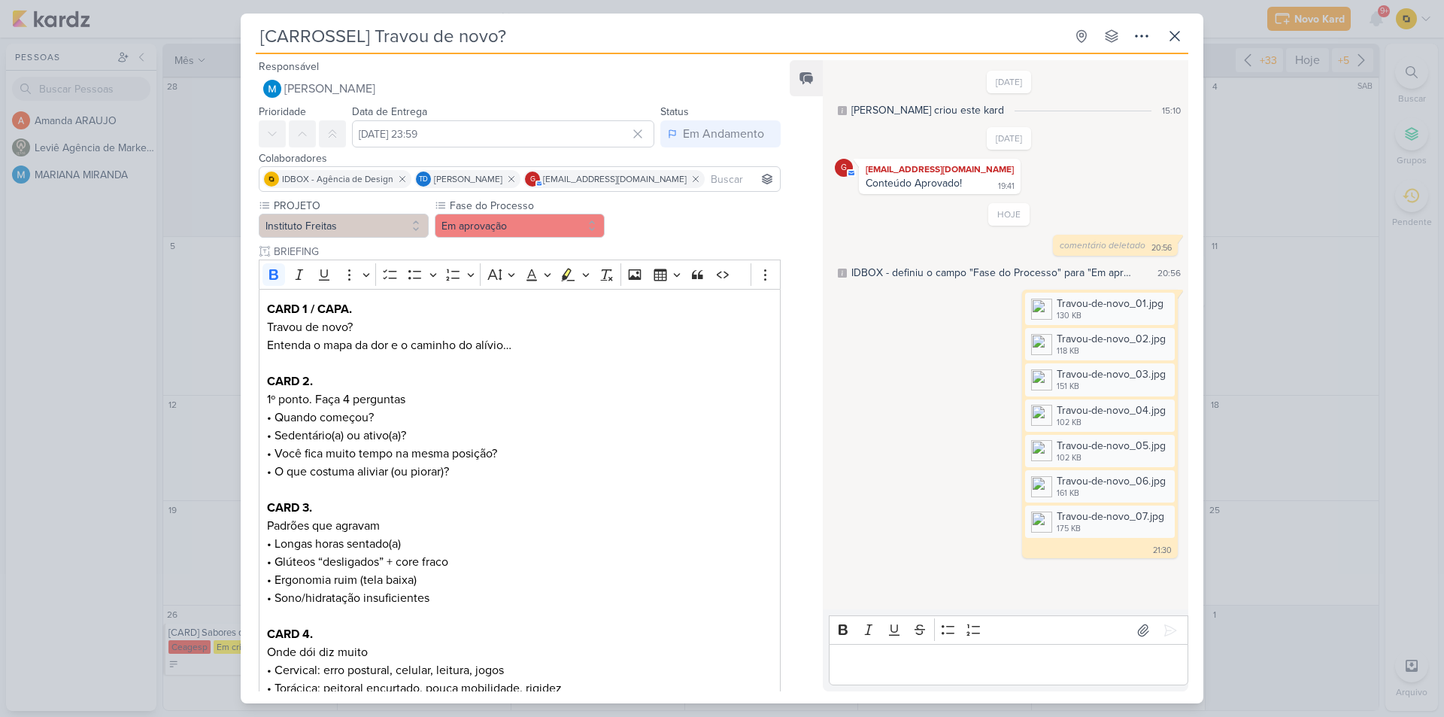
click at [1277, 454] on div "[CARROSSEL] Travou de novo? Criado por MARIANA" at bounding box center [722, 358] width 1444 height 717
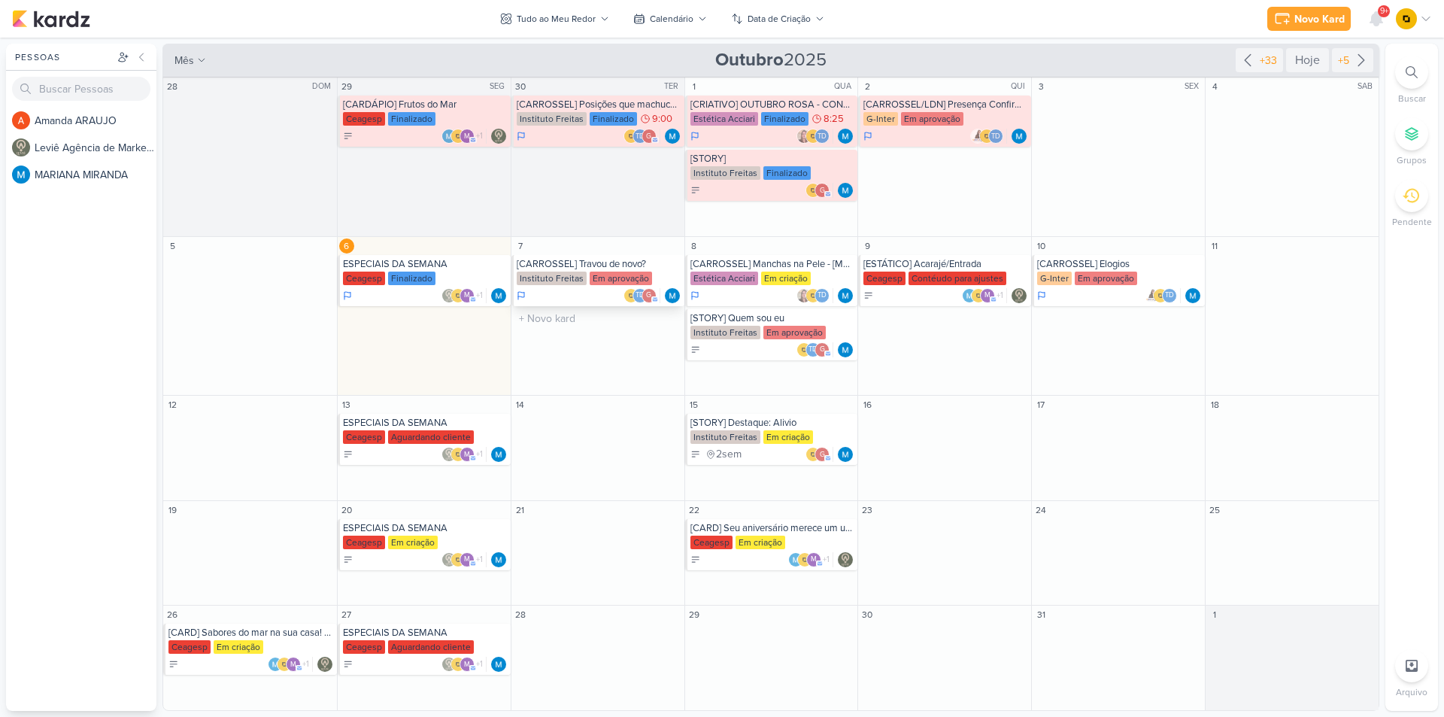
click at [615, 261] on div "[CARROSSEL] Travou de novo?" at bounding box center [599, 264] width 165 height 12
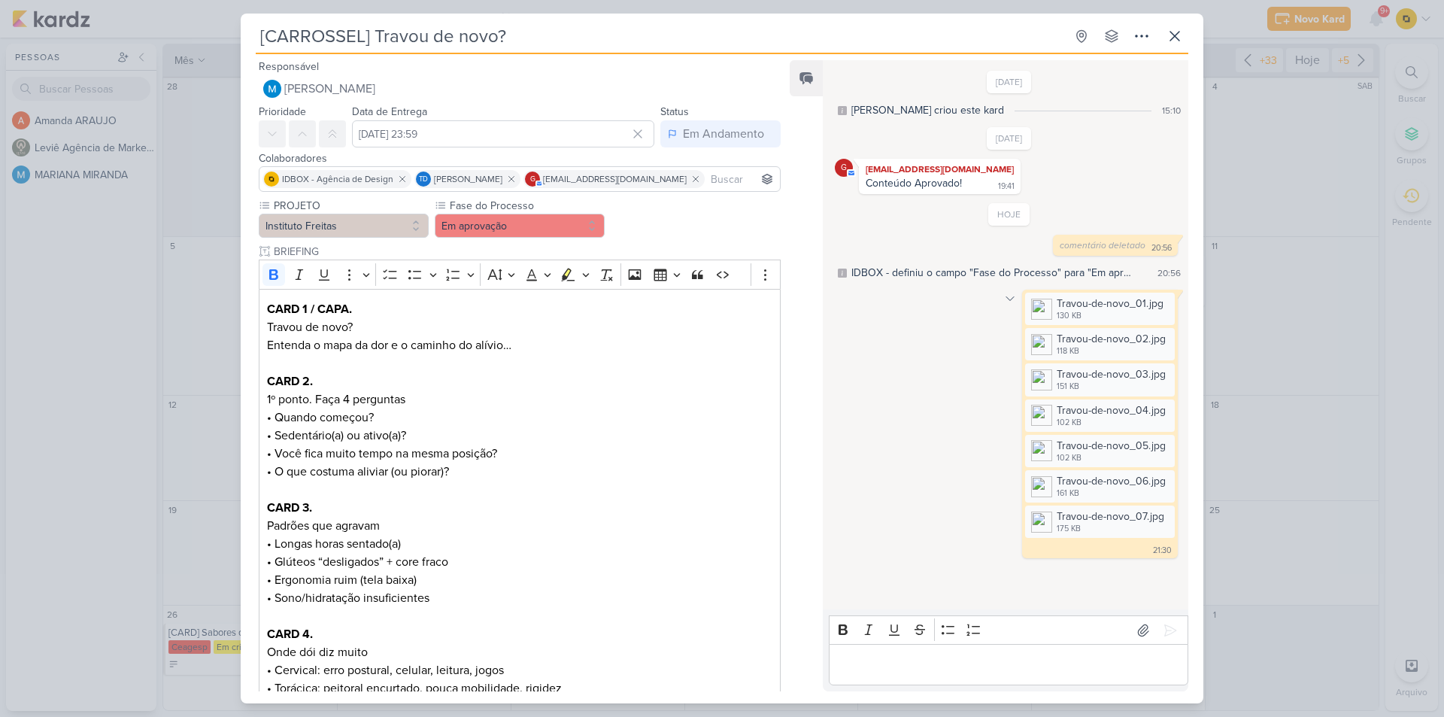
click at [1006, 297] on icon at bounding box center [1010, 299] width 12 height 12
click at [1021, 323] on button "Deletar" at bounding box center [1043, 325] width 82 height 25
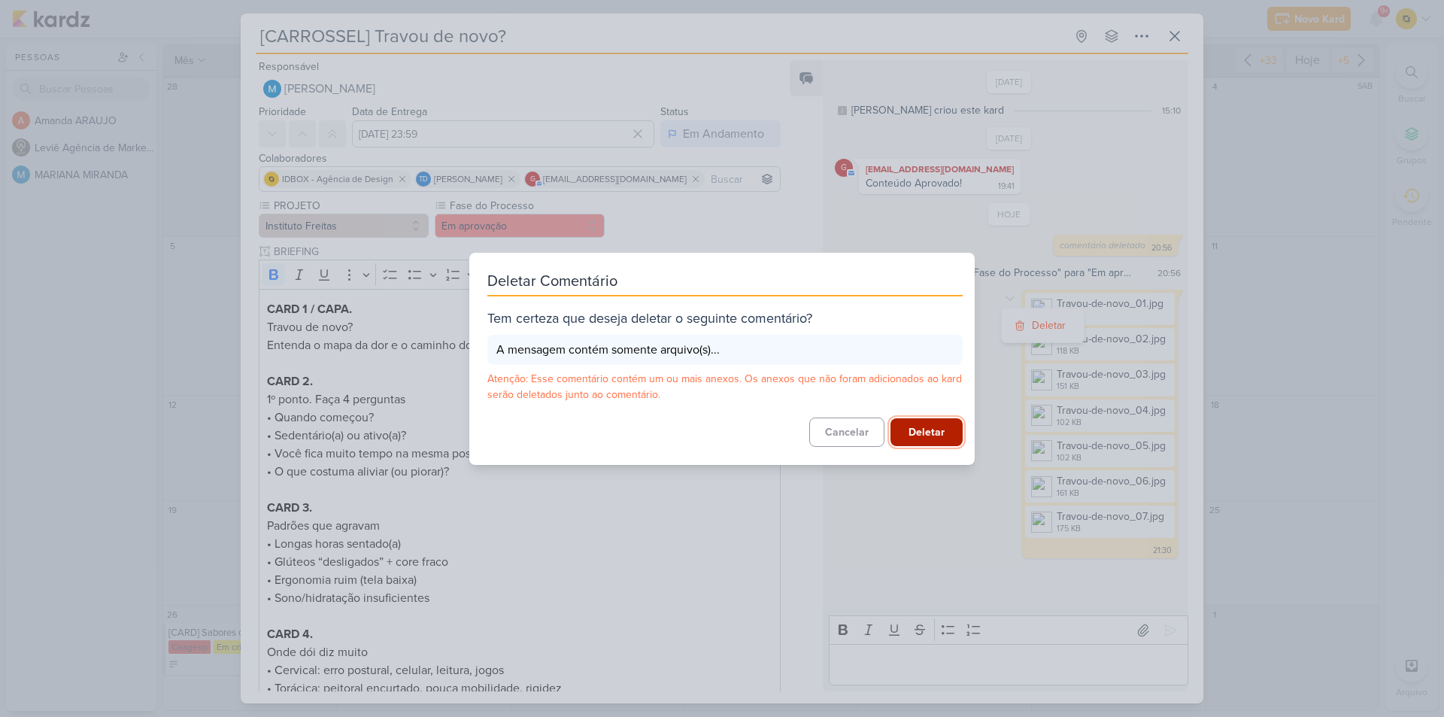
click at [929, 431] on button "Deletar" at bounding box center [927, 432] width 72 height 28
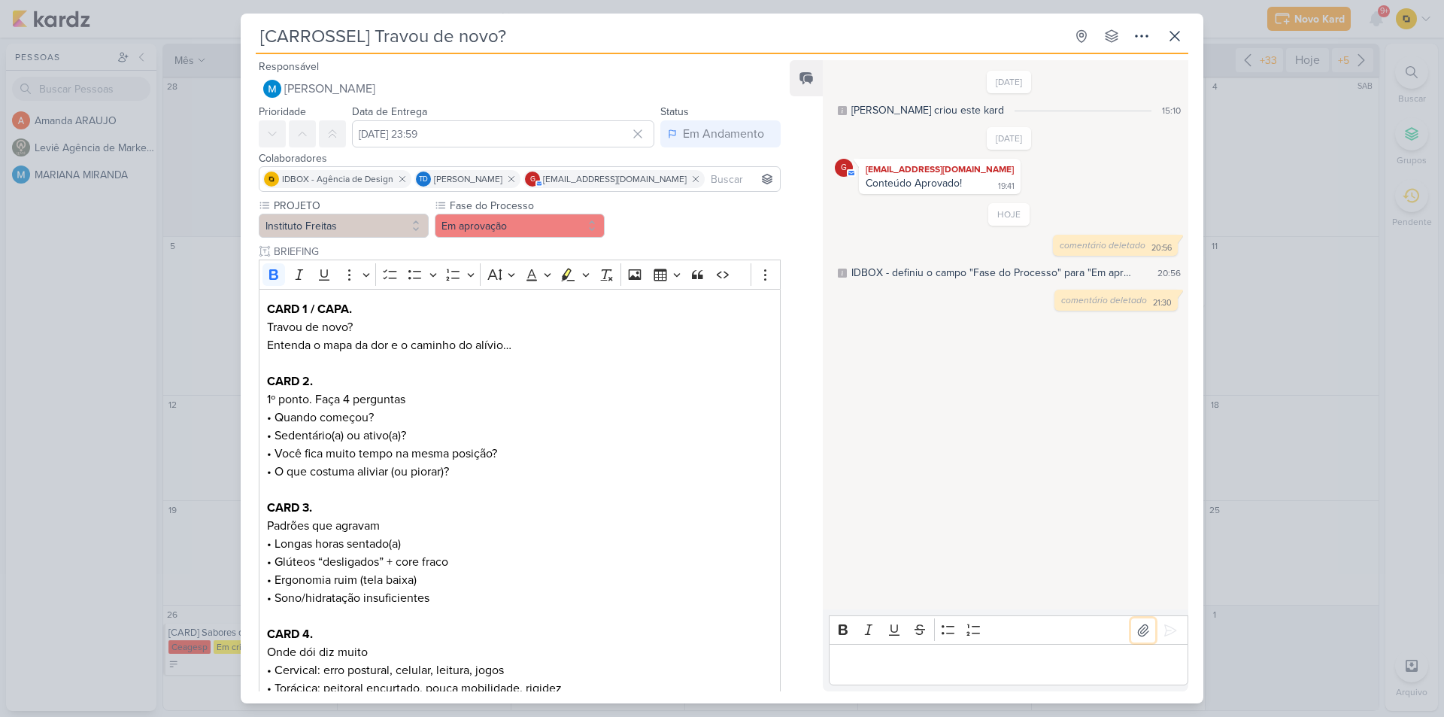
click at [1138, 632] on icon at bounding box center [1143, 629] width 11 height 11
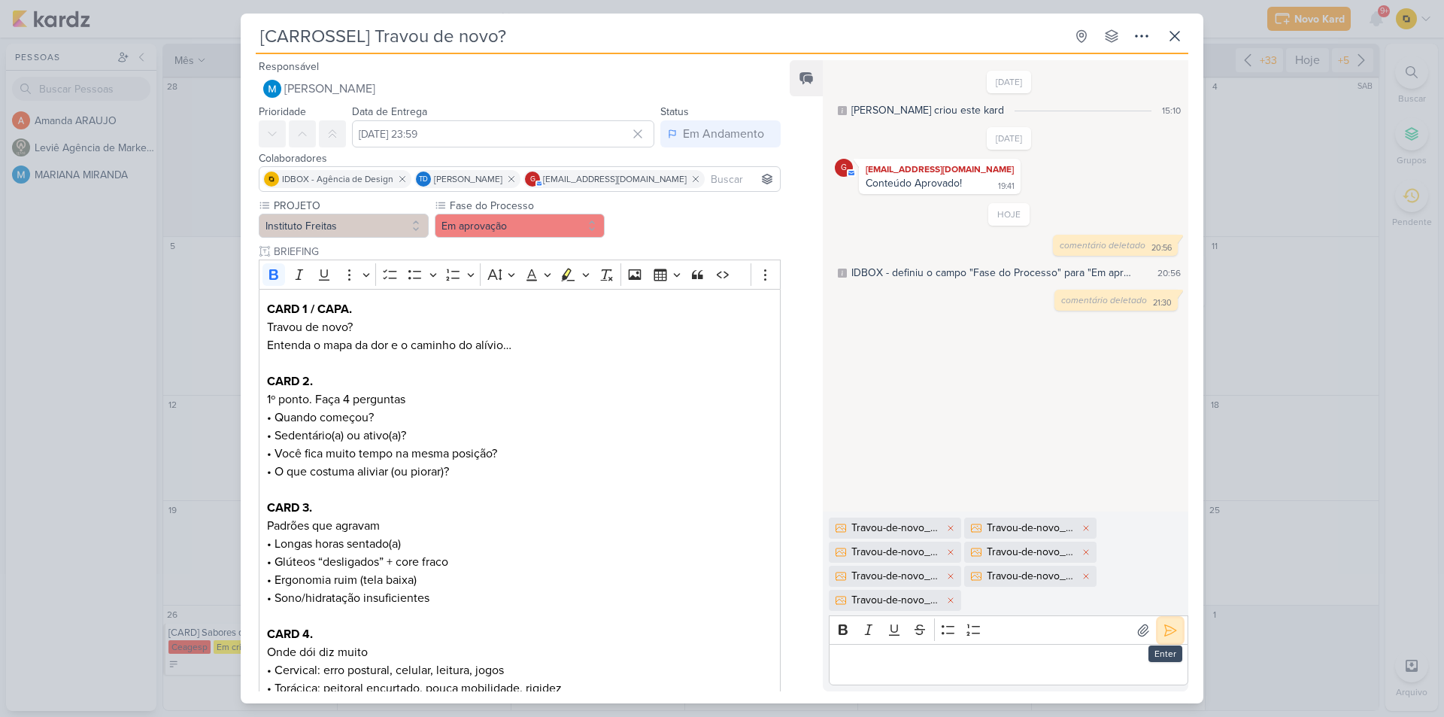
click at [1167, 629] on icon at bounding box center [1170, 630] width 15 height 15
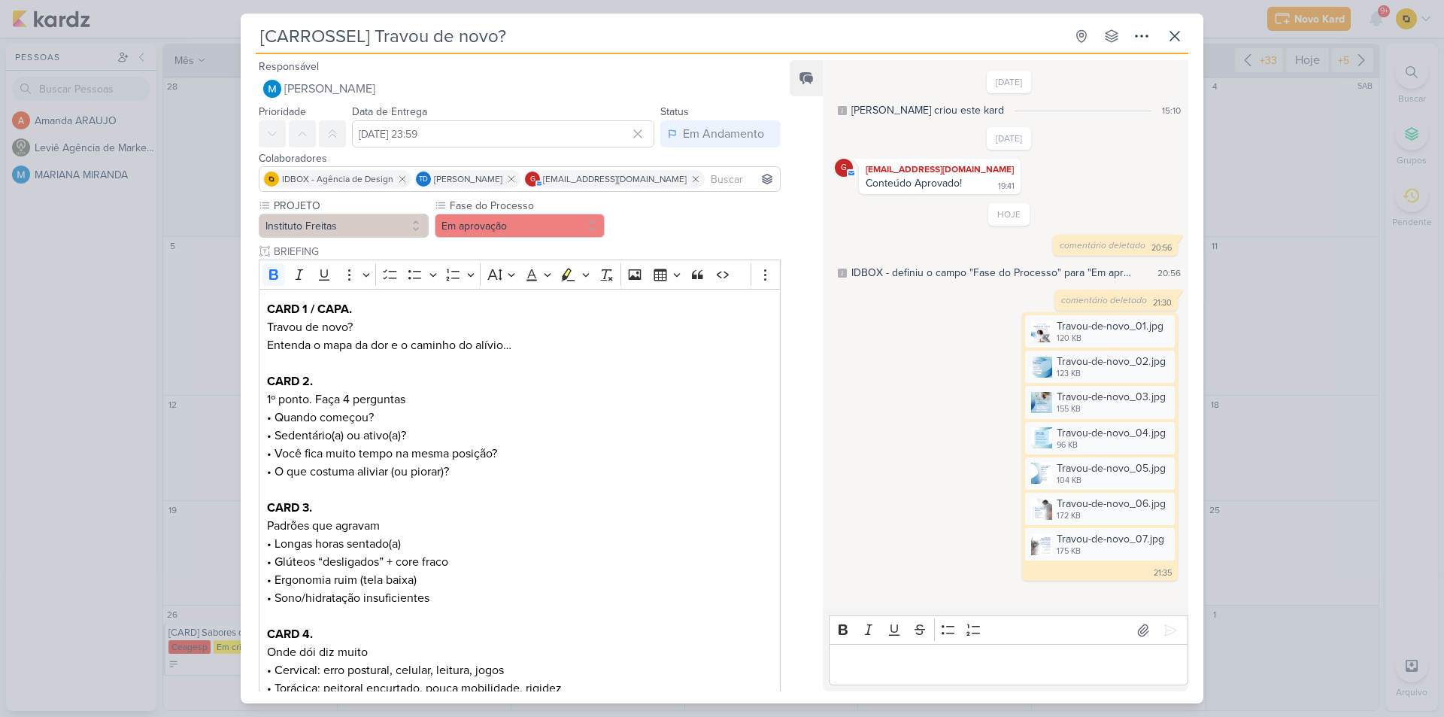
click at [1322, 476] on div "[CARROSSEL] Travou de novo? Criado por MARIANA" at bounding box center [722, 358] width 1444 height 717
